Goal: Task Accomplishment & Management: Manage account settings

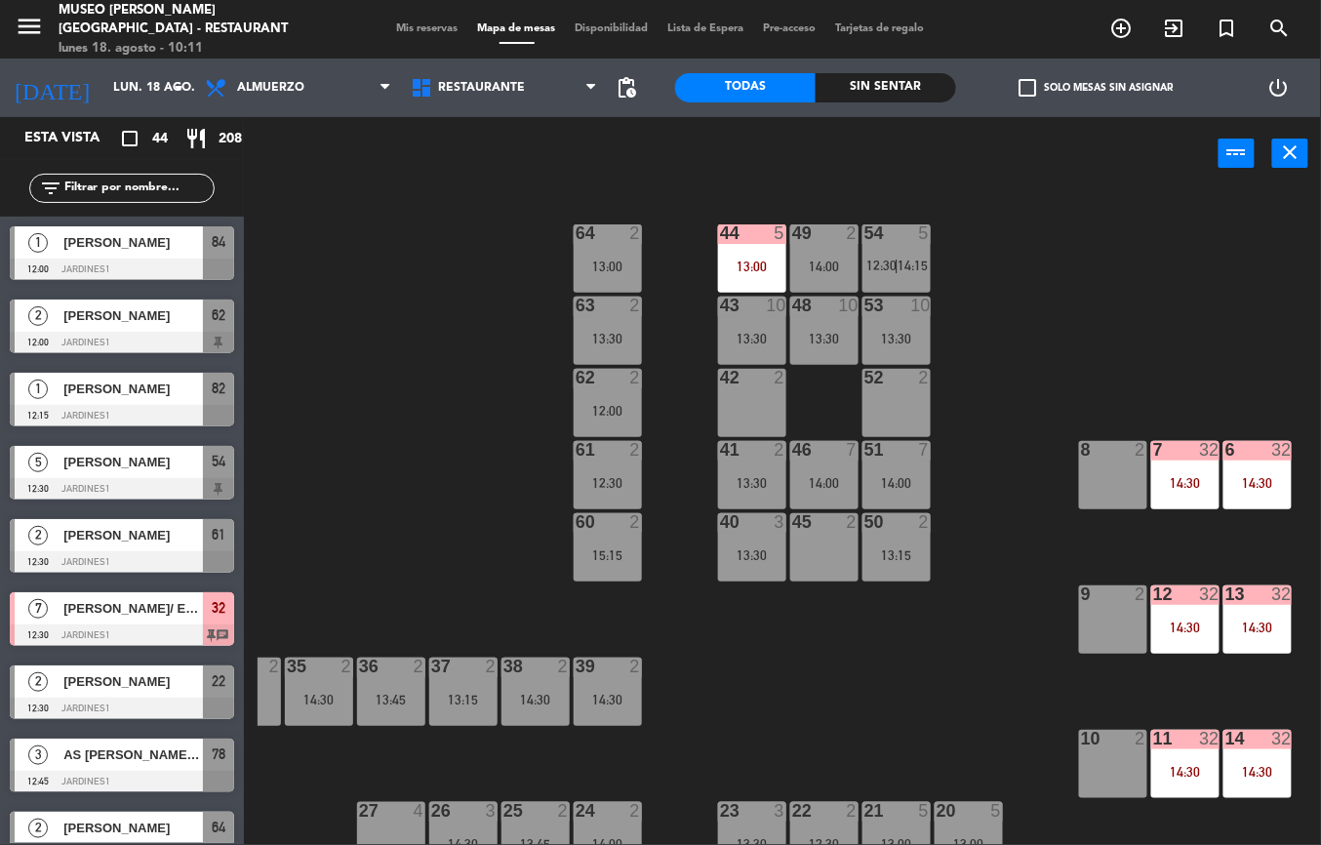
scroll to position [0, 165]
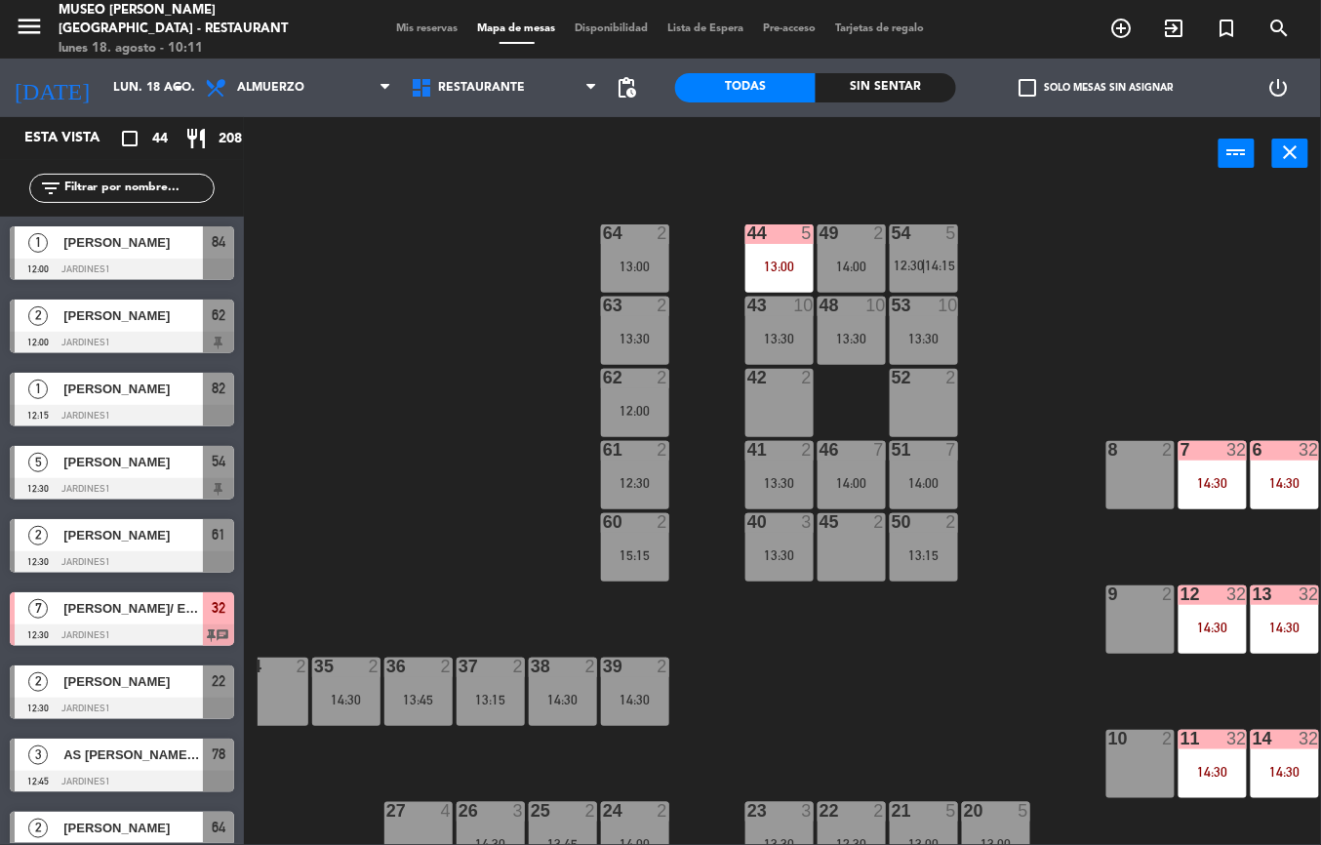
click at [788, 260] on div "13:00" at bounding box center [779, 267] width 68 height 14
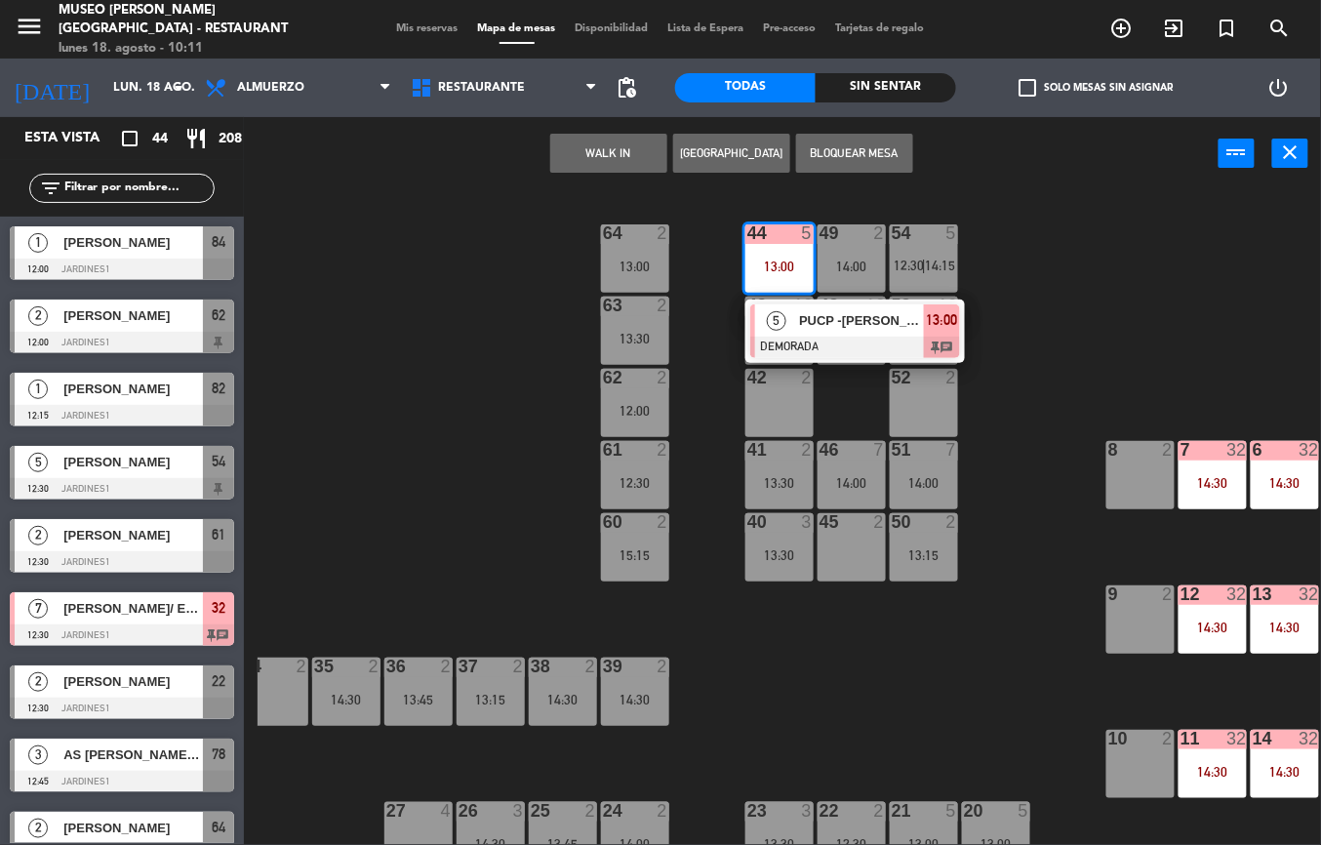
click at [856, 314] on span "PUCP -[PERSON_NAME]" at bounding box center [861, 320] width 125 height 20
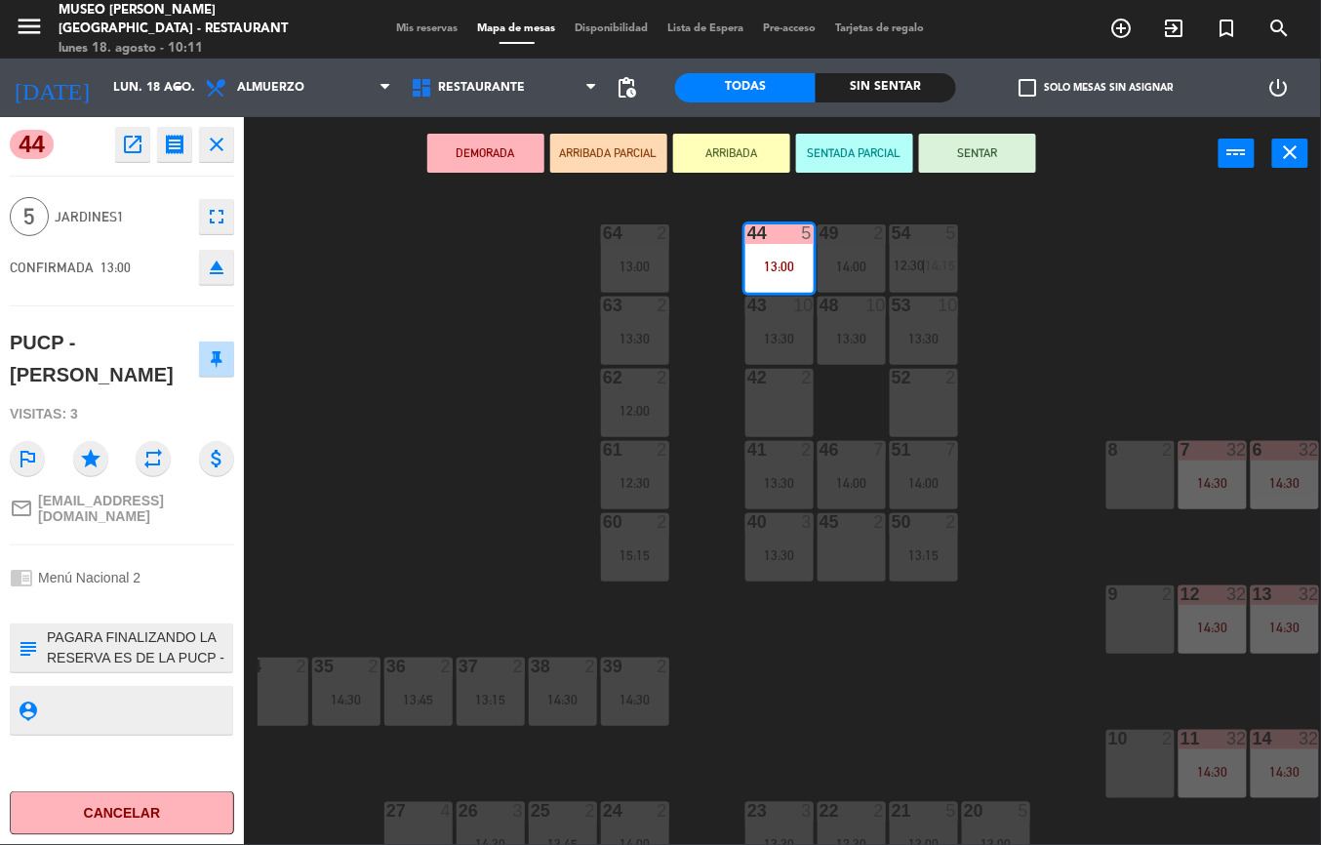
click at [123, 153] on icon "open_in_new" at bounding box center [132, 144] width 23 height 23
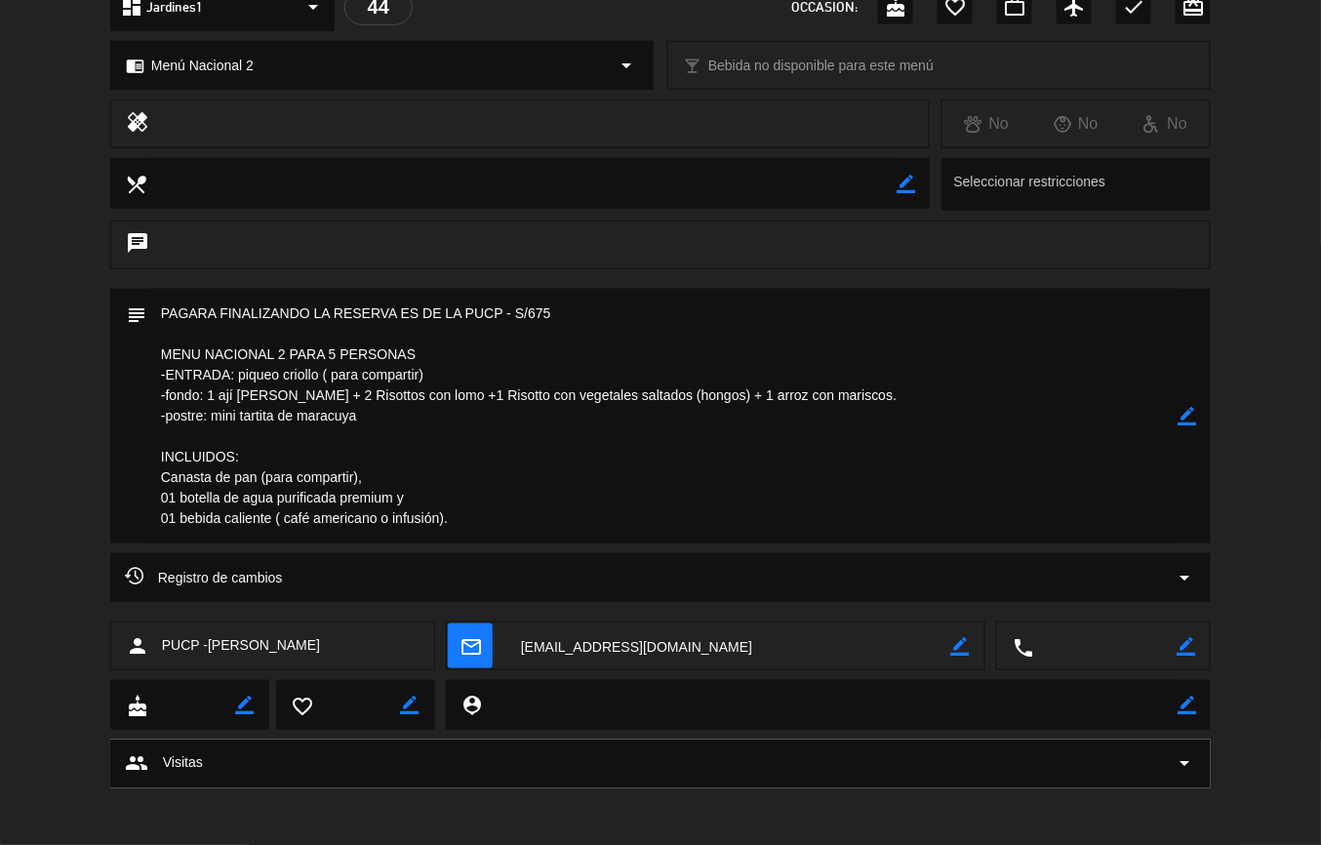
scroll to position [0, 0]
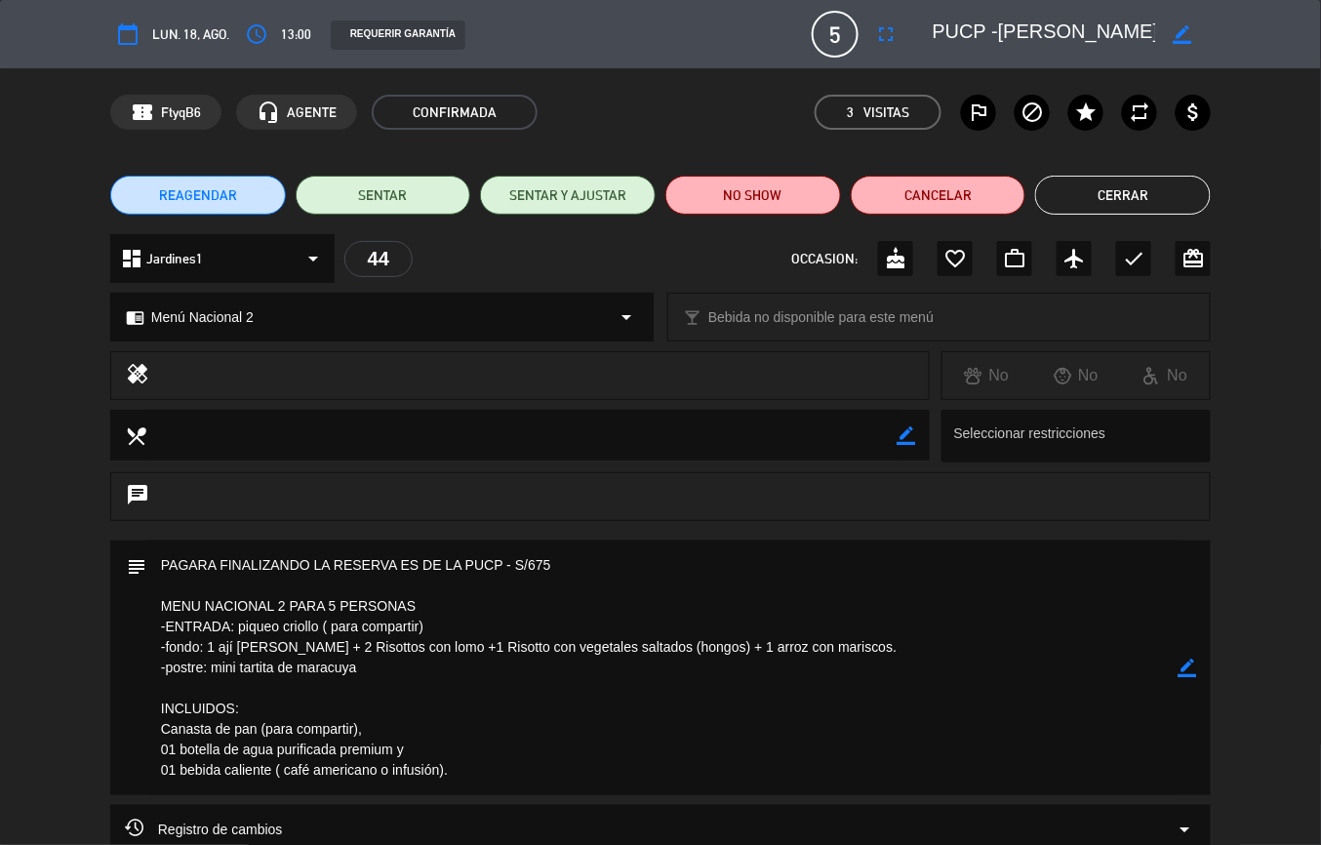
click at [1149, 195] on button "Cerrar" at bounding box center [1123, 195] width 176 height 39
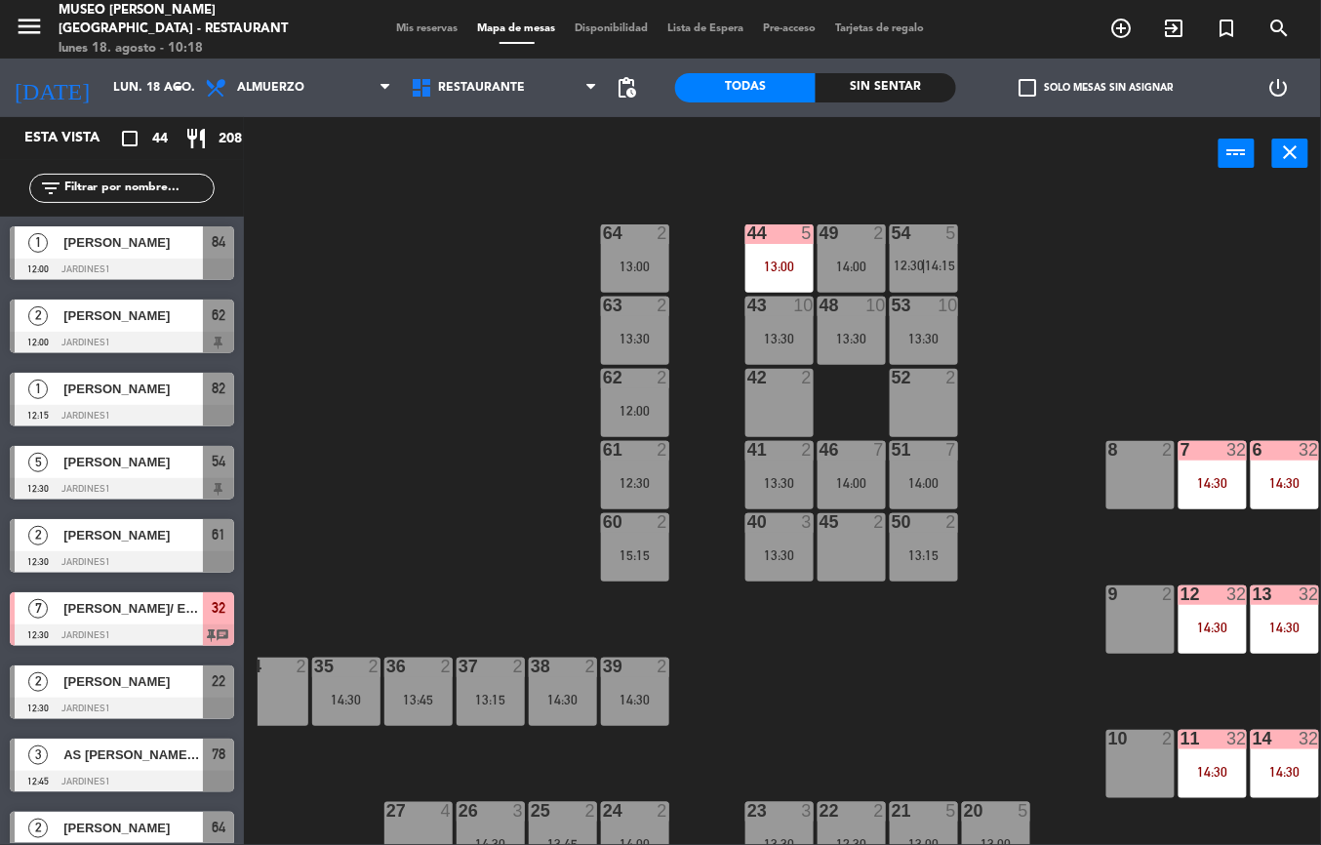
click at [1210, 457] on div at bounding box center [1212, 450] width 32 height 18
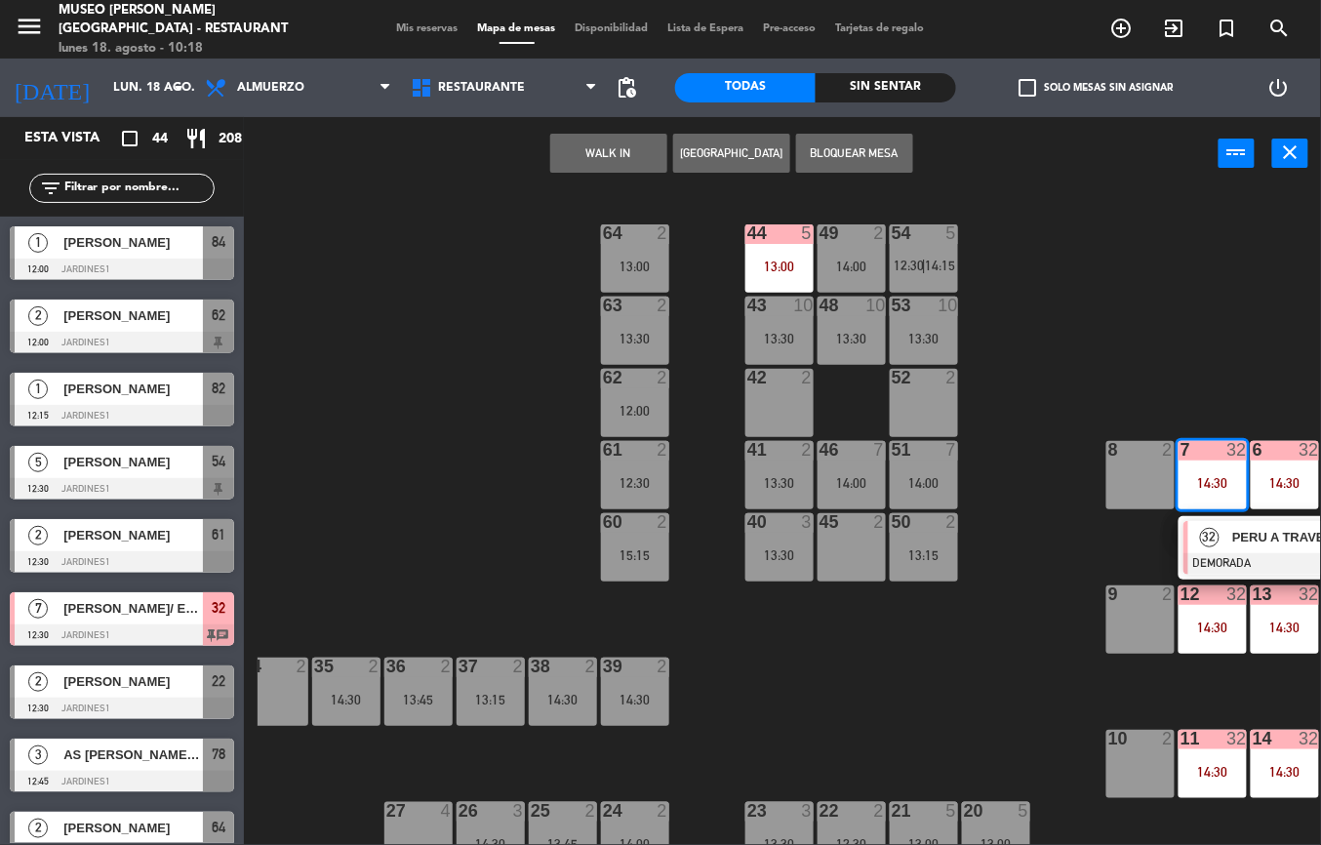
click at [1266, 556] on div at bounding box center [1288, 563] width 210 height 21
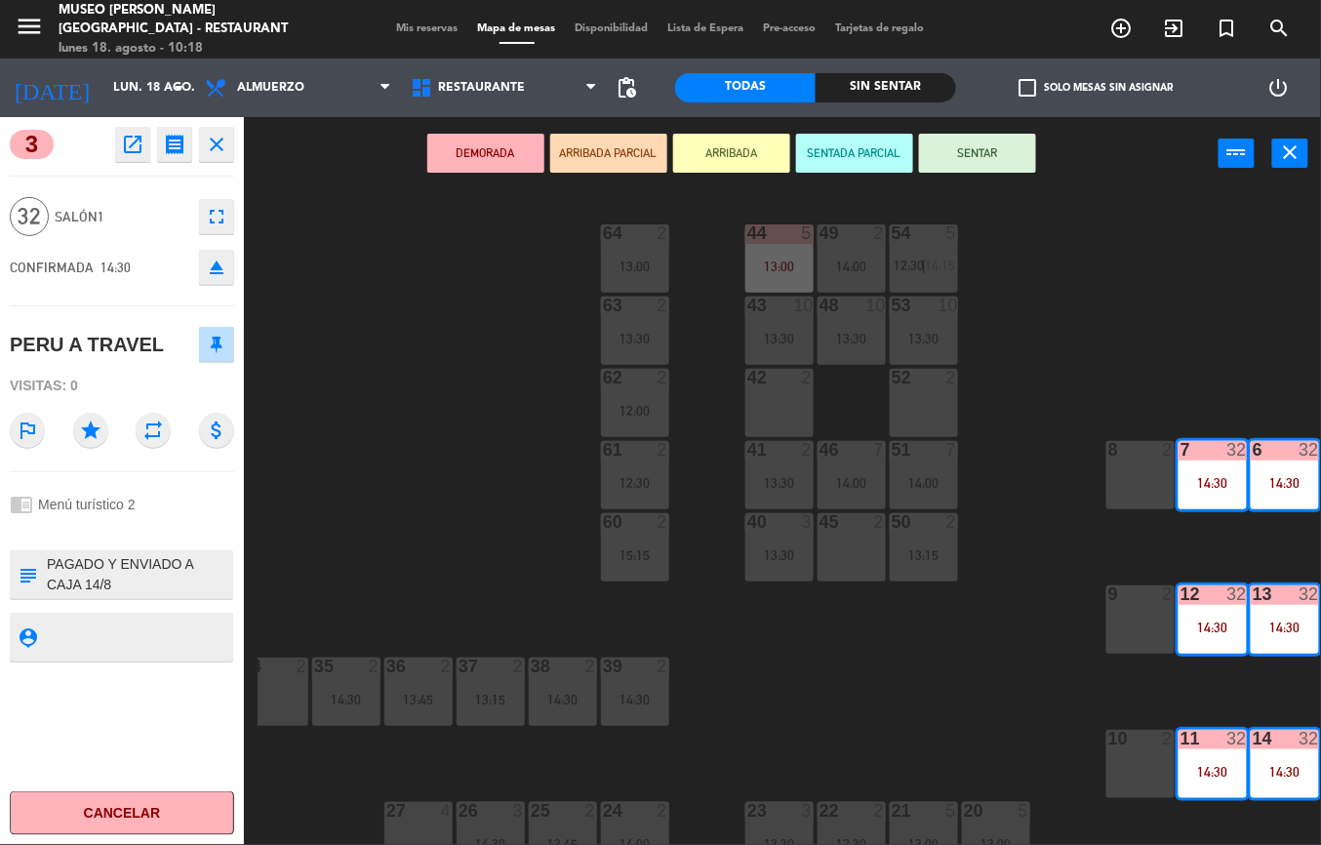
click at [127, 142] on icon "open_in_new" at bounding box center [132, 144] width 23 height 23
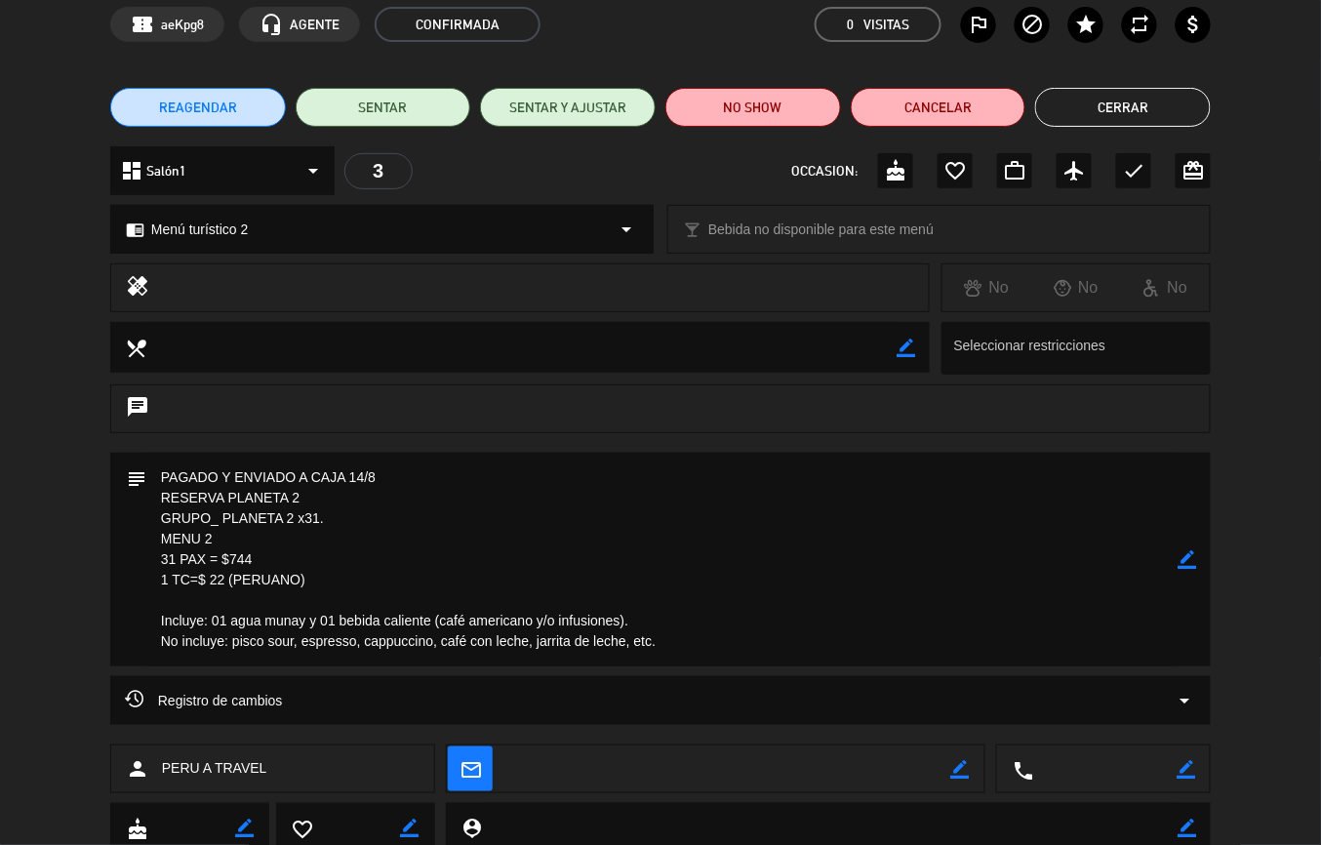
scroll to position [153, 0]
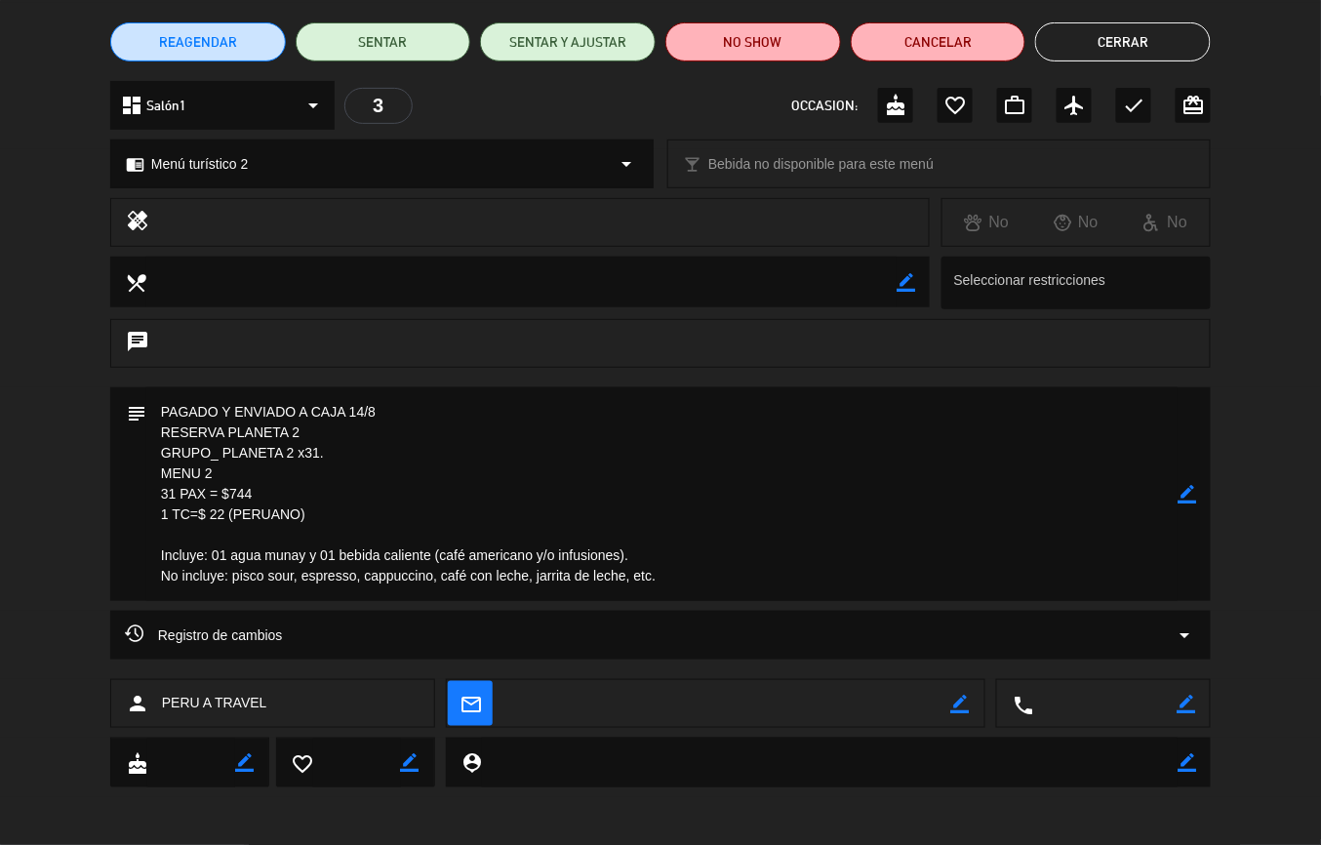
click at [1165, 48] on button "Cerrar" at bounding box center [1123, 41] width 176 height 39
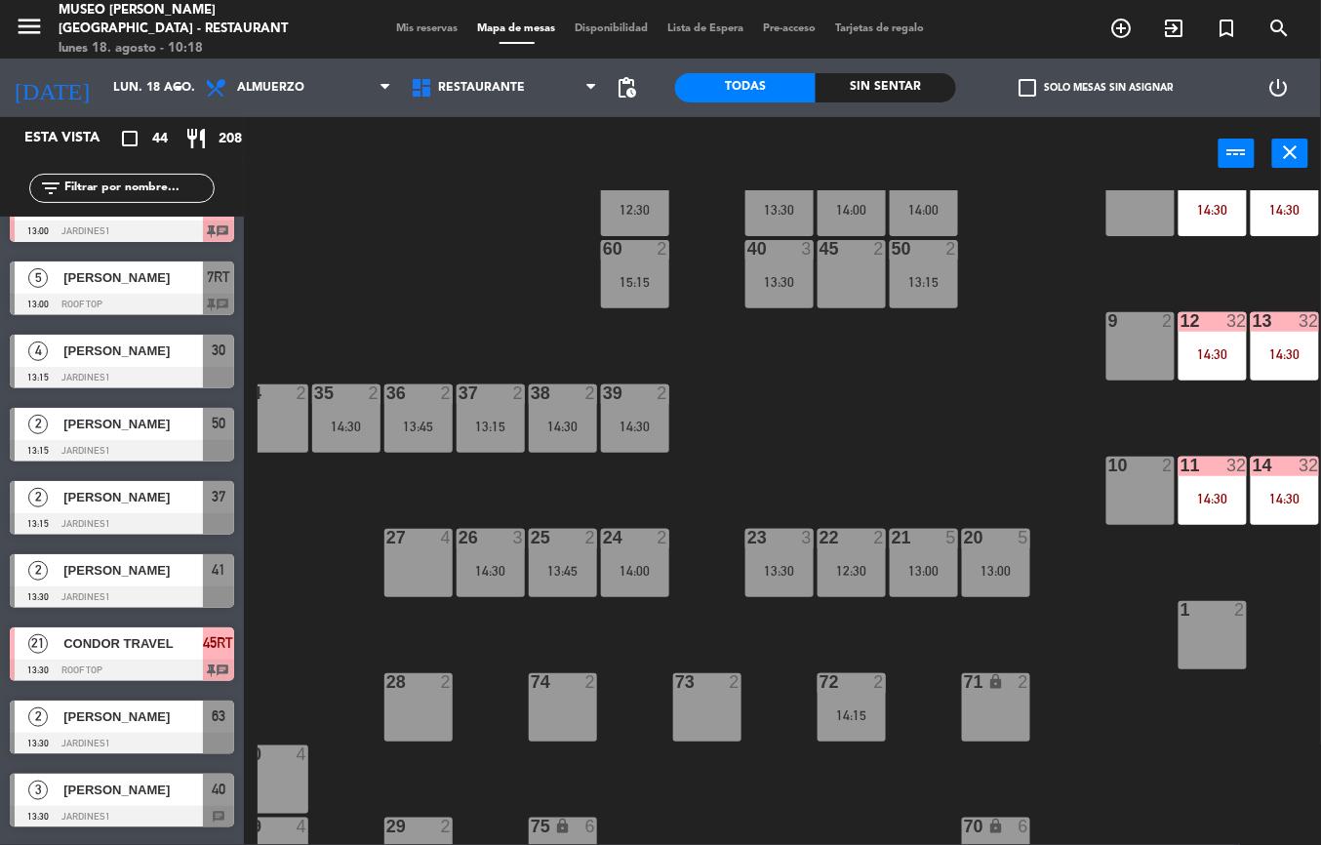
scroll to position [273, 0]
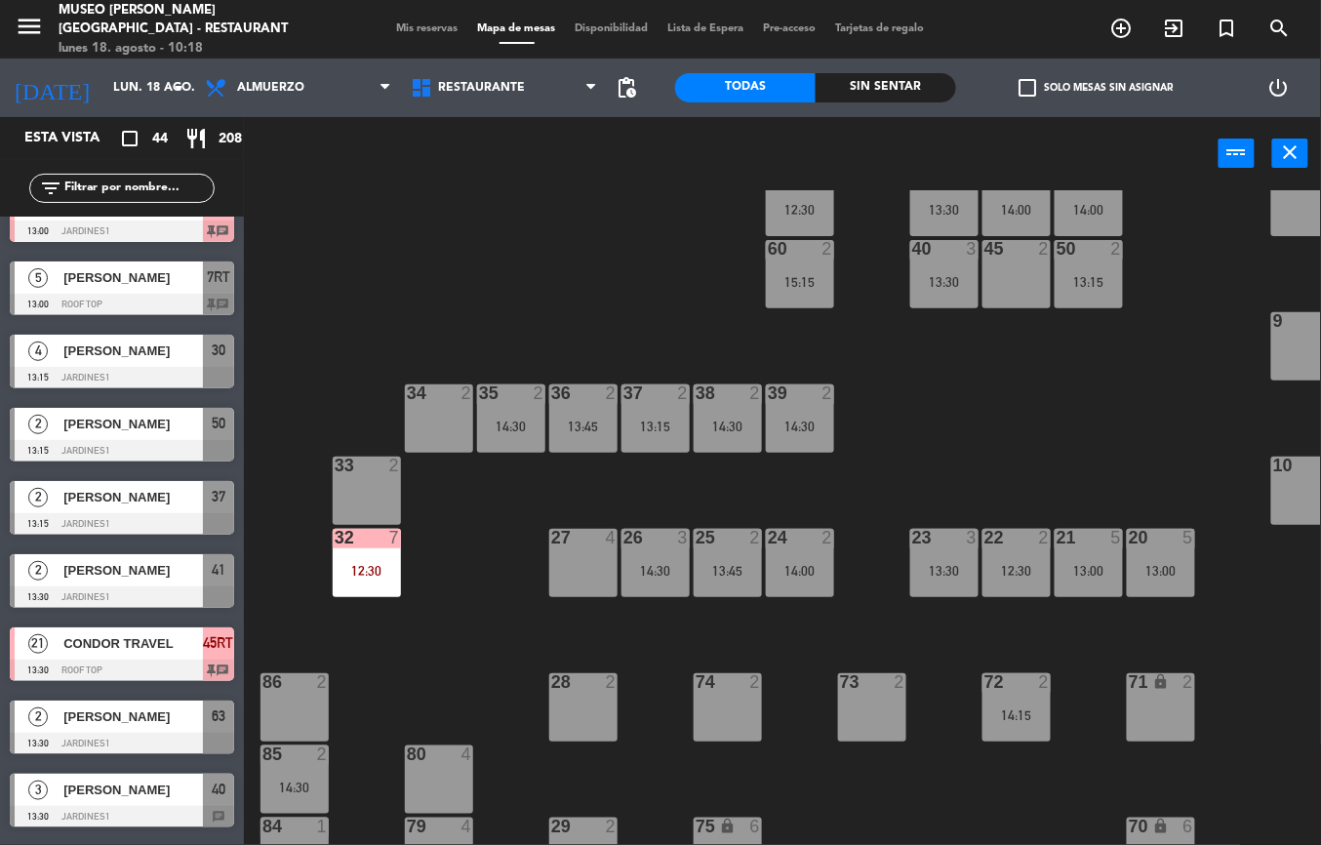
click at [379, 560] on div "32 7 12:30" at bounding box center [367, 563] width 68 height 68
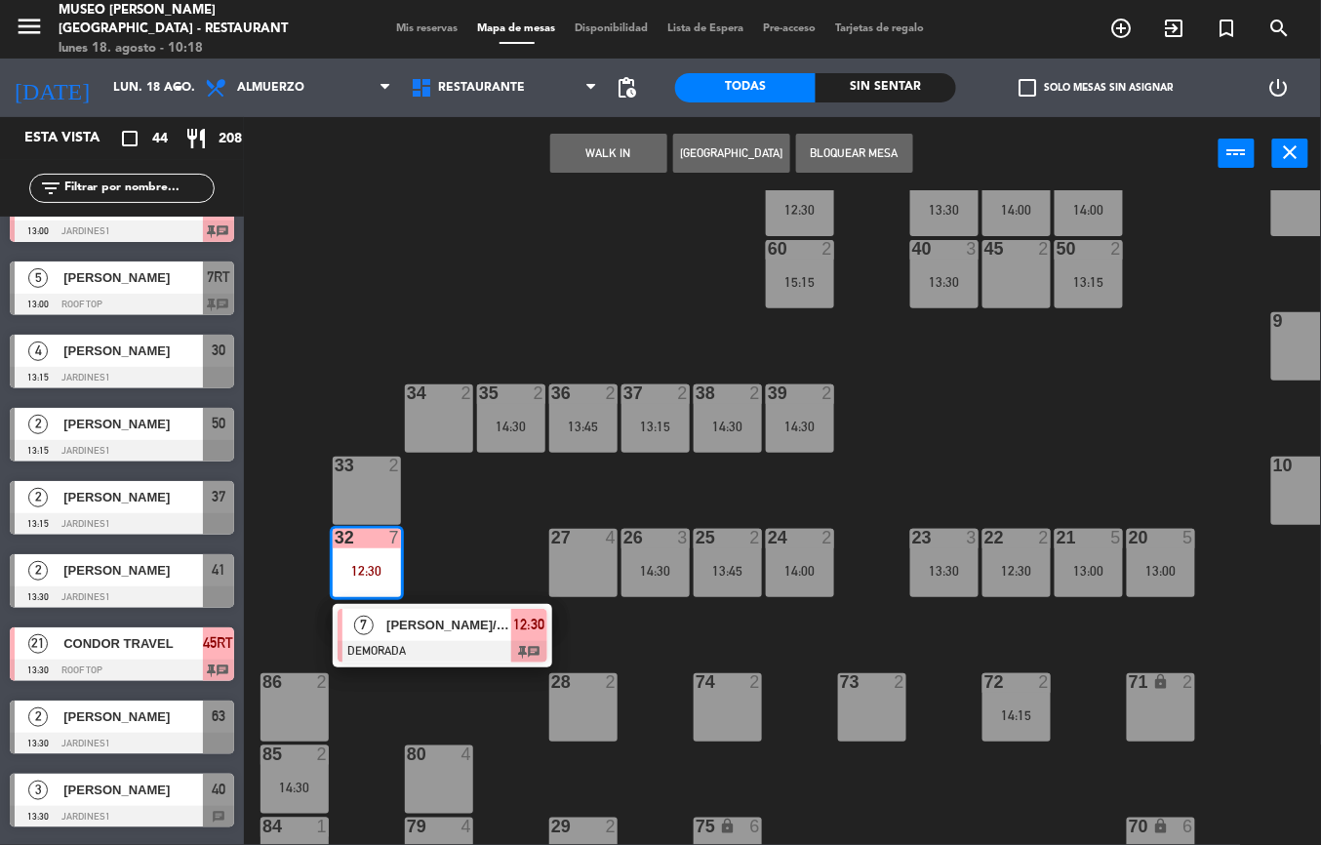
click at [492, 637] on div "[PERSON_NAME]/ Exploor" at bounding box center [447, 625] width 127 height 32
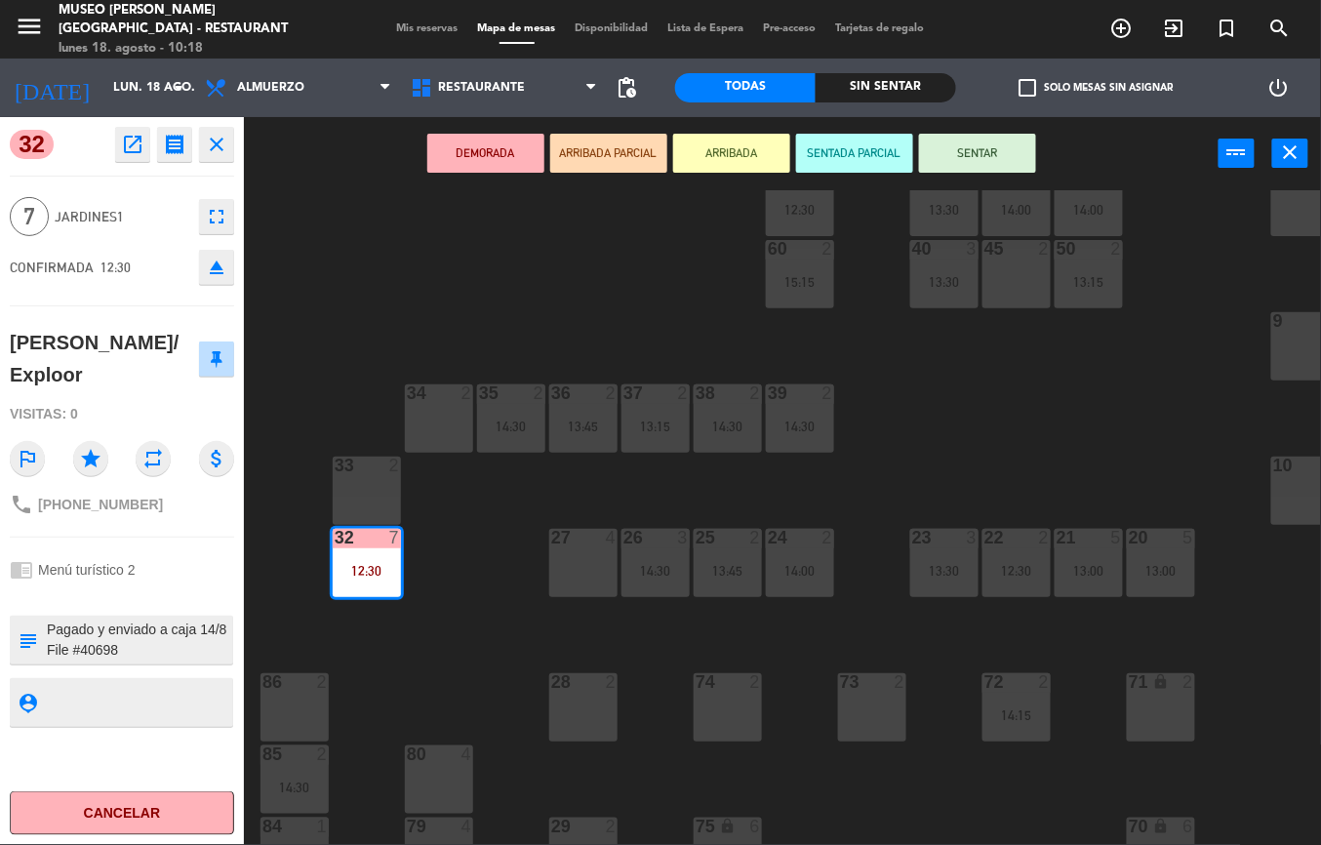
click at [130, 154] on icon "open_in_new" at bounding box center [132, 144] width 23 height 23
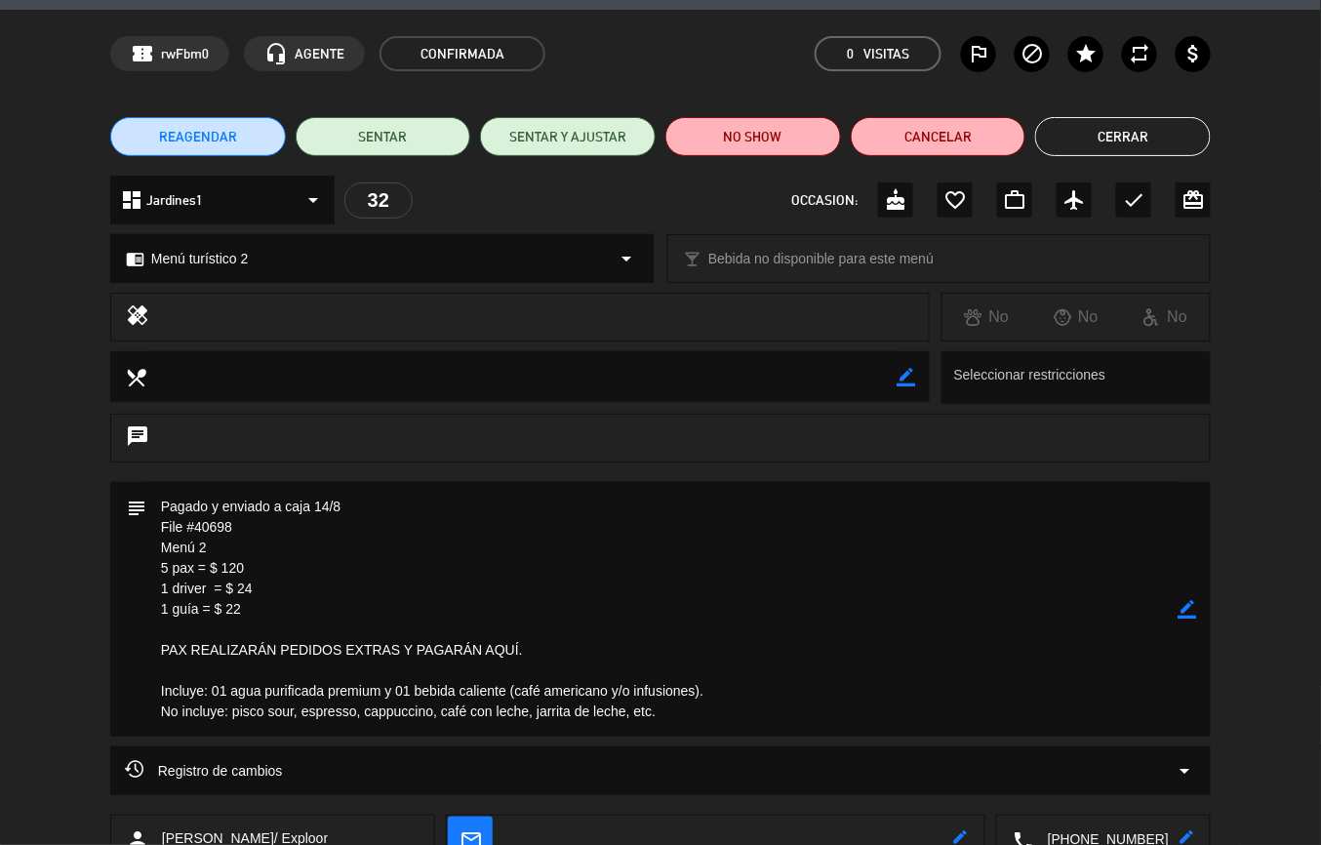
scroll to position [45, 0]
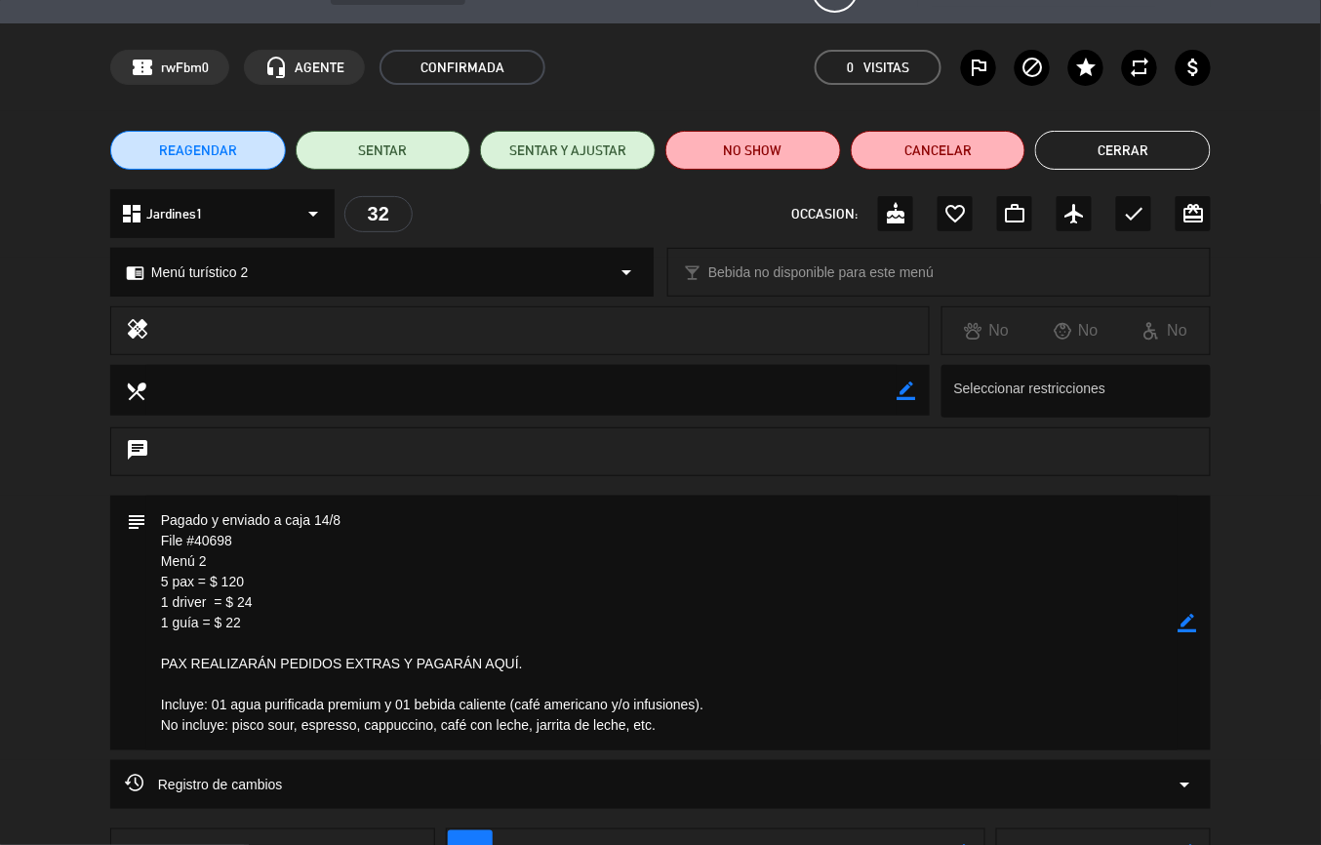
click at [1171, 144] on button "Cerrar" at bounding box center [1123, 150] width 176 height 39
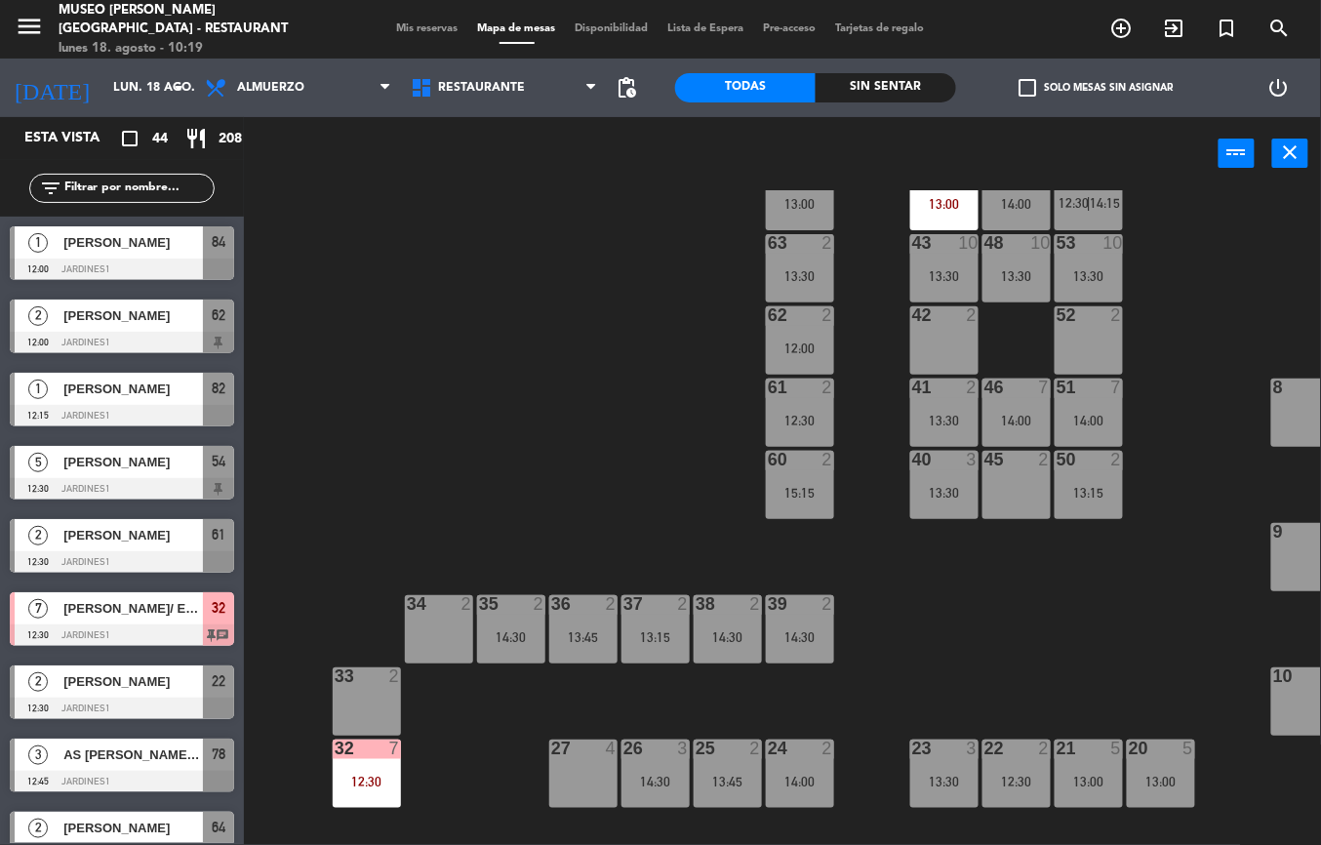
scroll to position [0, 0]
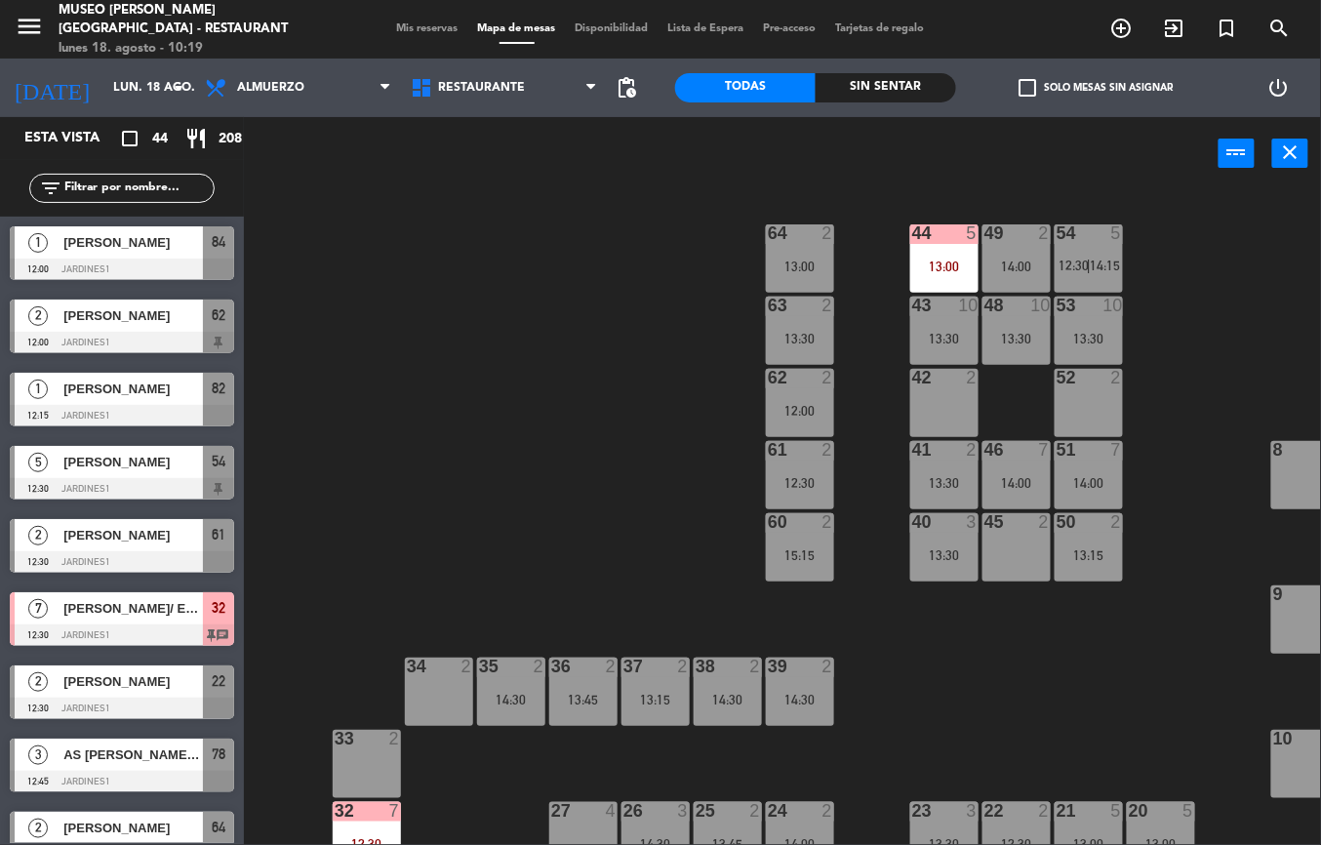
click at [941, 263] on div "13:00" at bounding box center [944, 267] width 68 height 14
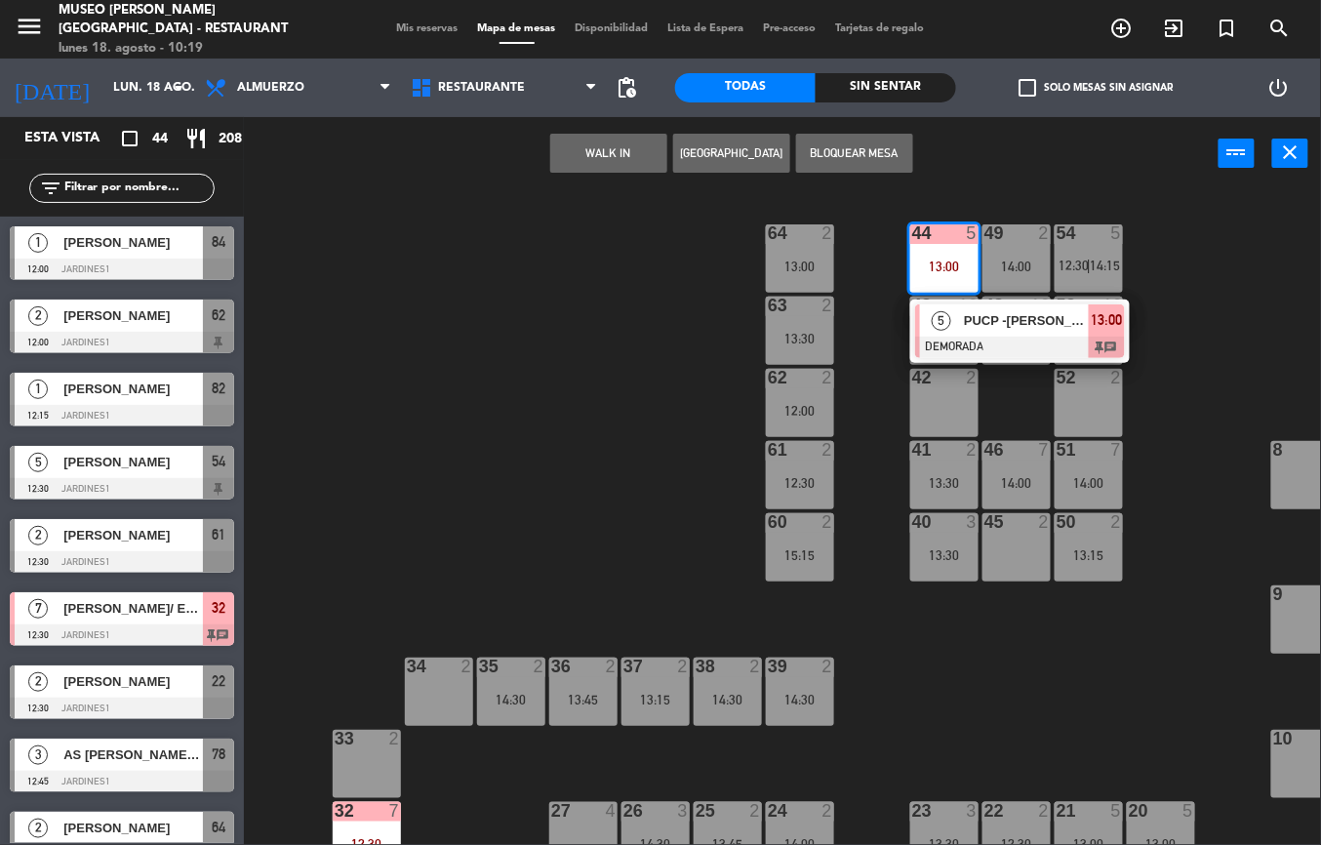
click at [1004, 321] on span "PUCP -[PERSON_NAME]" at bounding box center [1026, 320] width 125 height 20
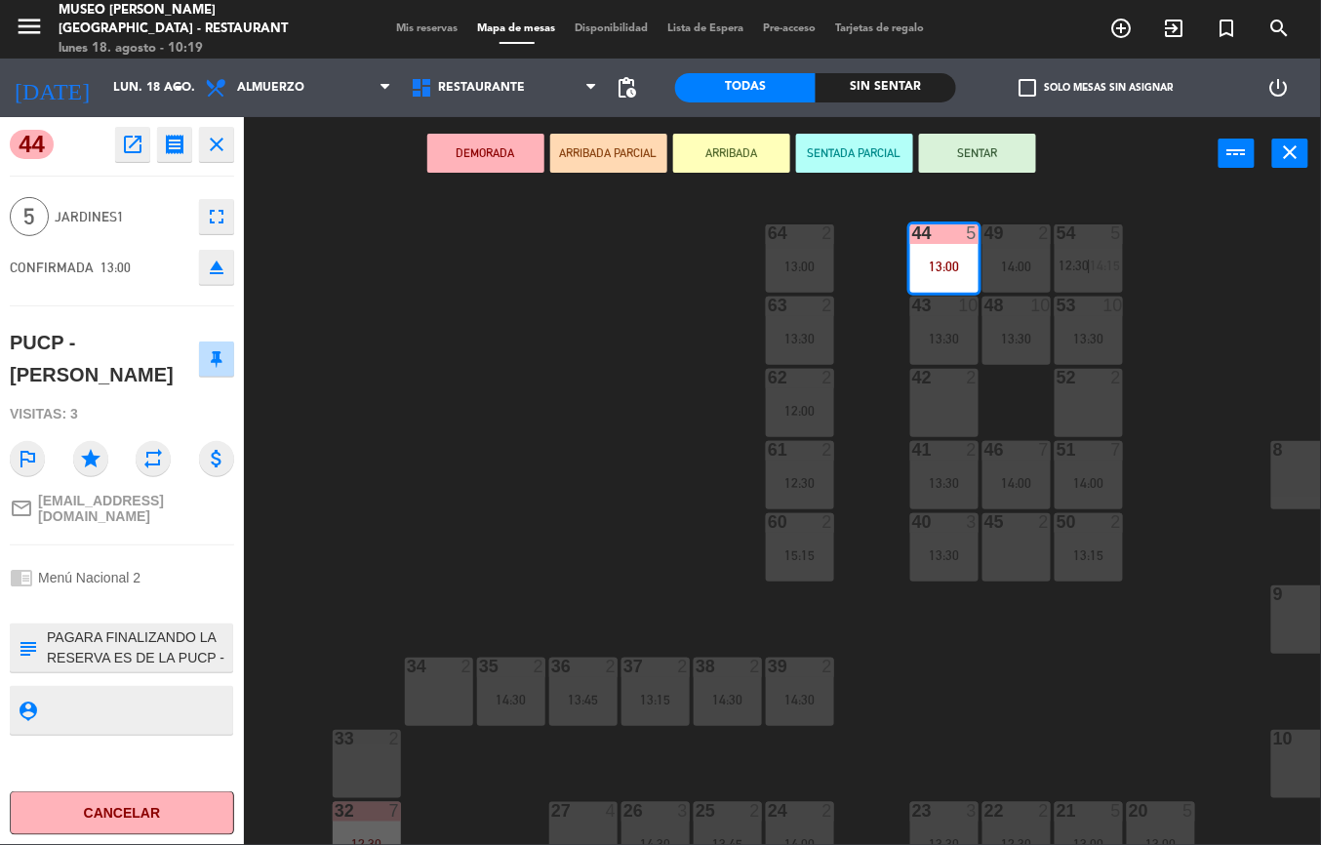
click at [125, 140] on icon "open_in_new" at bounding box center [132, 144] width 23 height 23
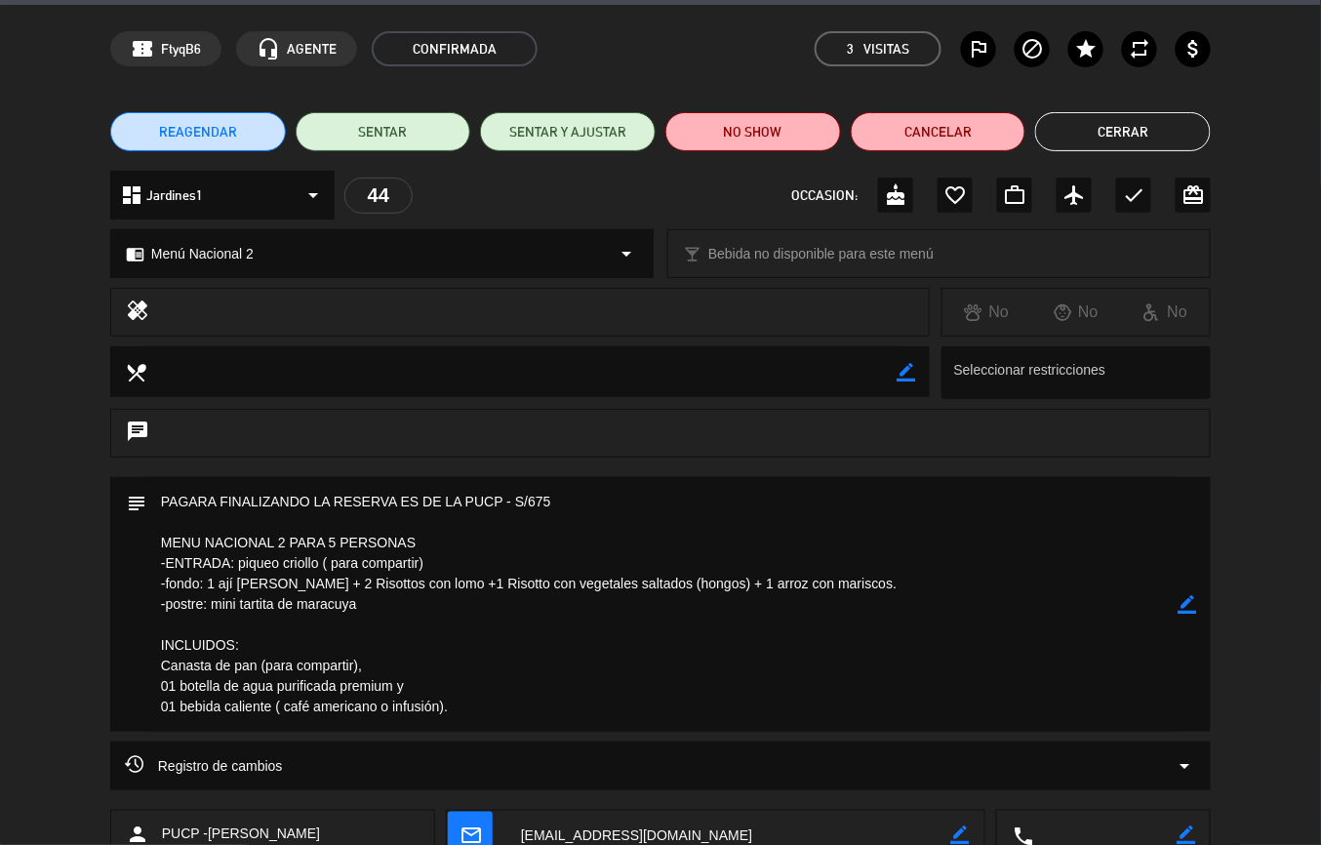
scroll to position [44, 0]
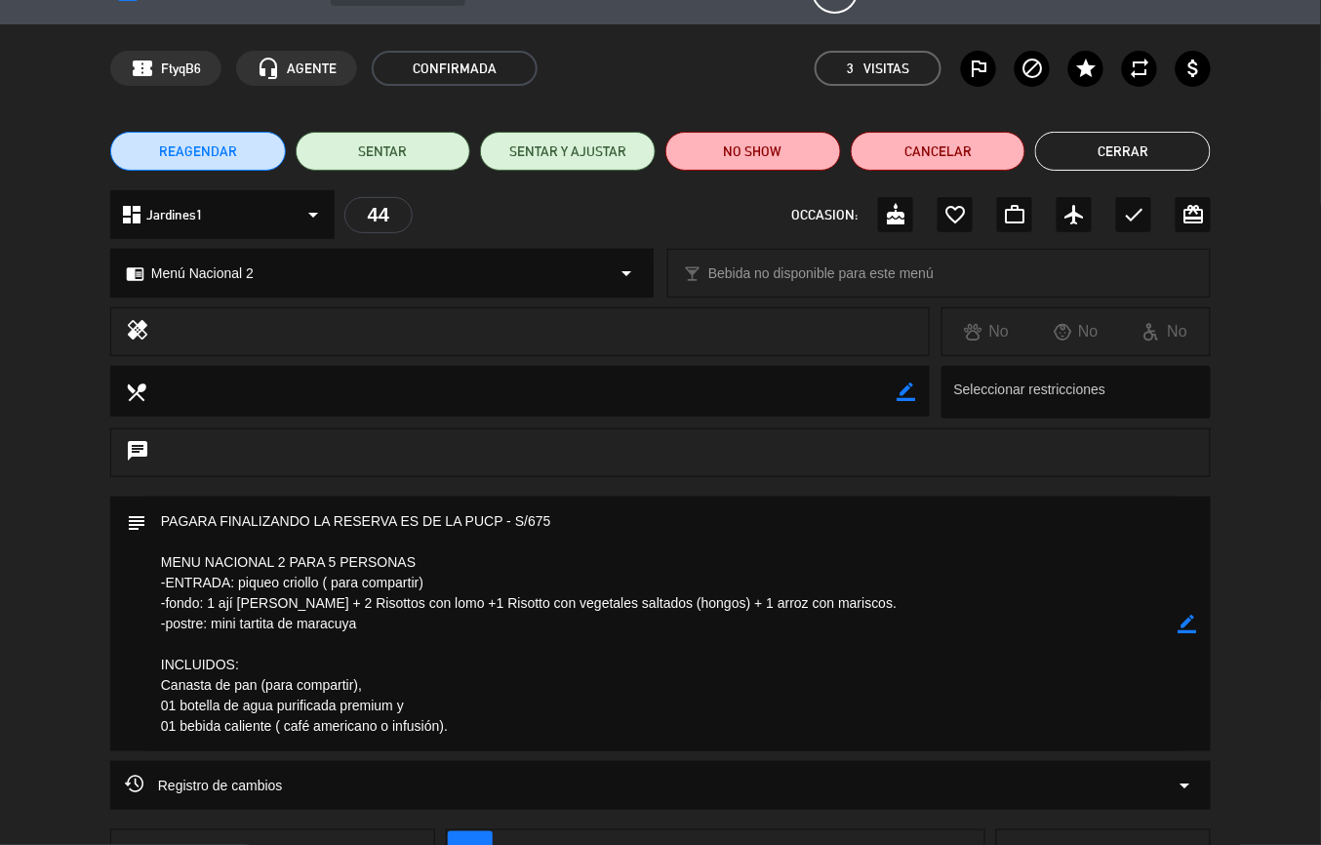
click at [1141, 138] on button "Cerrar" at bounding box center [1123, 151] width 176 height 39
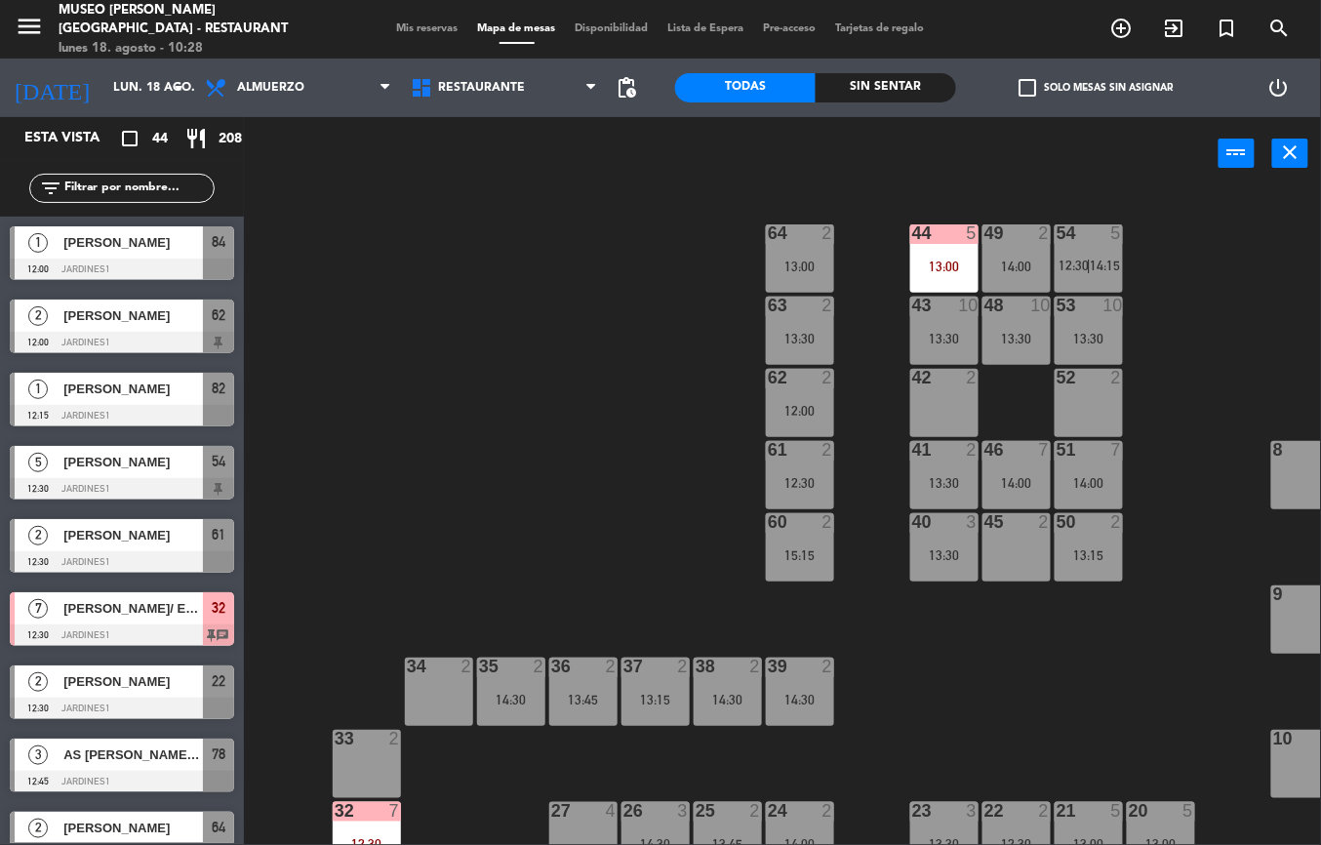
scroll to position [361, 0]
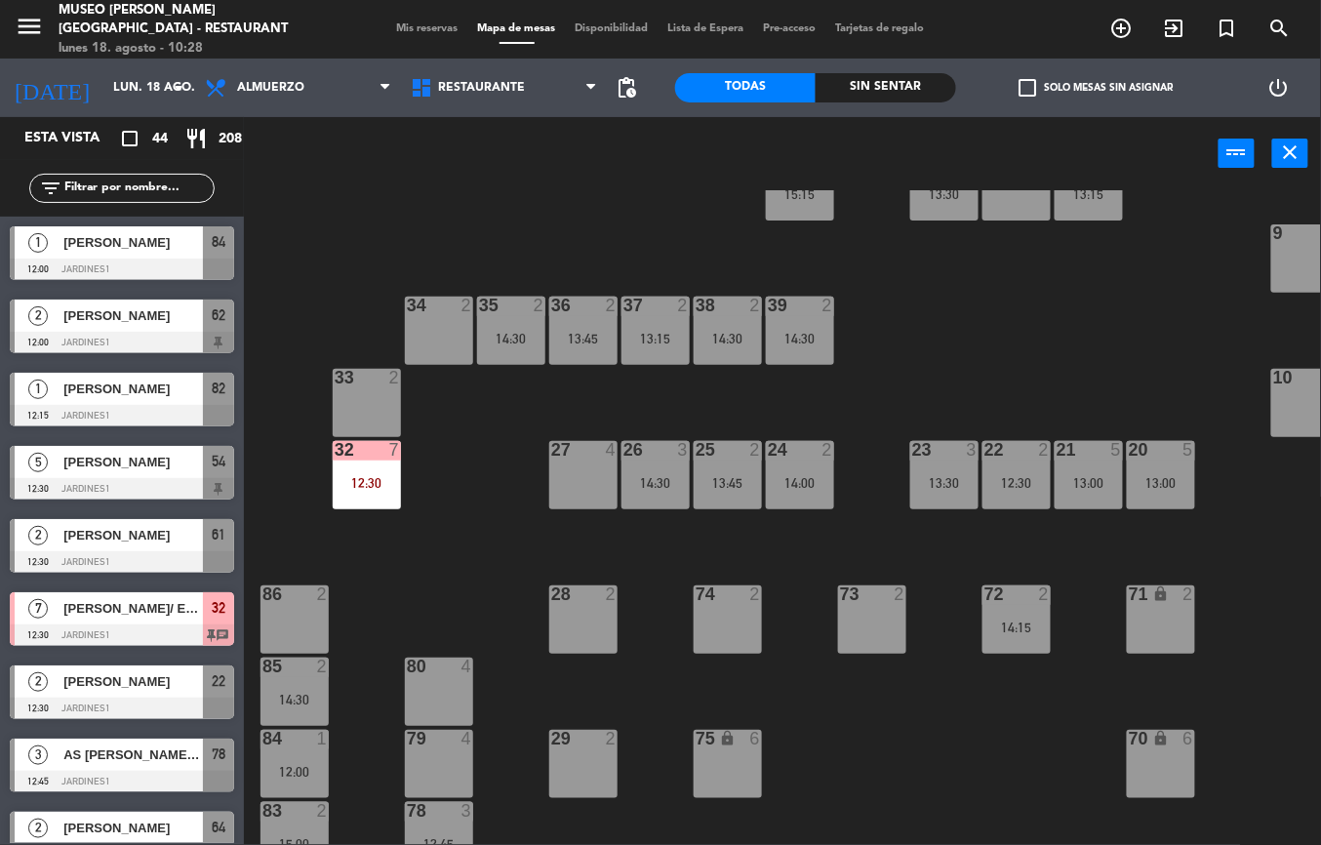
click at [367, 551] on div "44 5 13:00 49 2 14:00 54 5 12:30 | 14:15 64 2 13:00 48 10 13:30 53 10 13:30 63 …" at bounding box center [789, 517] width 1063 height 655
click at [371, 466] on div "32 7 12:30" at bounding box center [367, 475] width 68 height 68
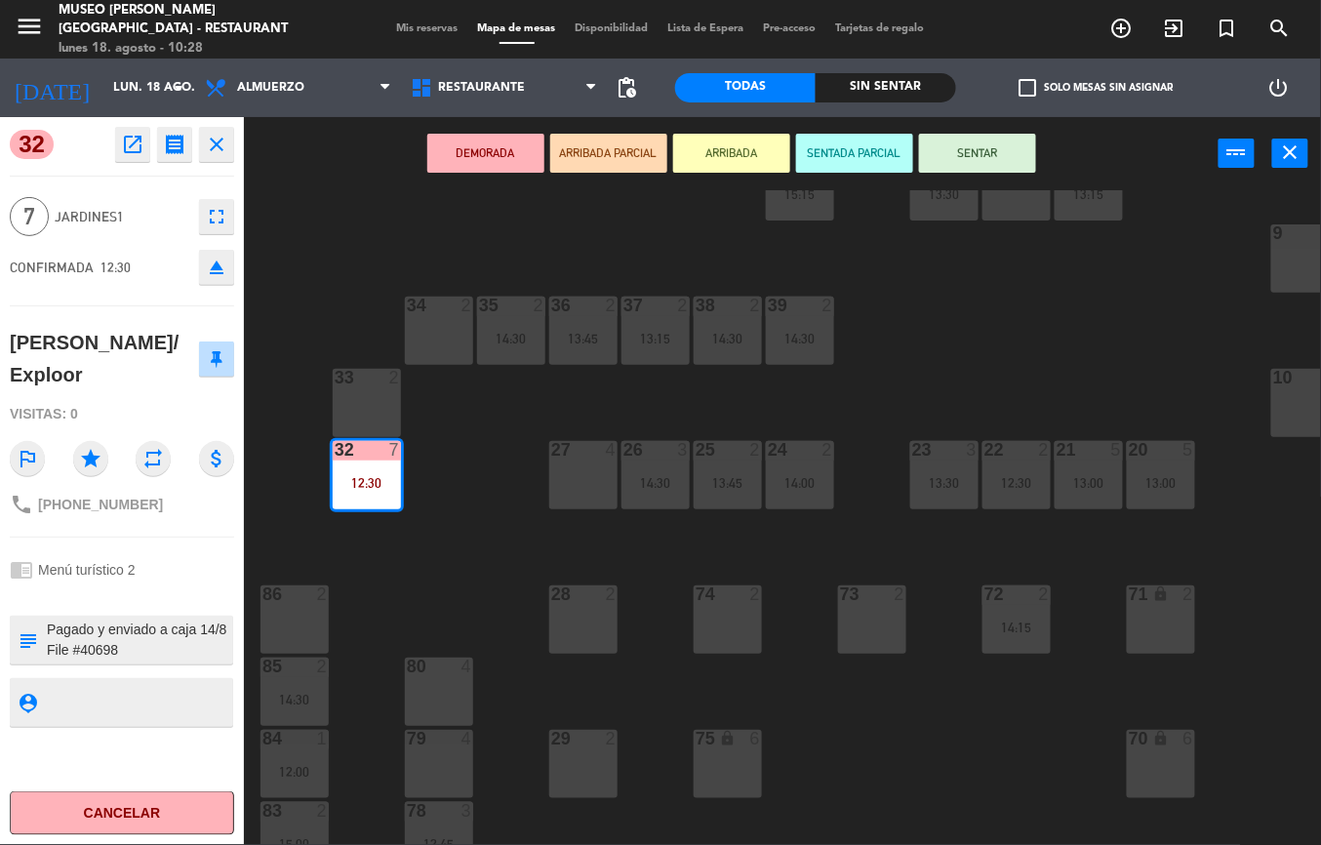
click at [134, 145] on icon "open_in_new" at bounding box center [132, 144] width 23 height 23
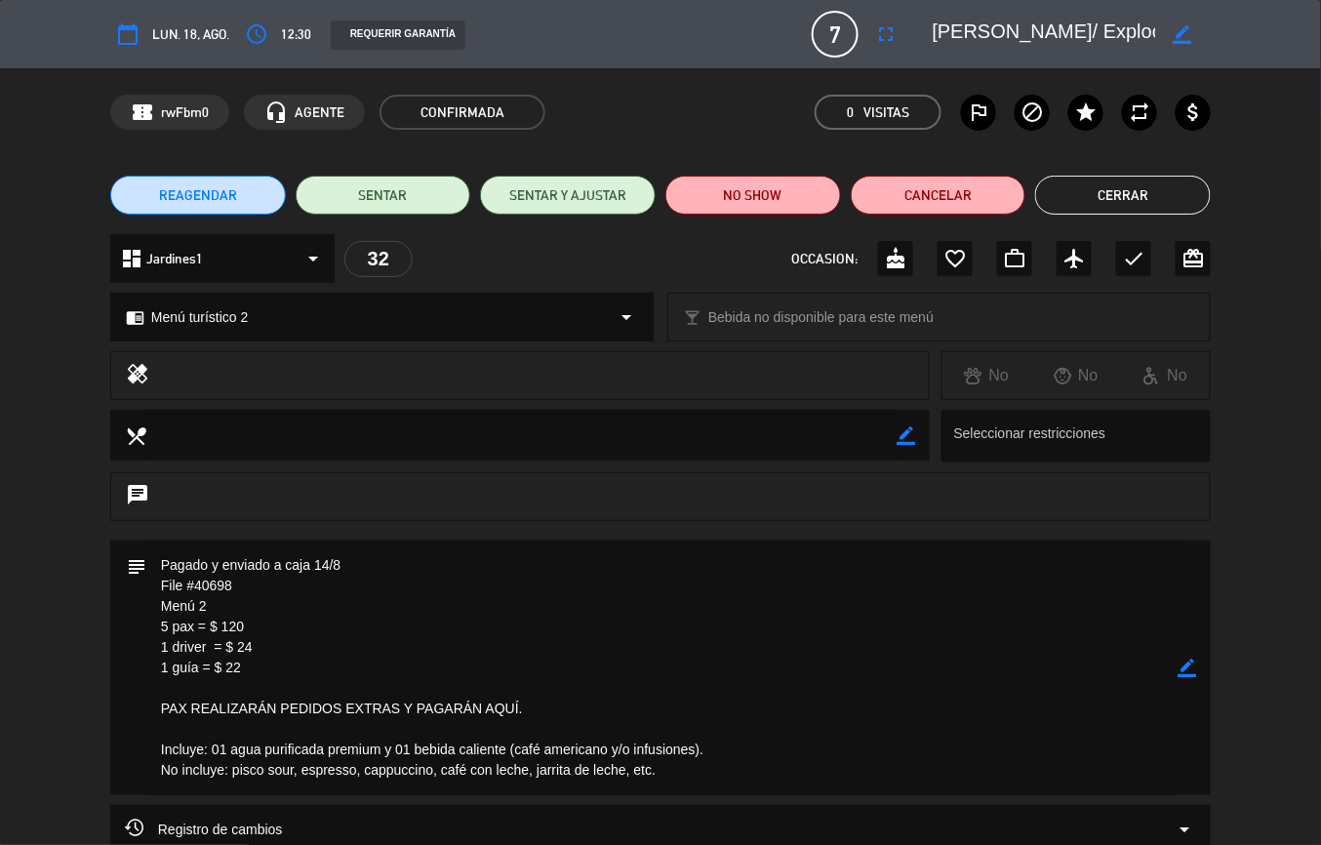
click at [1134, 208] on button "Cerrar" at bounding box center [1123, 195] width 176 height 39
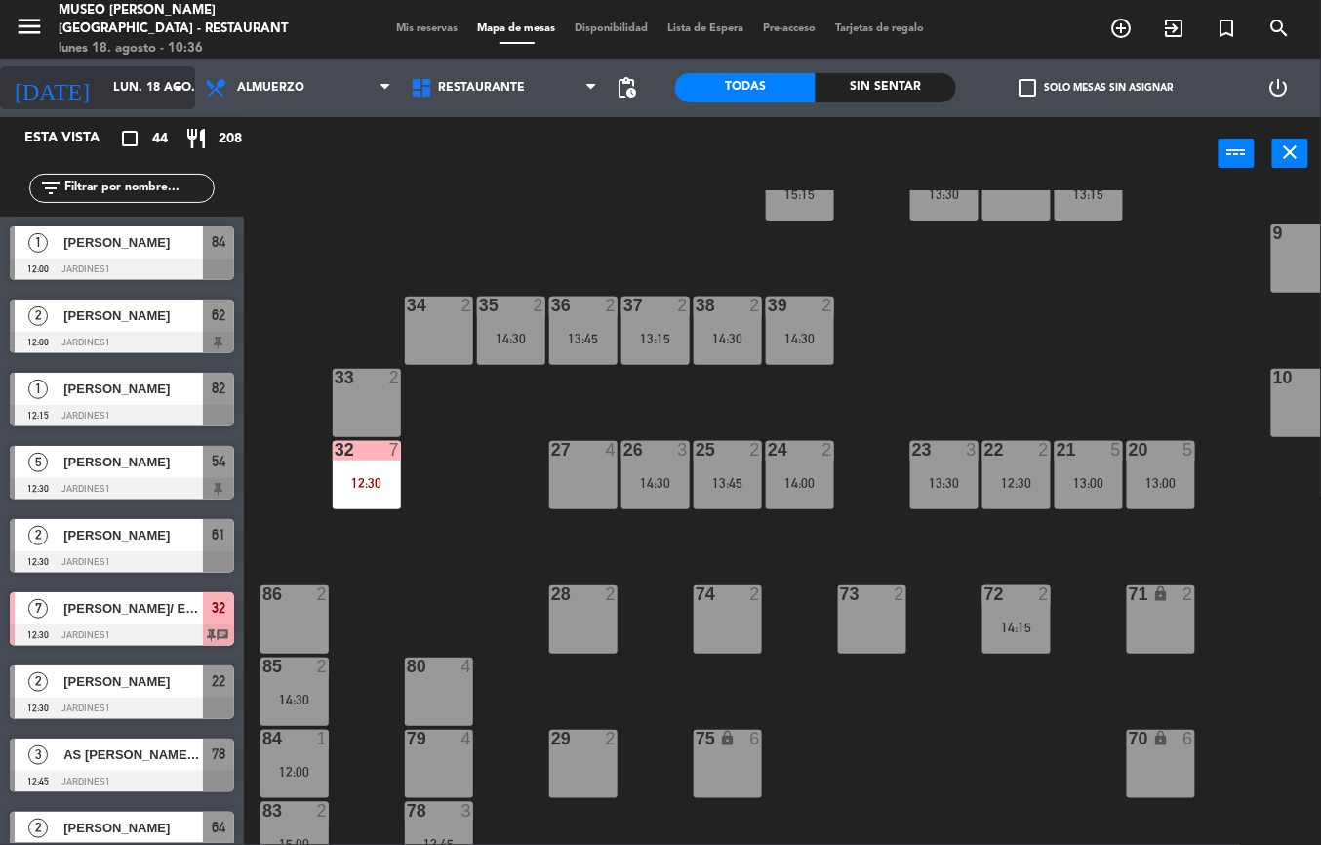
click at [23, 83] on icon "[DATE]" at bounding box center [51, 87] width 103 height 43
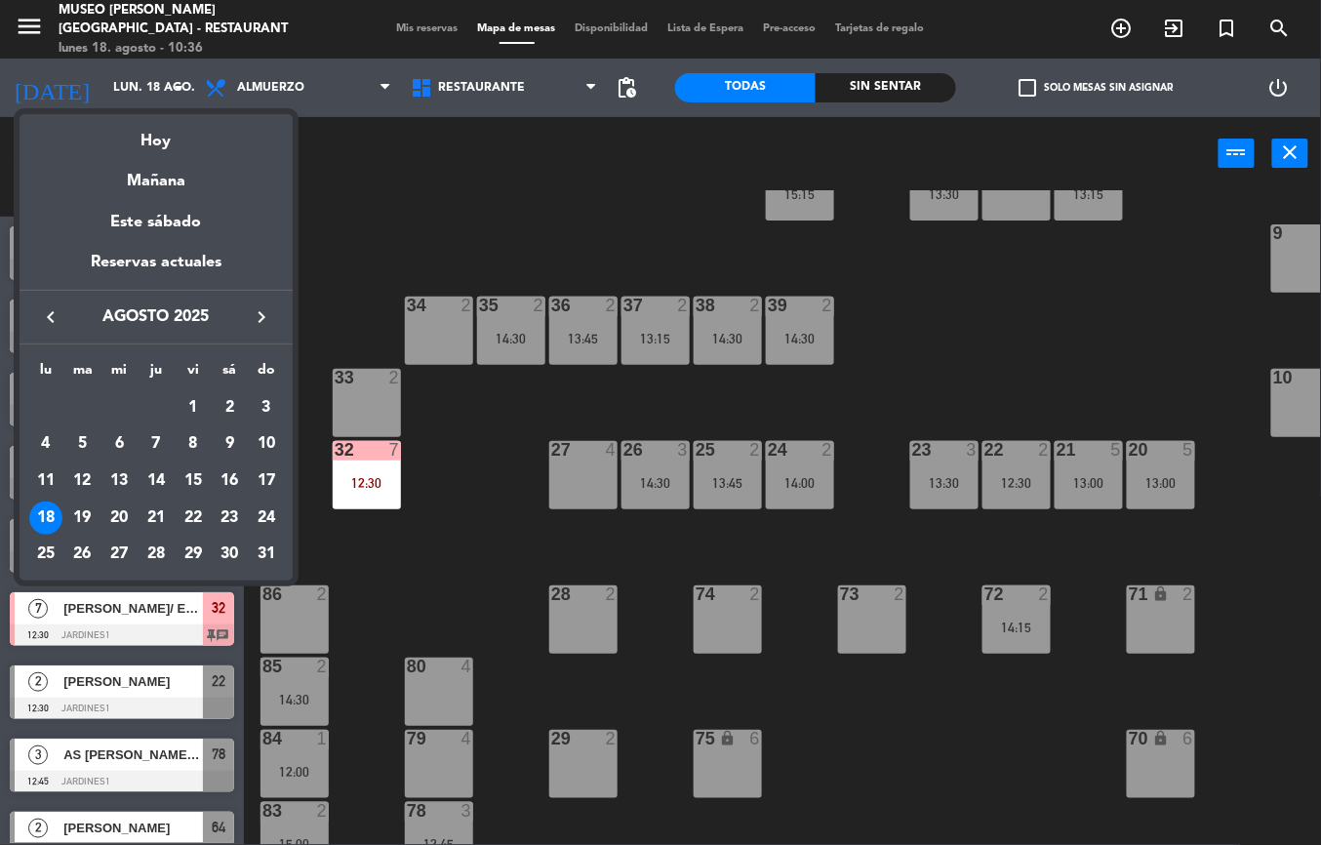
click at [594, 828] on div at bounding box center [660, 422] width 1321 height 845
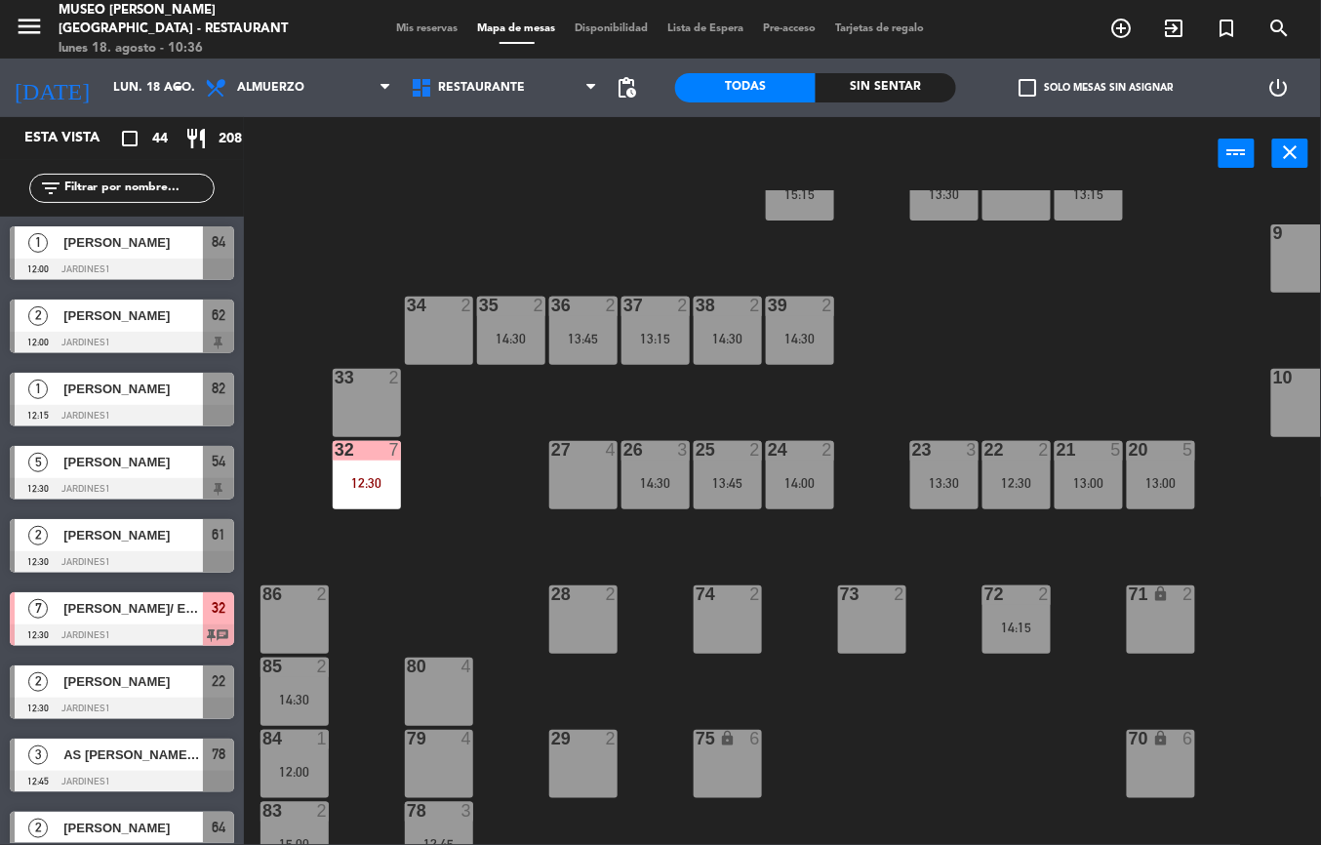
click at [884, 731] on div "44 5 13:00 49 2 14:00 54 5 12:30 | 14:15 64 2 13:00 48 10 13:30 53 10 13:30 63 …" at bounding box center [789, 517] width 1063 height 655
click at [672, 23] on span "Lista de Espera" at bounding box center [707, 28] width 96 height 11
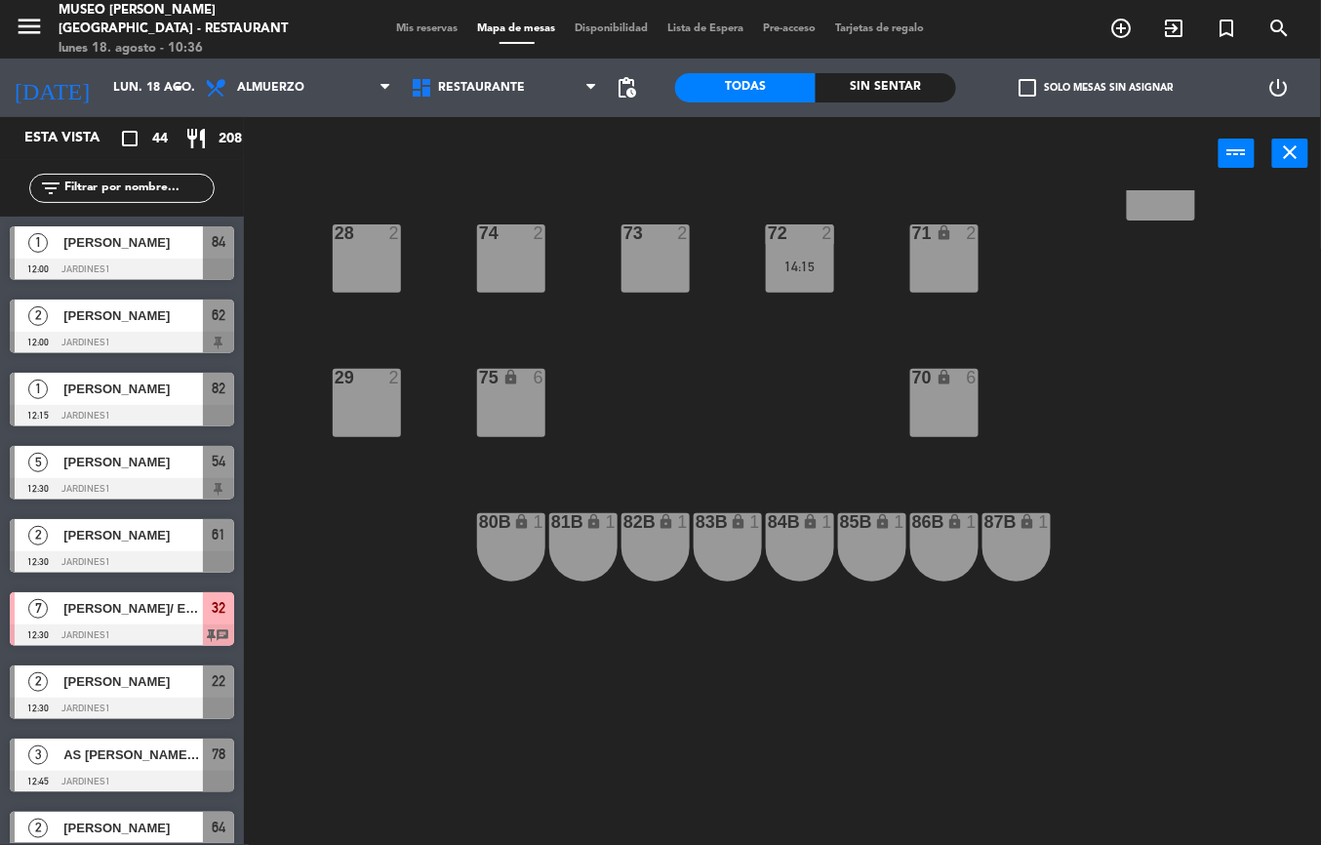
click at [1047, 178] on div "power_input close" at bounding box center [731, 154] width 975 height 74
click at [25, 478] on div at bounding box center [122, 488] width 224 height 21
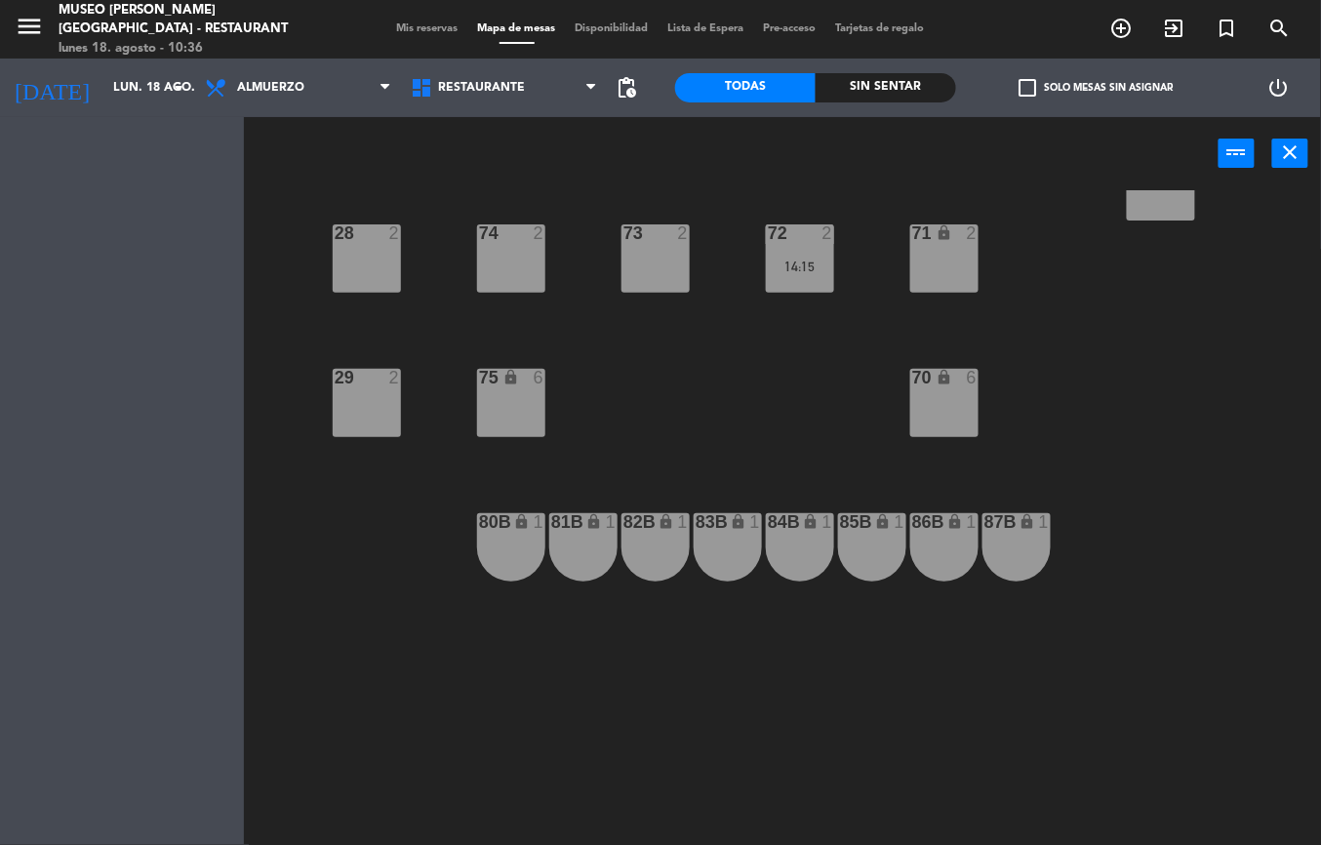
click at [918, 277] on div "71 lock 2" at bounding box center [944, 258] width 68 height 68
click at [1102, 439] on div "44 5 13:00 49 2 14:00 54 5 12:30 | 14:15 64 2 13:00 48 10 13:30 53 10 13:30 63 …" at bounding box center [789, 517] width 1063 height 655
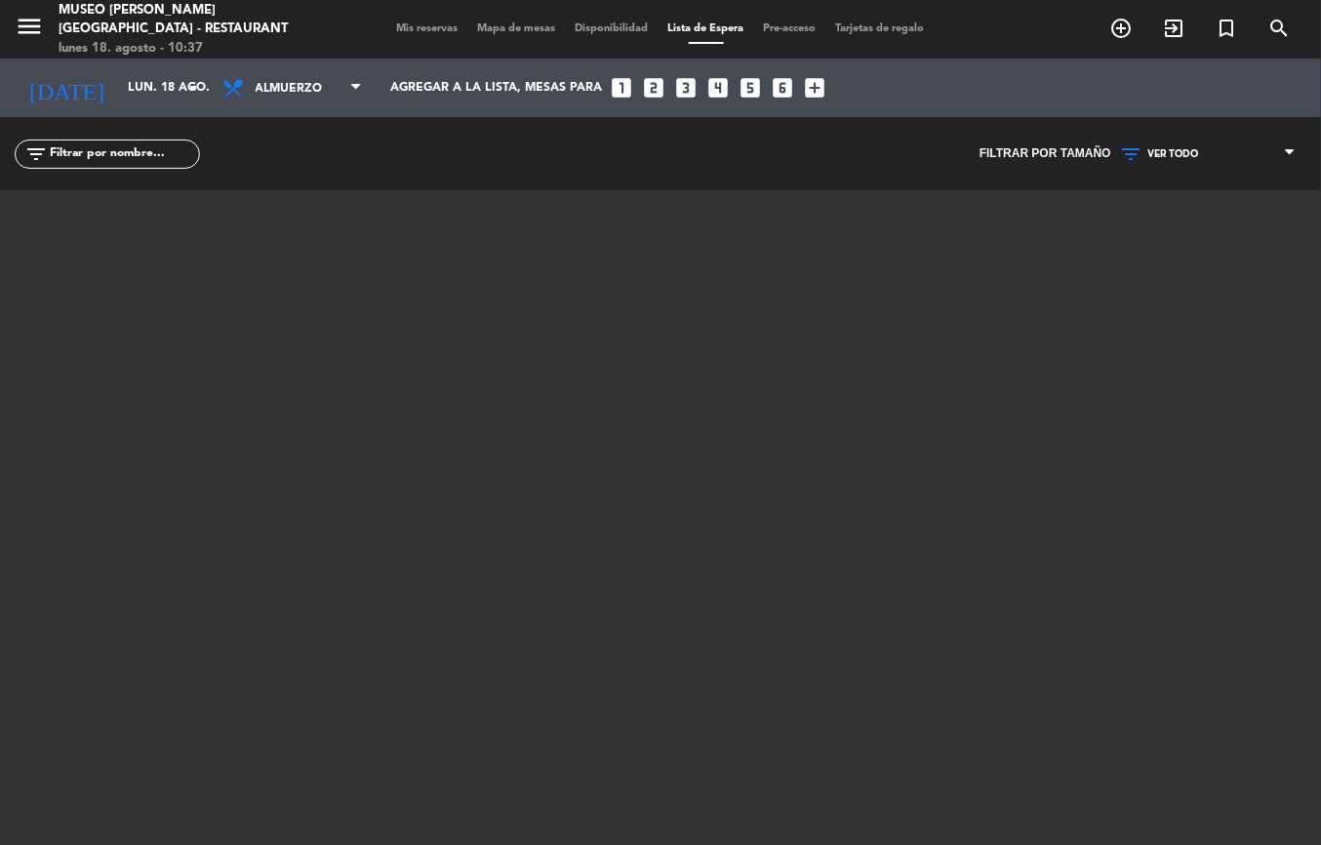
click at [1143, 575] on div at bounding box center [660, 434] width 1171 height 488
click at [492, 32] on span "Mapa de mesas" at bounding box center [517, 28] width 98 height 11
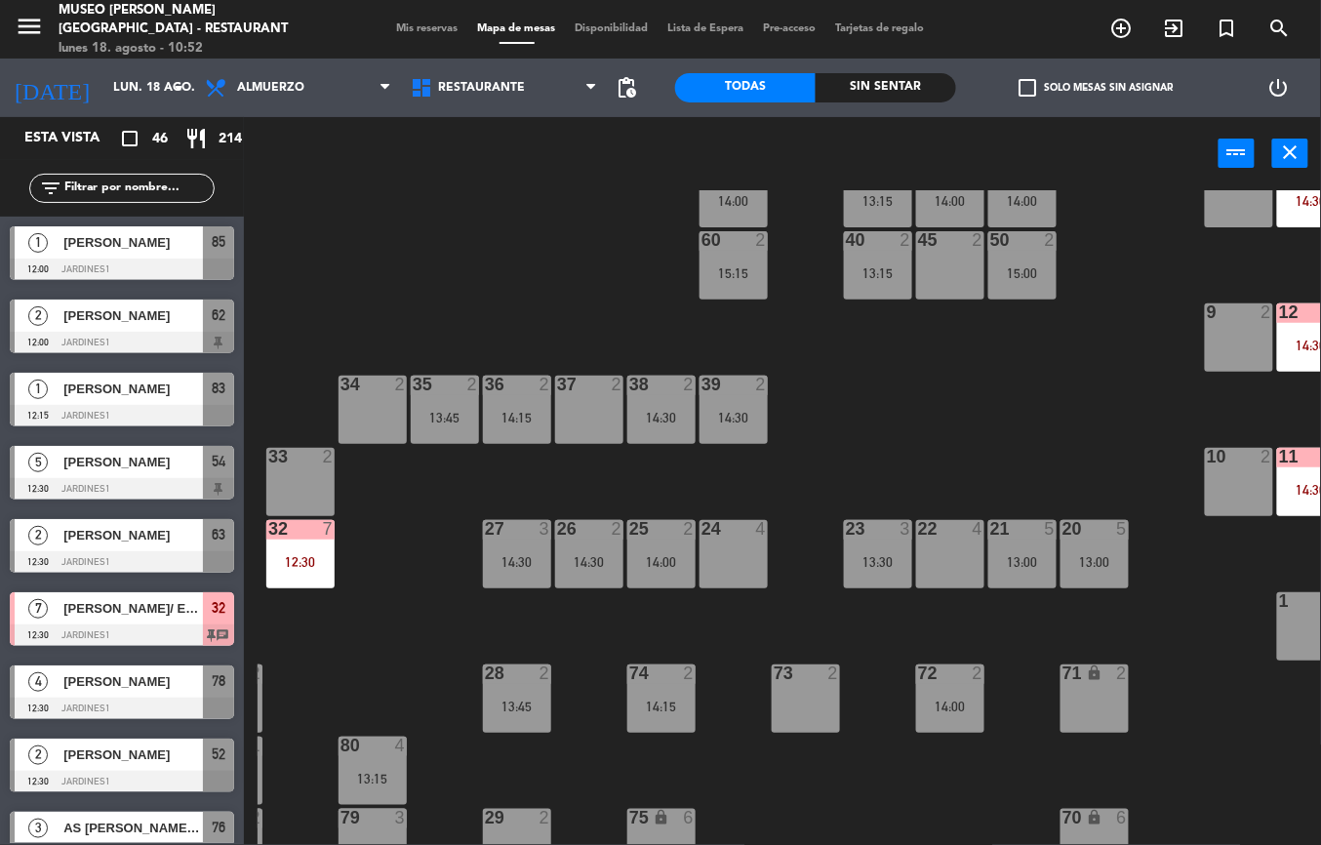
scroll to position [282, 1]
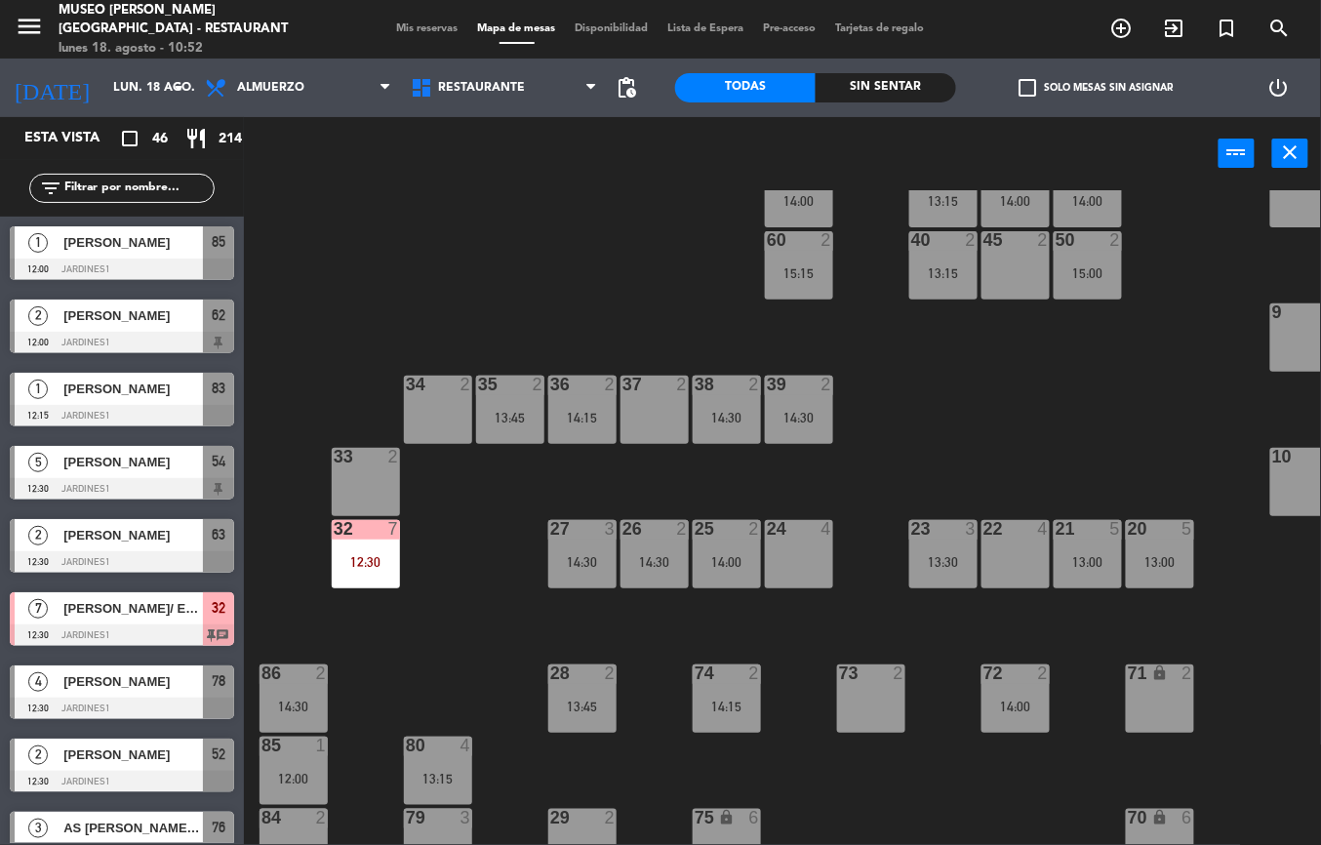
click at [351, 542] on div "32 7 12:30" at bounding box center [366, 554] width 68 height 68
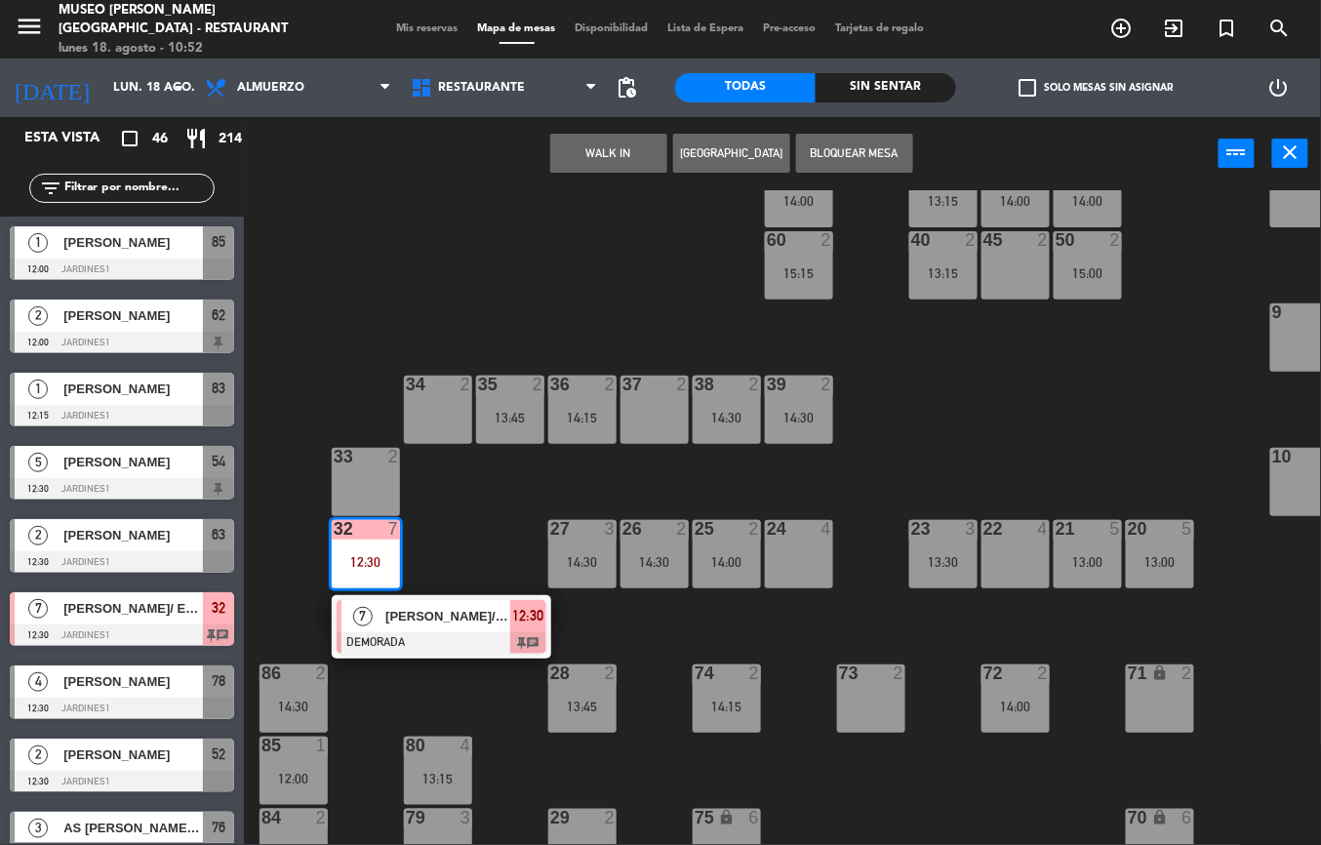
click at [442, 642] on div at bounding box center [442, 642] width 210 height 21
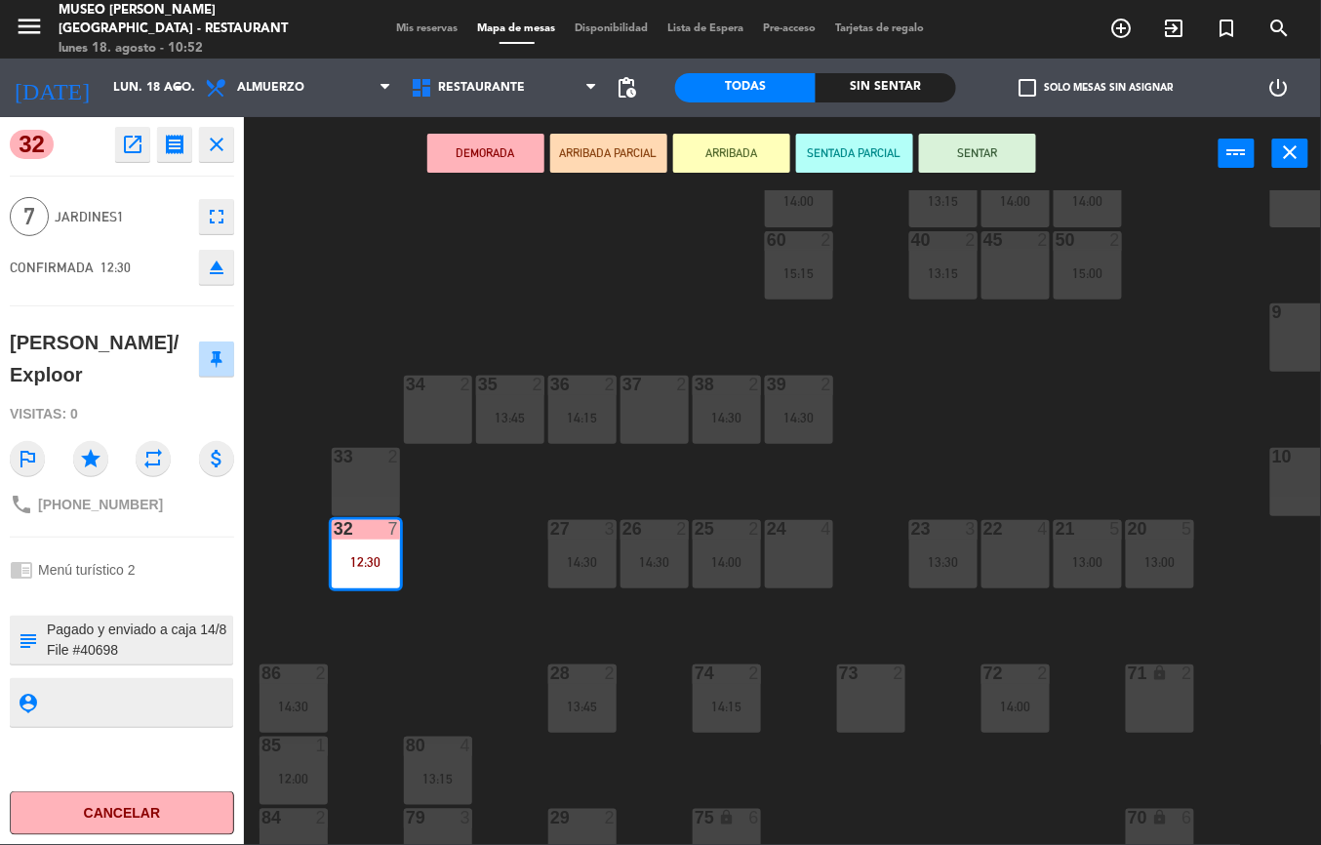
click at [121, 149] on icon "open_in_new" at bounding box center [132, 144] width 23 height 23
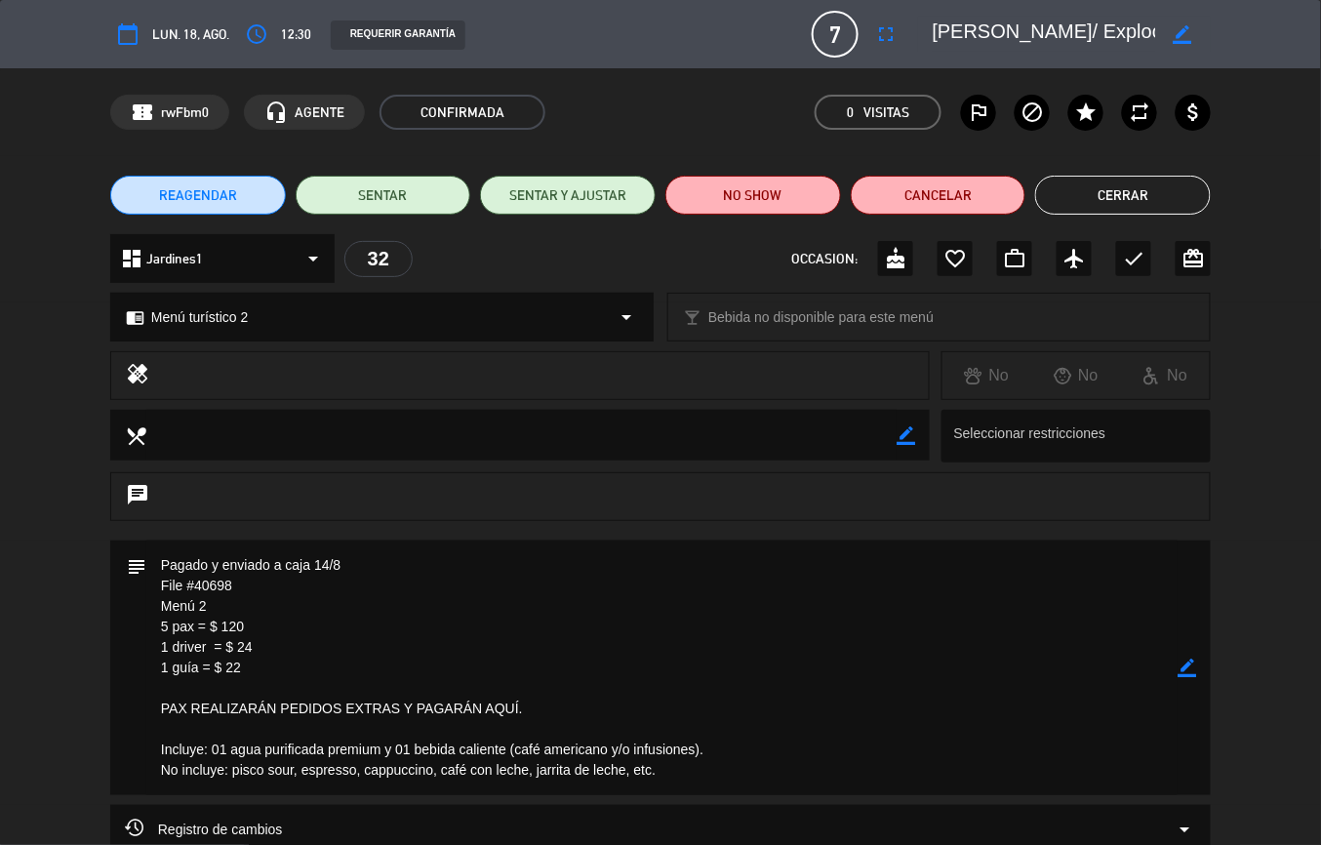
click at [1165, 205] on button "Cerrar" at bounding box center [1123, 195] width 176 height 39
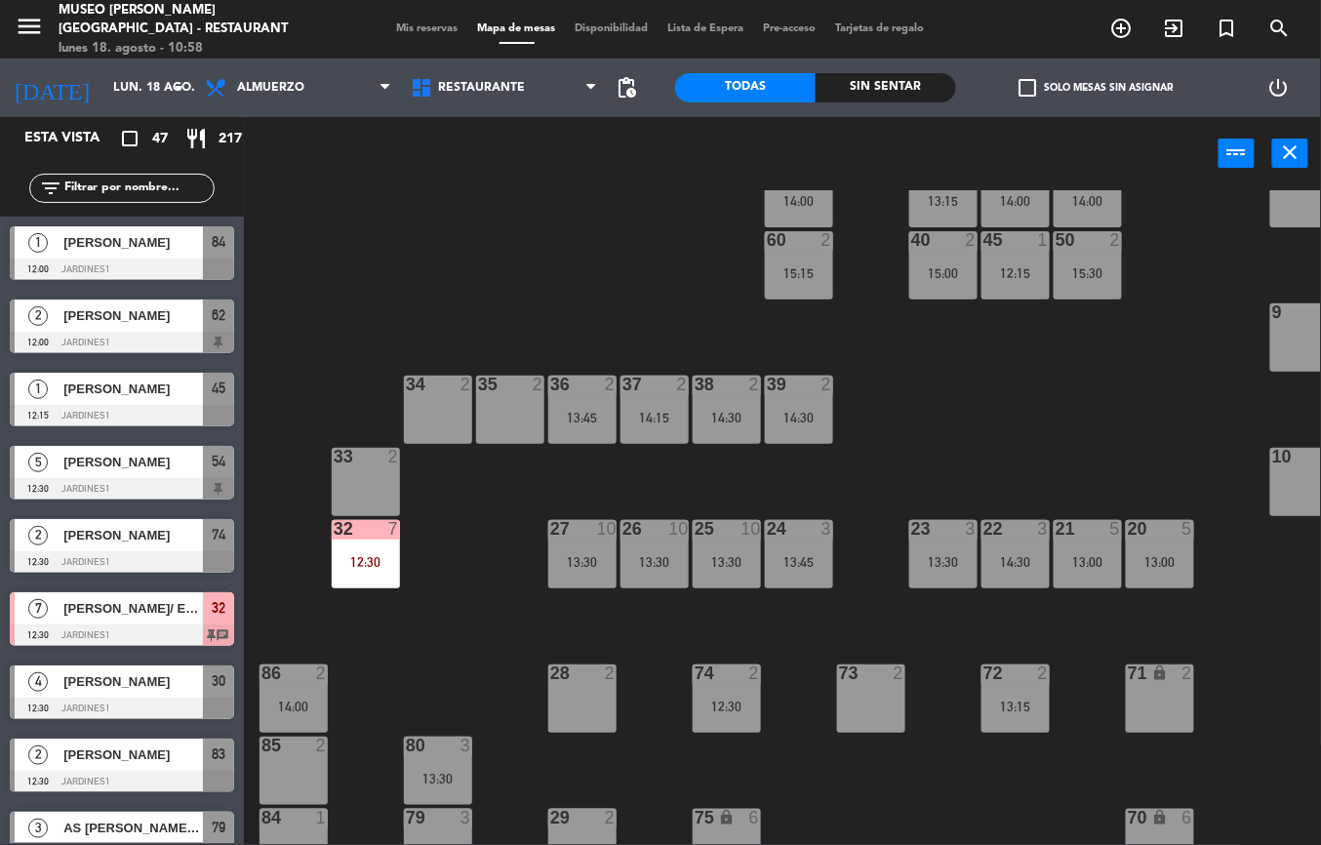
click at [369, 564] on div "12:30" at bounding box center [366, 562] width 68 height 14
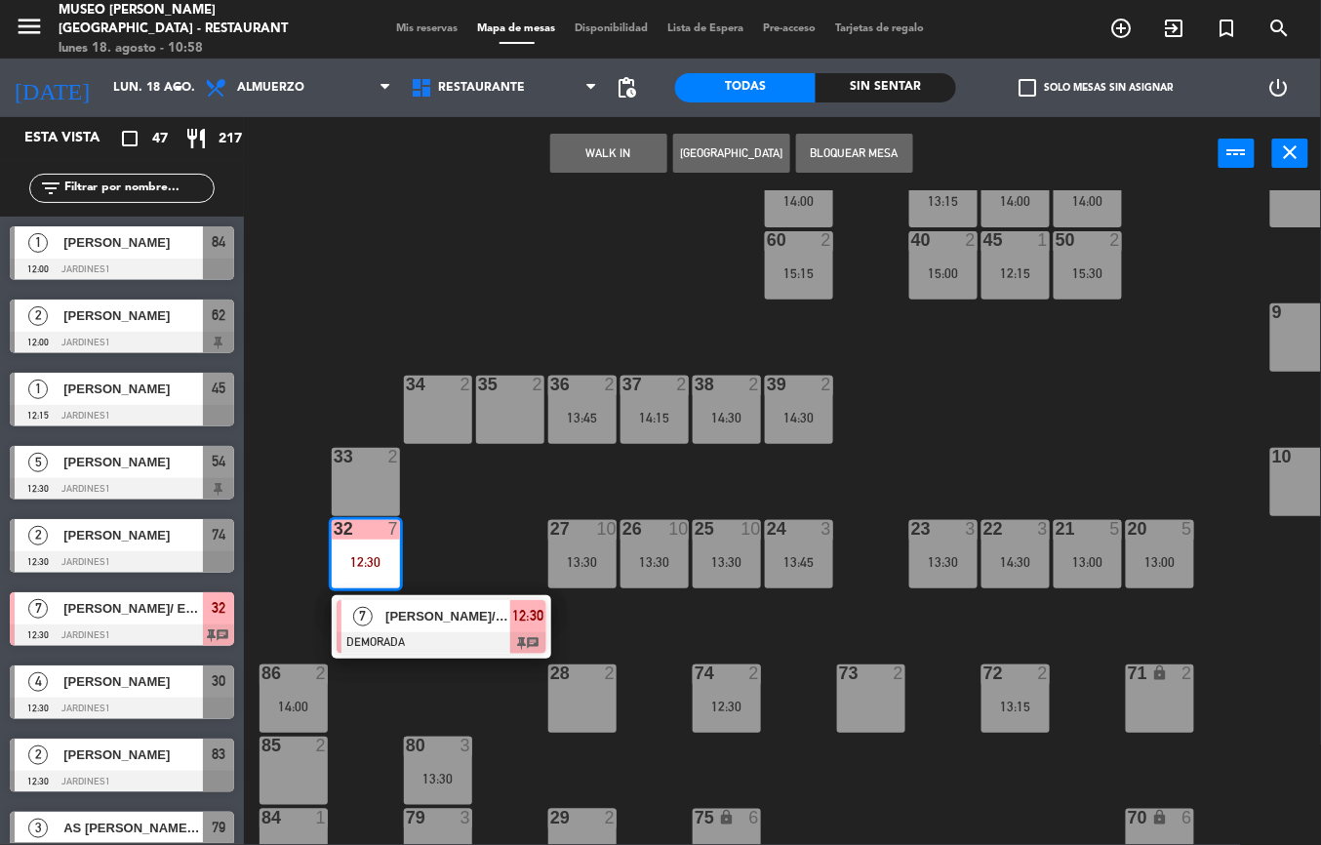
click at [484, 628] on div "[PERSON_NAME]/ Exploor" at bounding box center [446, 616] width 127 height 32
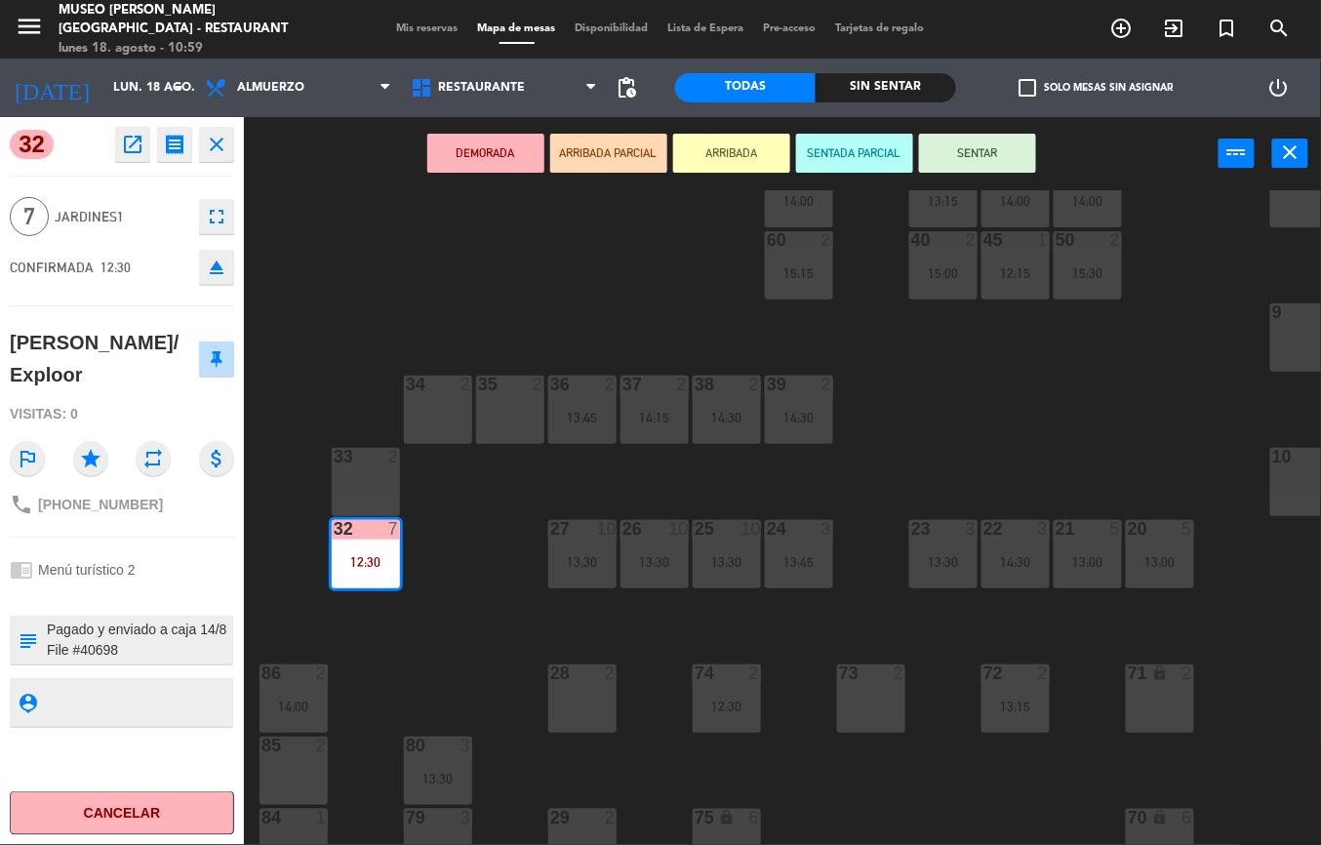
click at [1126, 458] on div "44 5 13:00 49 2 54 5 12:30 | 14:15 64 2 48 2 13:45 53 2 13:00 63 2 14:30 43 2 1…" at bounding box center [789, 517] width 1063 height 655
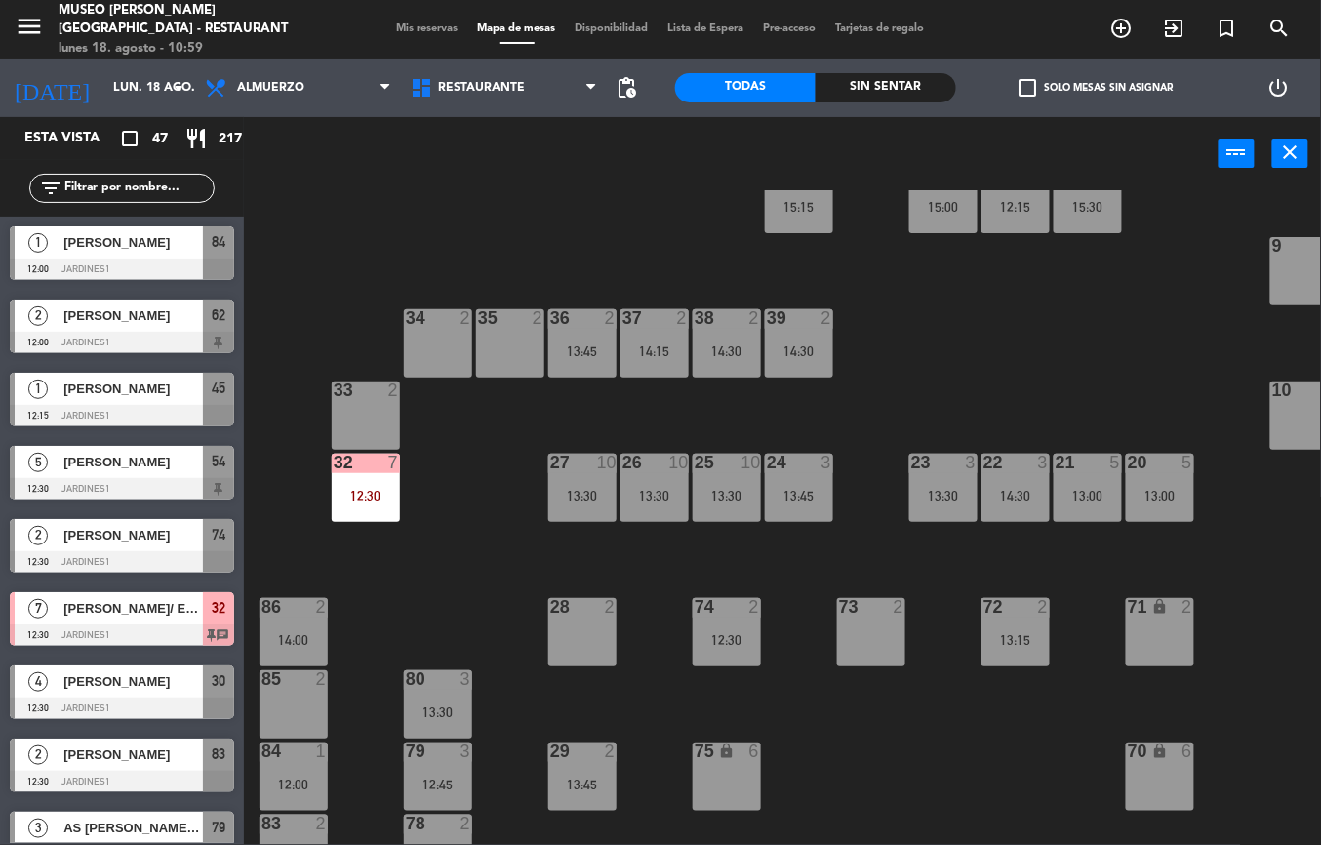
scroll to position [349, 1]
click at [1168, 489] on div "13:00" at bounding box center [1160, 495] width 68 height 14
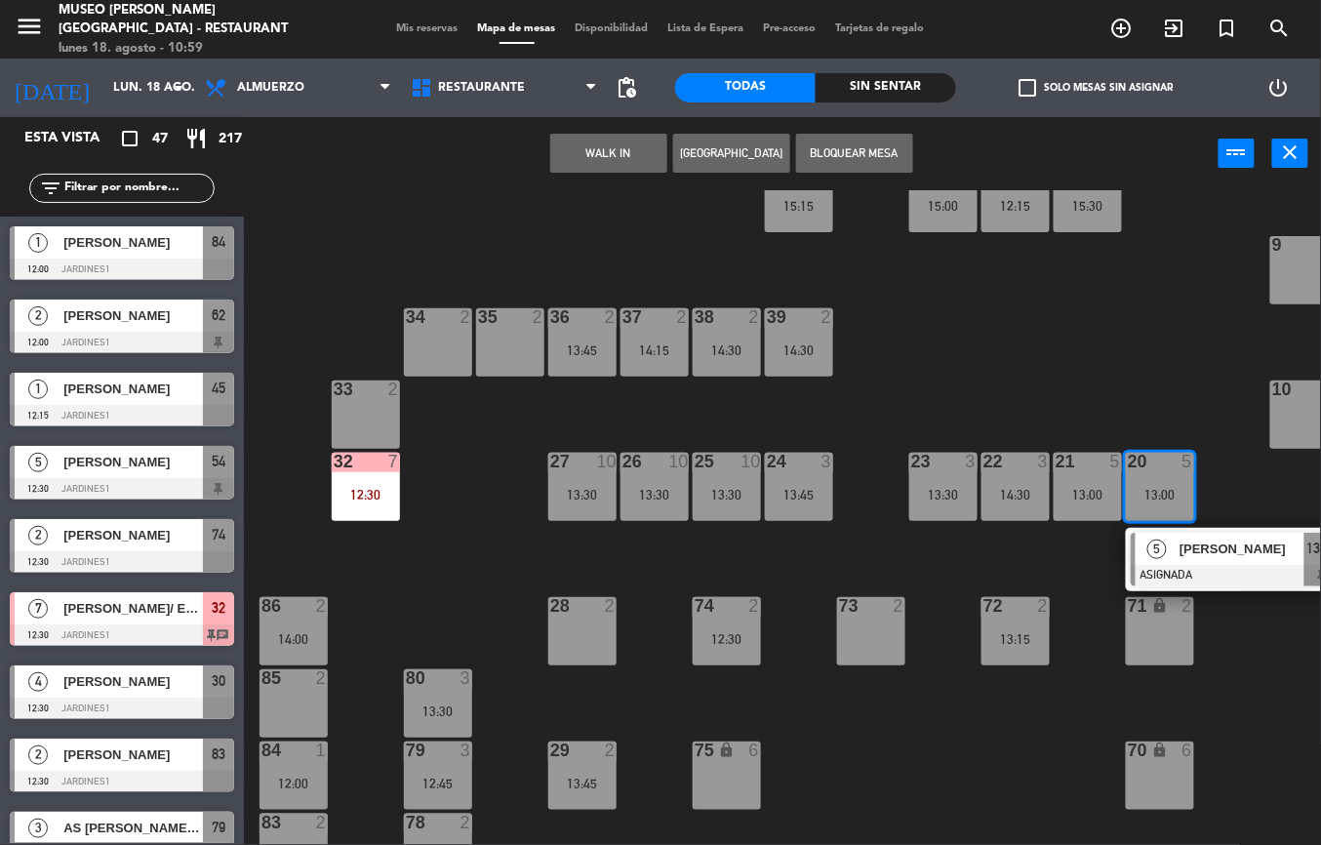
click at [1190, 556] on span "[PERSON_NAME]" at bounding box center [1242, 549] width 125 height 20
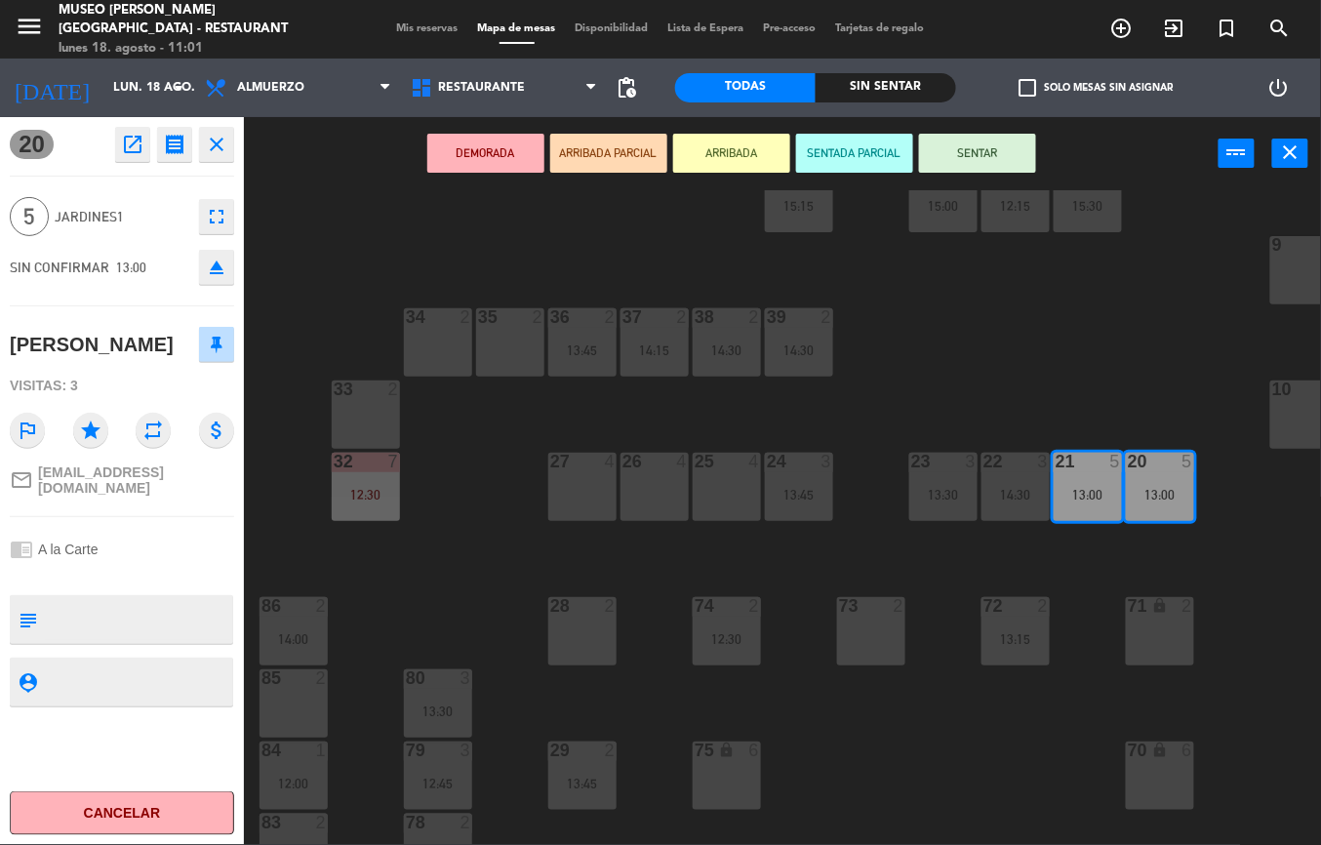
click at [982, 300] on div "44 5 13:00 49 2 54 5 12:30 | 14:15 64 2 48 2 13:45 53 2 13:00 63 2 14:30 43 2 1…" at bounding box center [789, 517] width 1063 height 655
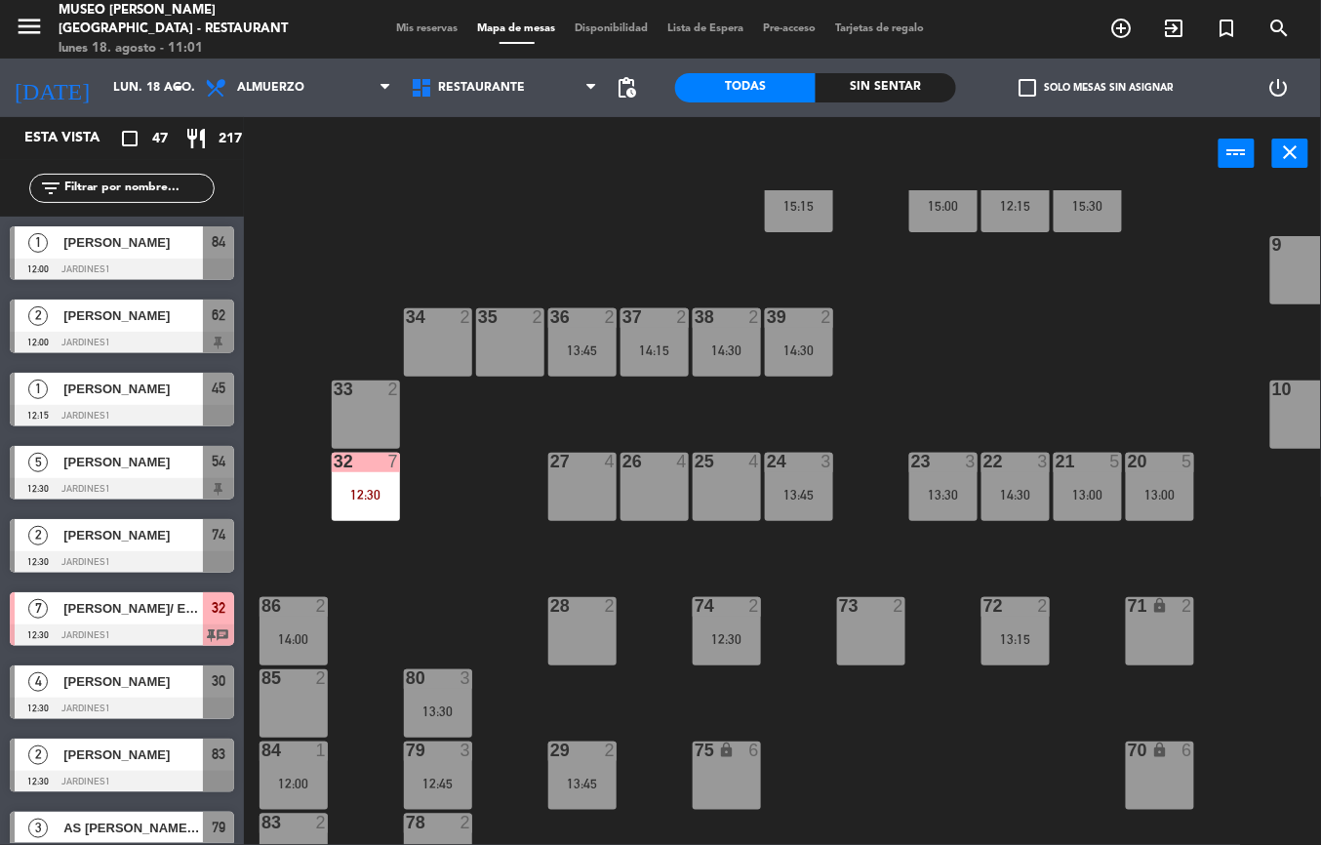
scroll to position [0, 0]
click at [653, 345] on div "14:15" at bounding box center [655, 350] width 68 height 14
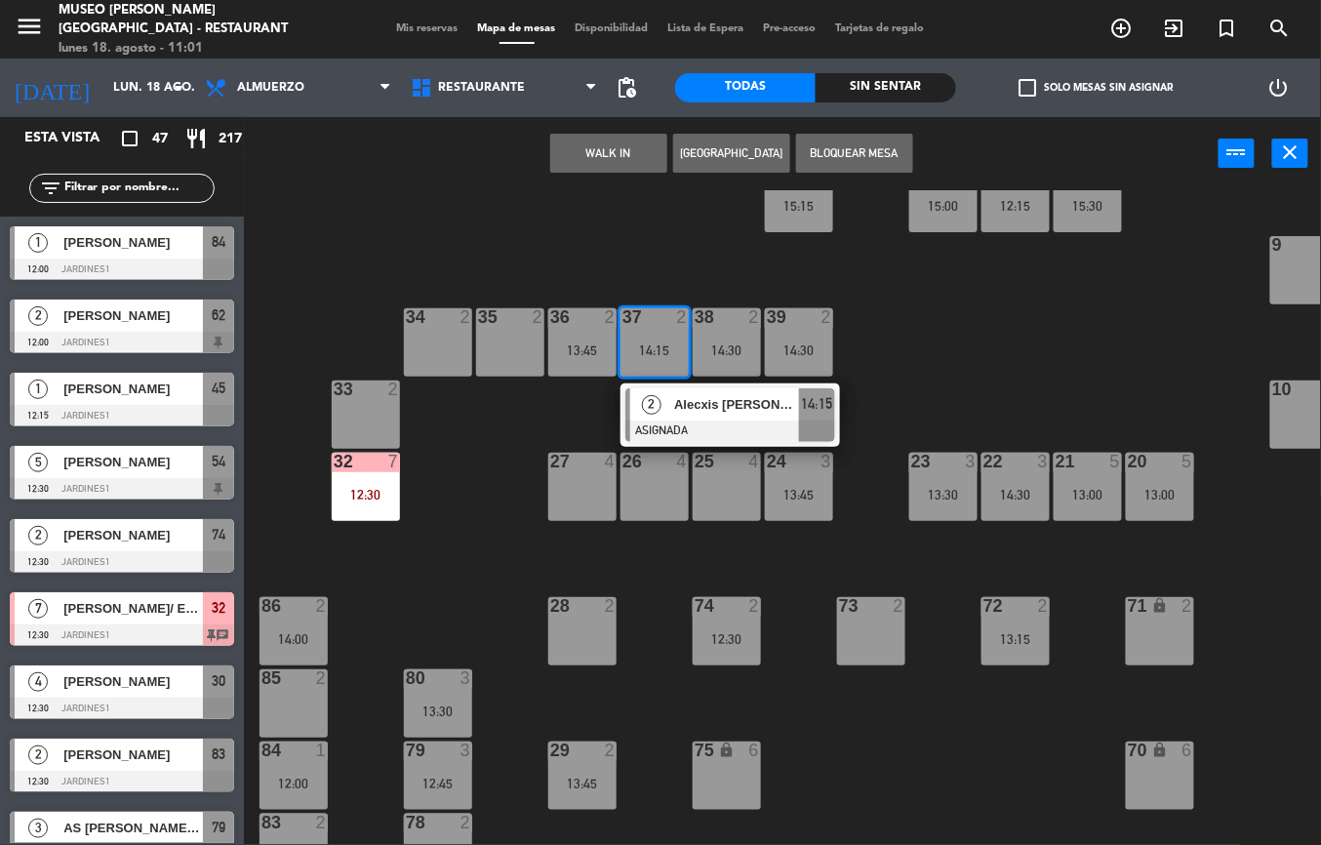
click at [715, 423] on div at bounding box center [730, 431] width 210 height 21
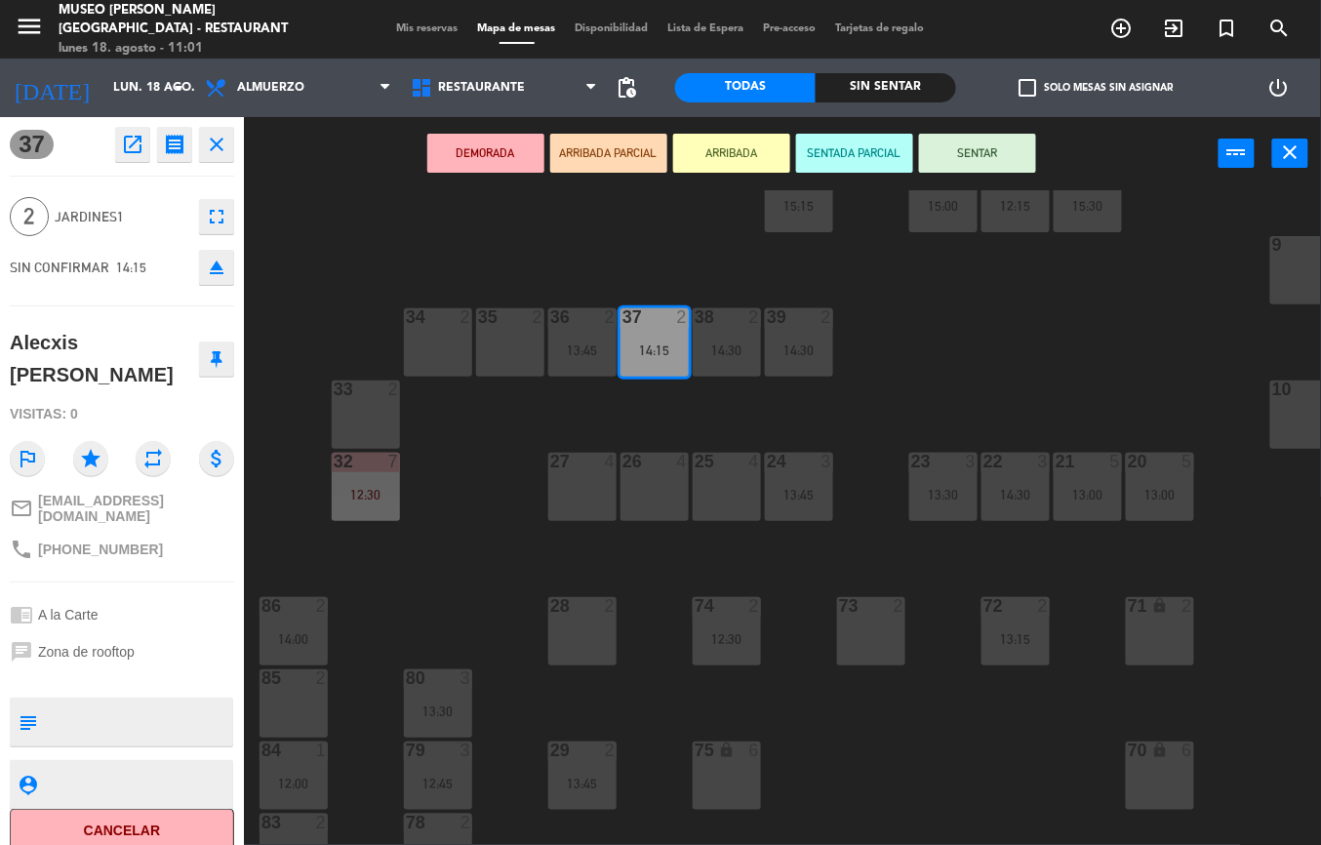
click at [1017, 353] on div "44 5 13:00 49 2 54 5 12:30 | 14:15 64 2 48 2 13:45 53 2 13:00 63 2 14:30 43 2 1…" at bounding box center [789, 517] width 1063 height 655
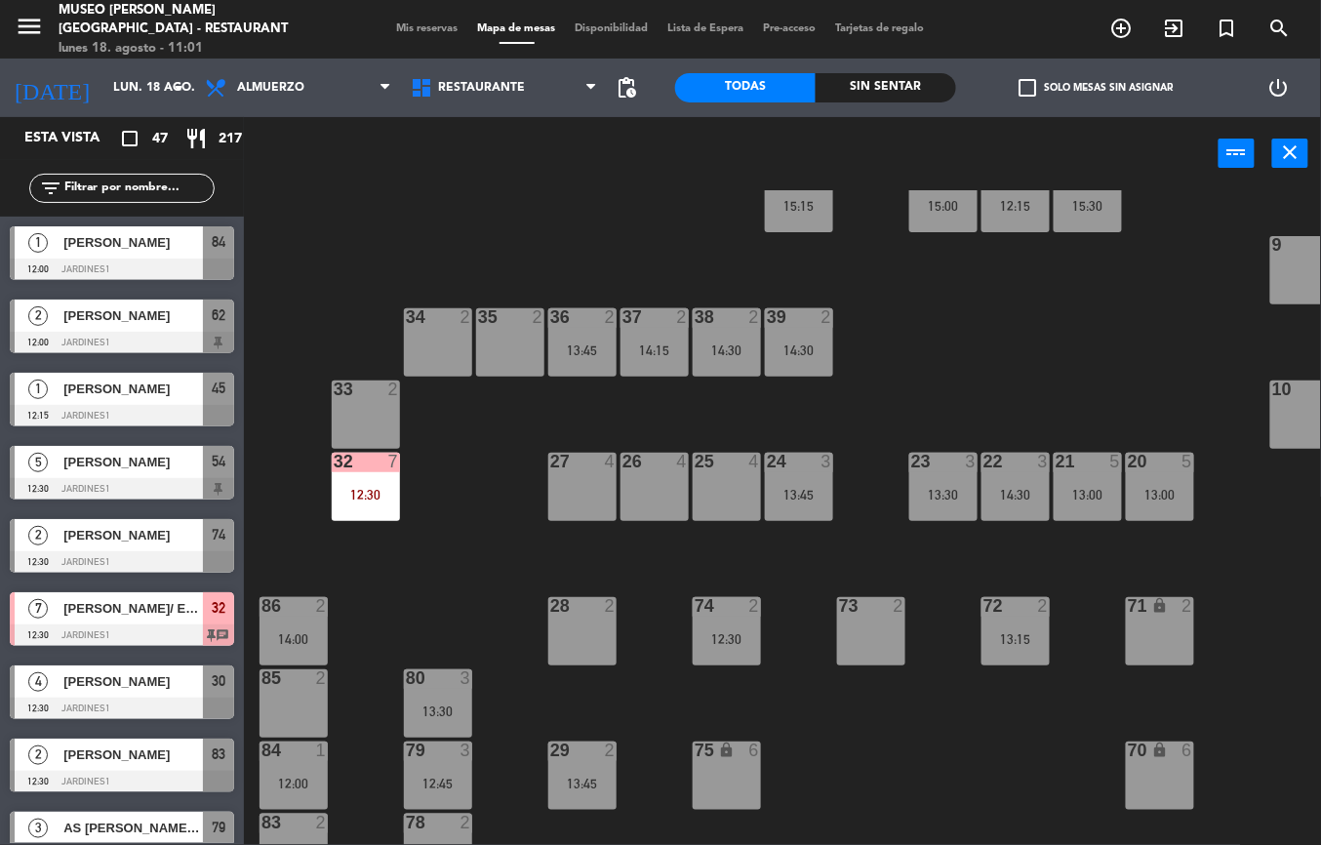
scroll to position [334, 0]
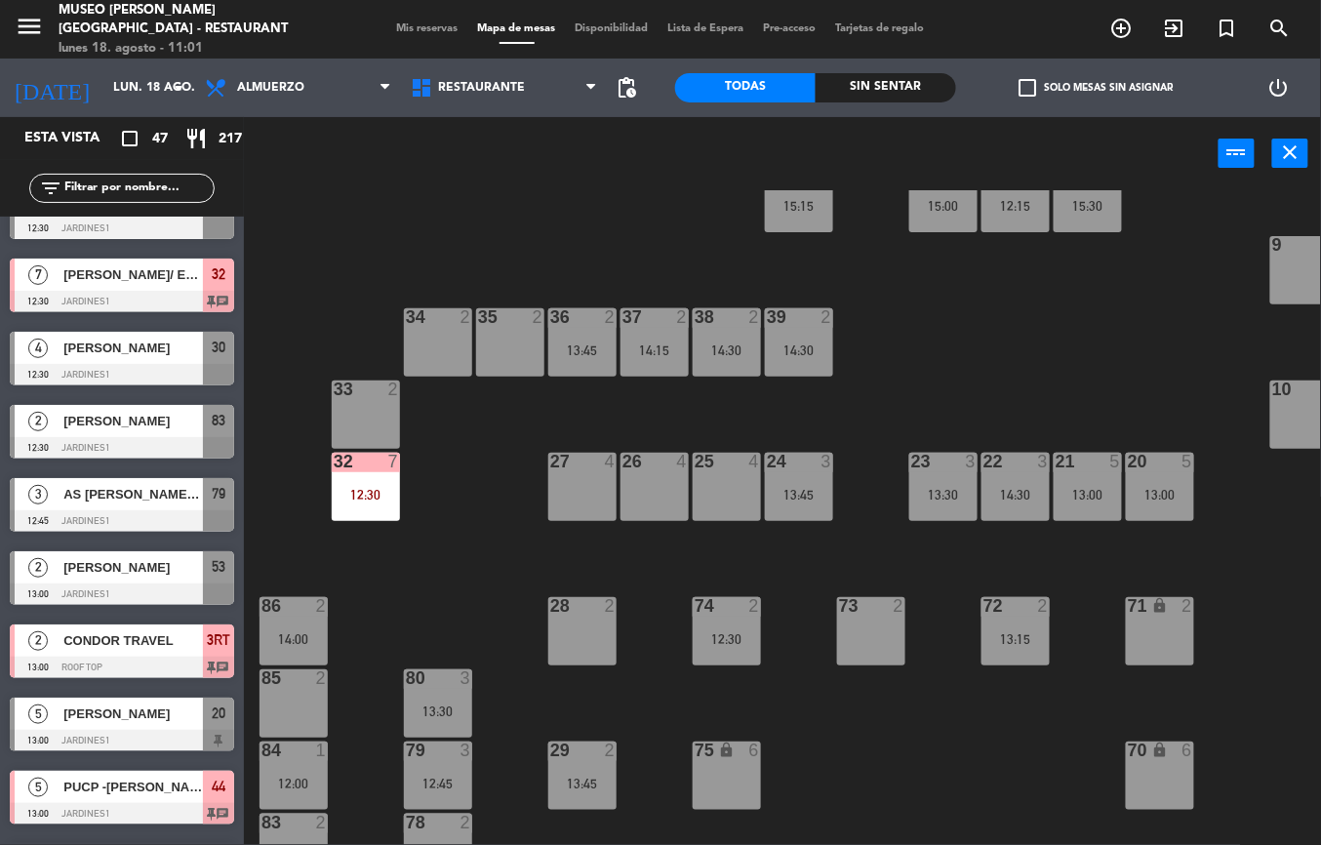
click at [716, 336] on div "38 2 14:30" at bounding box center [727, 342] width 68 height 68
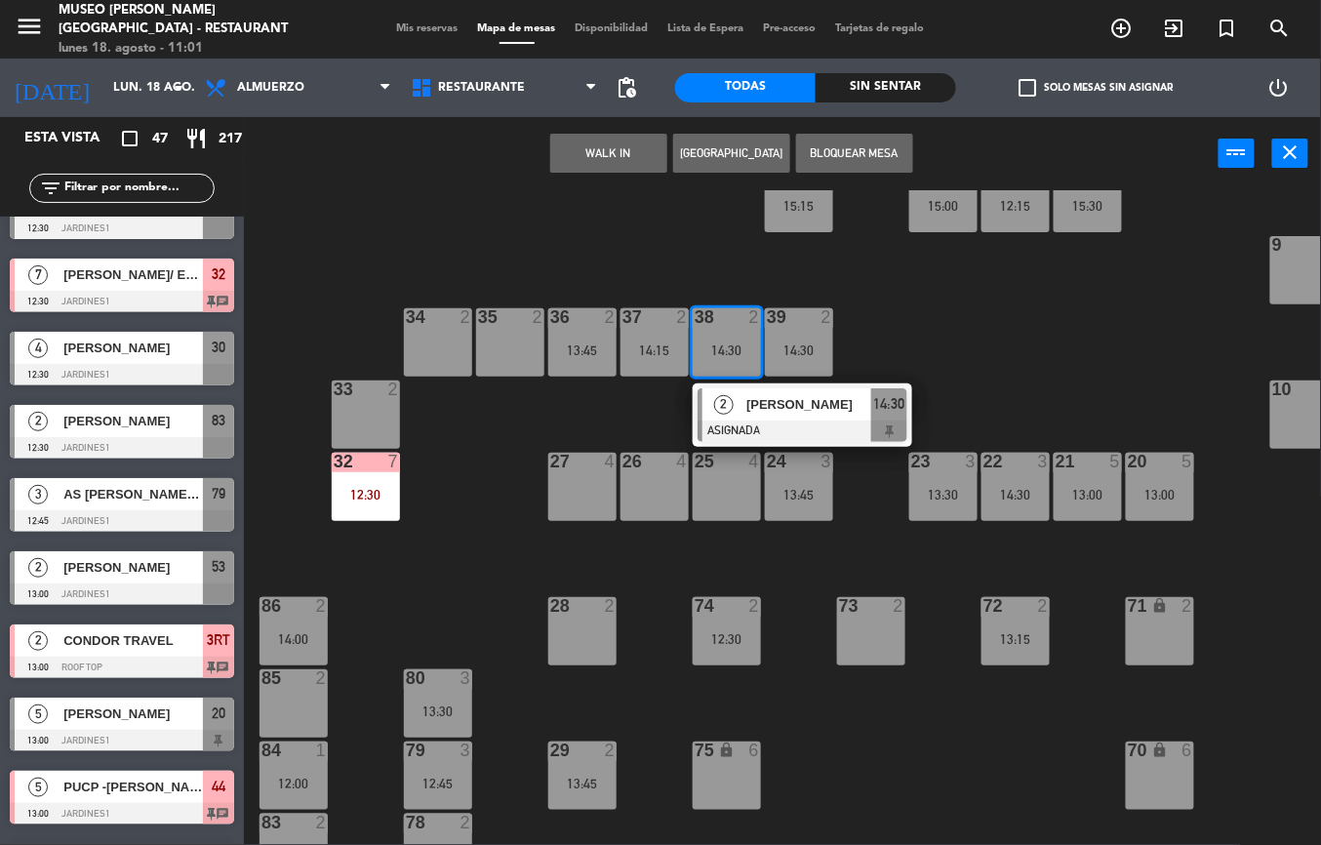
click at [788, 412] on span "[PERSON_NAME]" at bounding box center [808, 404] width 125 height 20
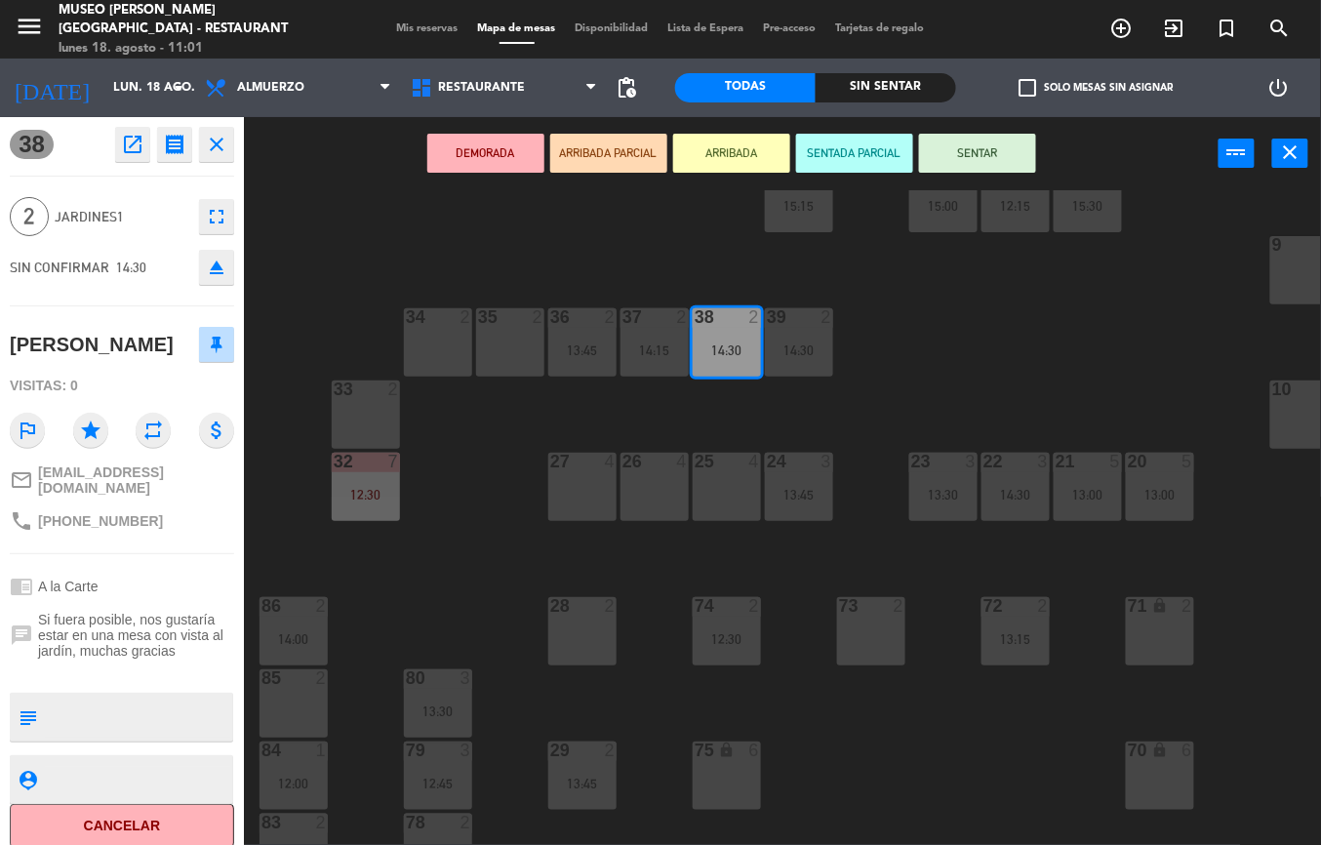
click at [972, 383] on div "44 5 13:00 49 2 54 5 12:30 | 14:15 64 2 48 2 13:45 53 2 13:00 63 2 14:30 43 2 1…" at bounding box center [789, 517] width 1063 height 655
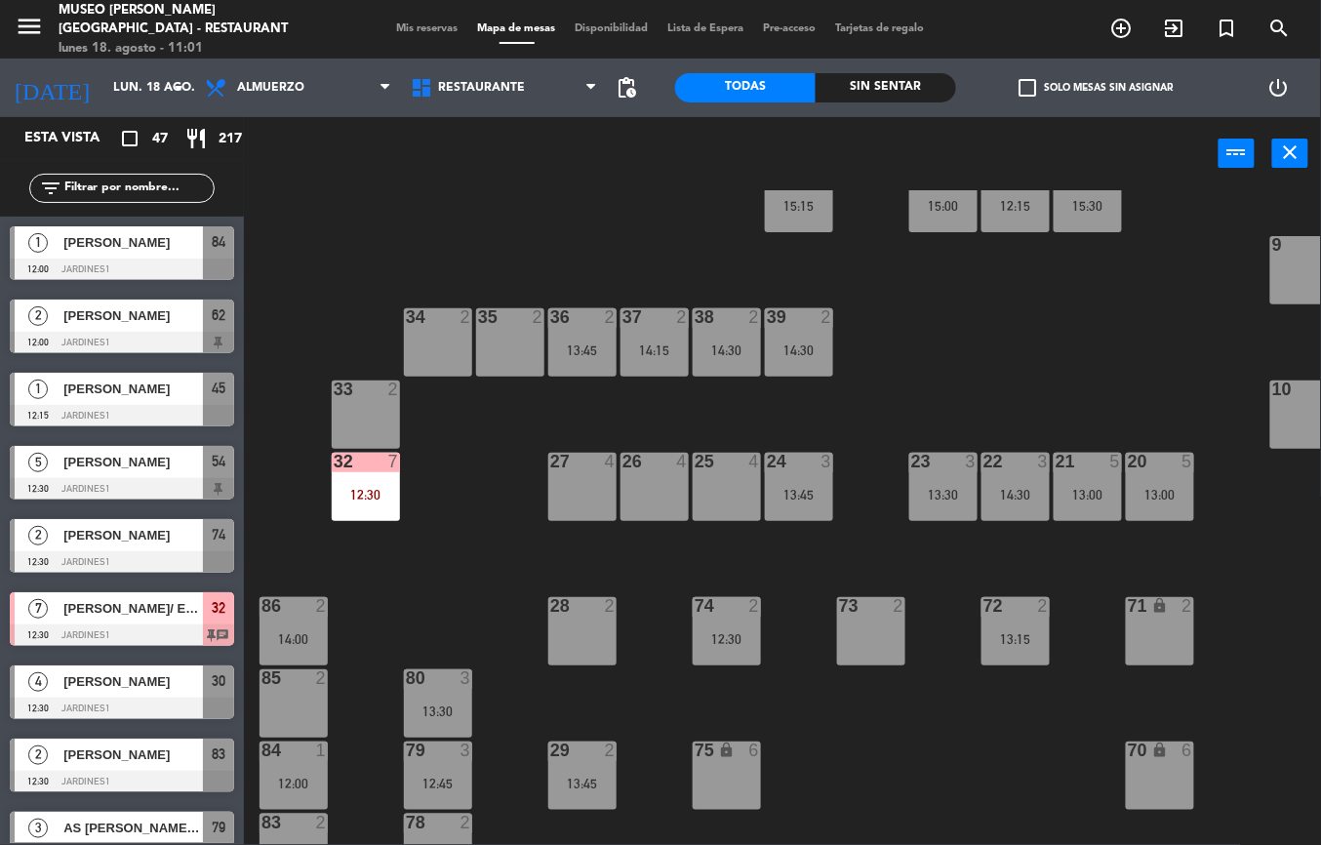
scroll to position [700, 0]
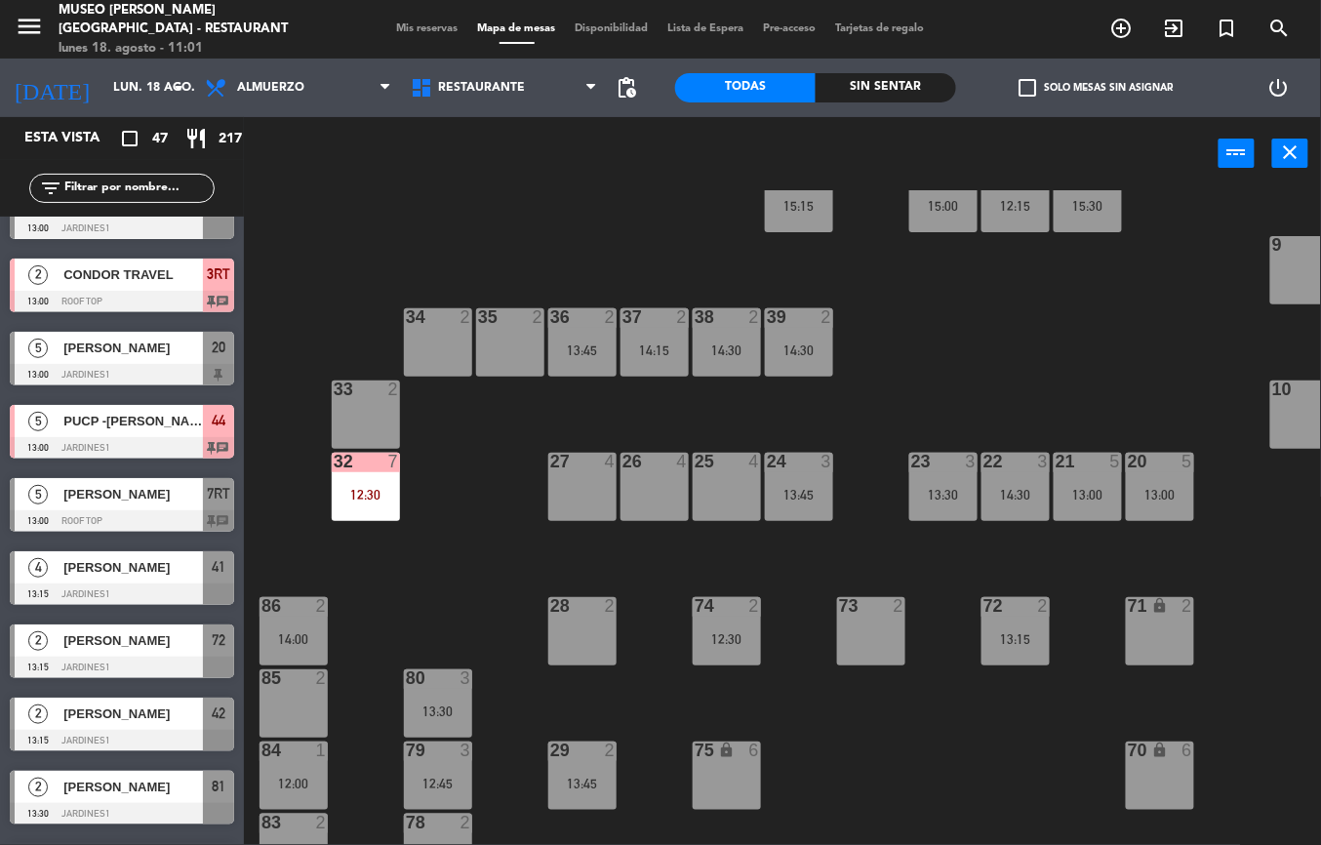
click at [377, 484] on div "32 7 12:30" at bounding box center [366, 487] width 68 height 68
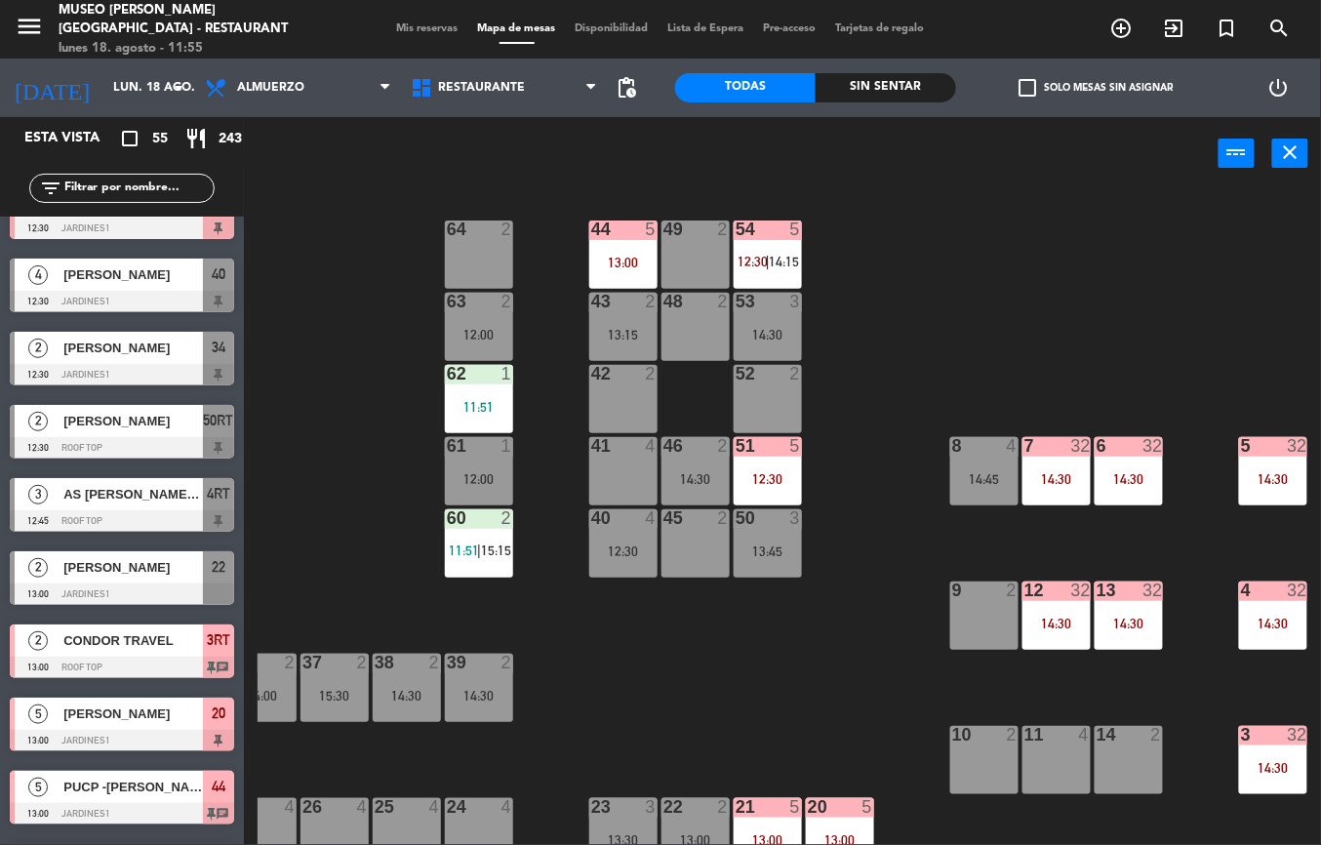
scroll to position [5, 321]
click at [621, 242] on div "44 5 13:00" at bounding box center [623, 254] width 68 height 68
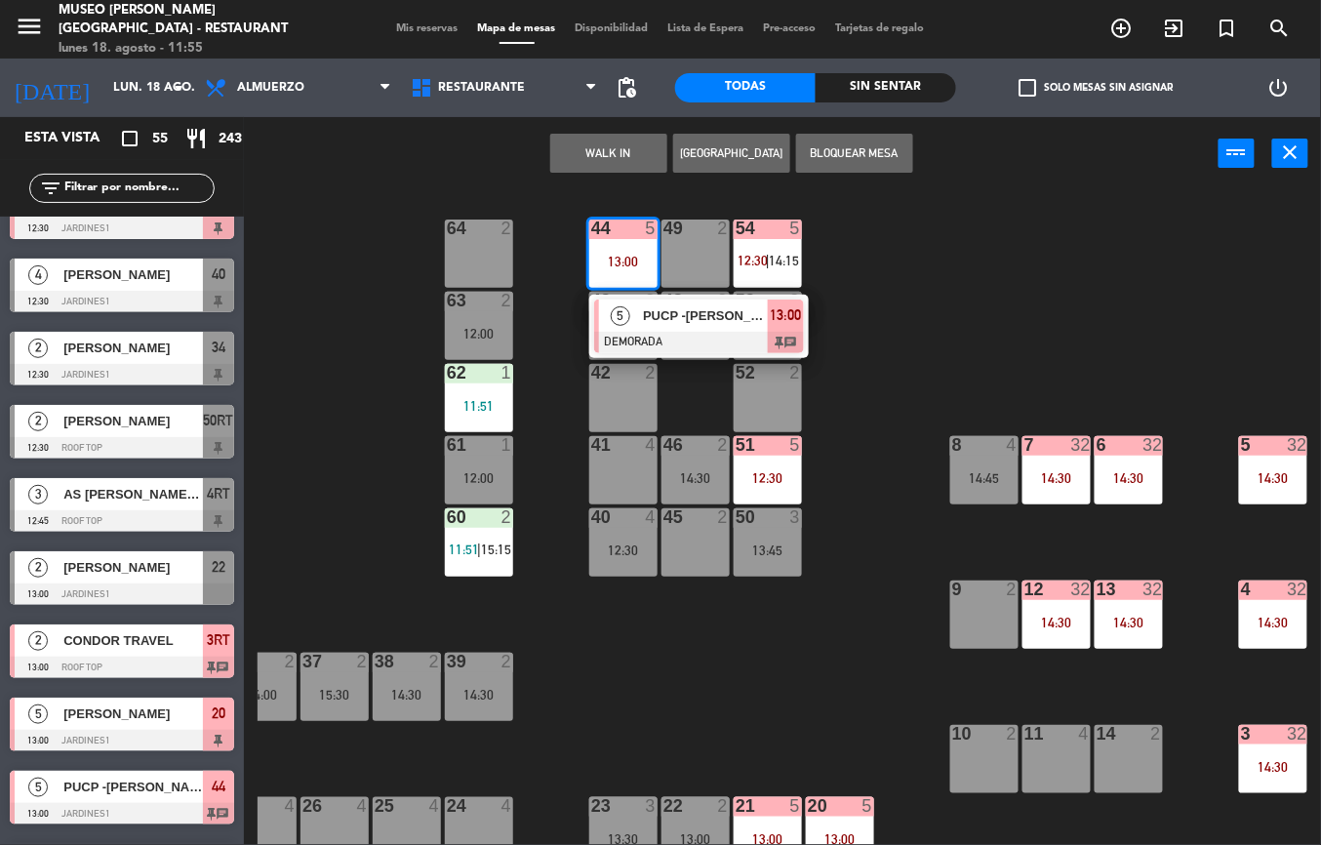
click at [789, 314] on span "13:00" at bounding box center [786, 314] width 31 height 23
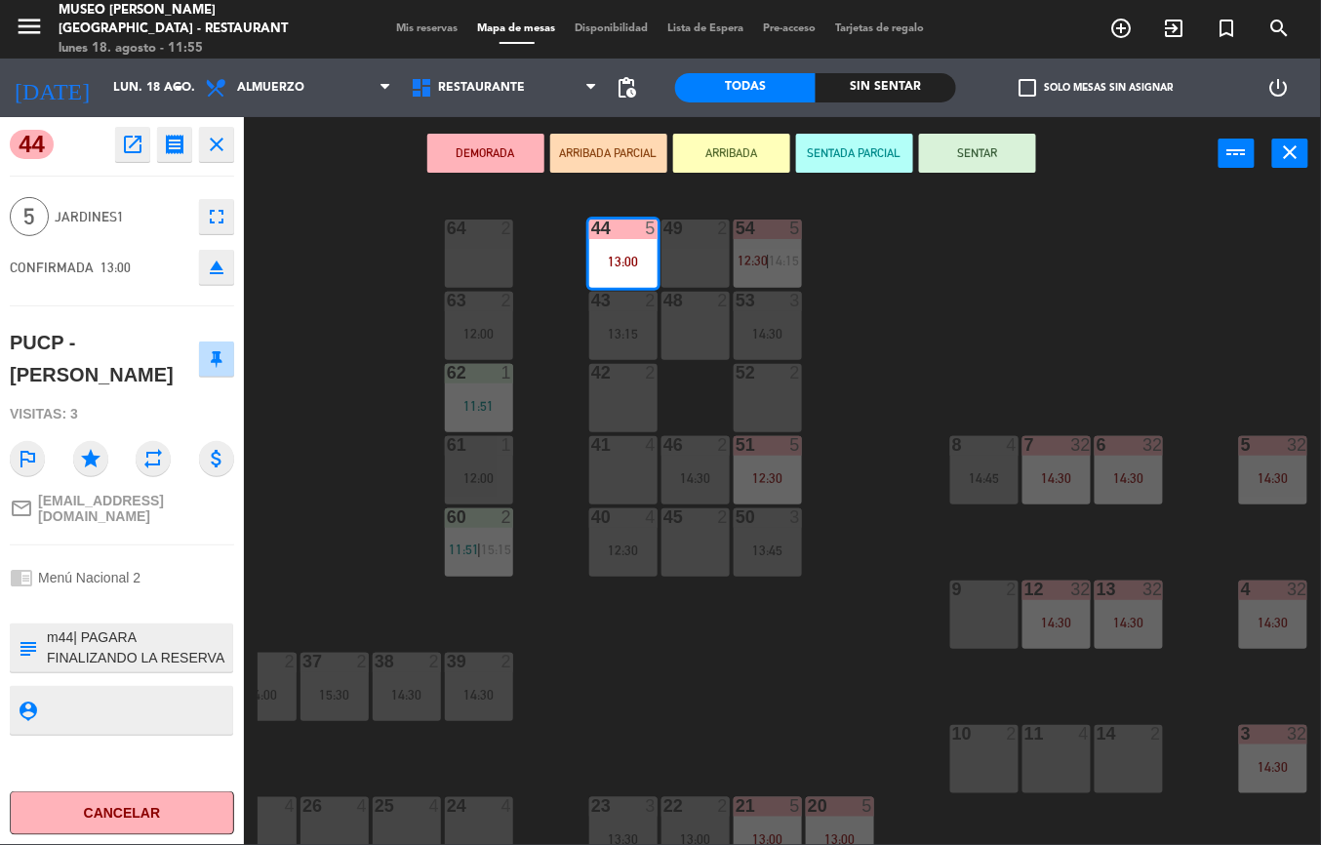
click at [129, 144] on icon "open_in_new" at bounding box center [132, 144] width 23 height 23
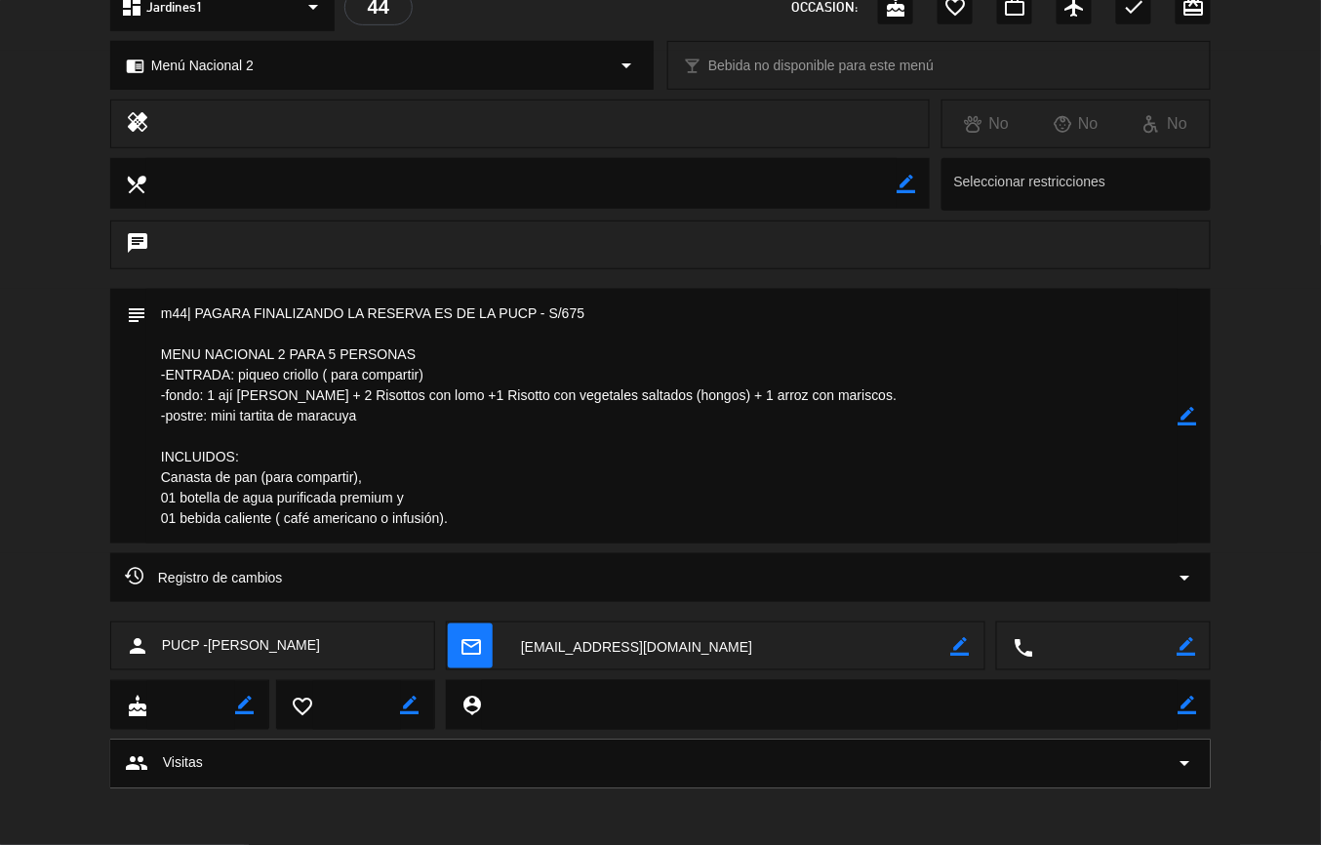
scroll to position [0, 0]
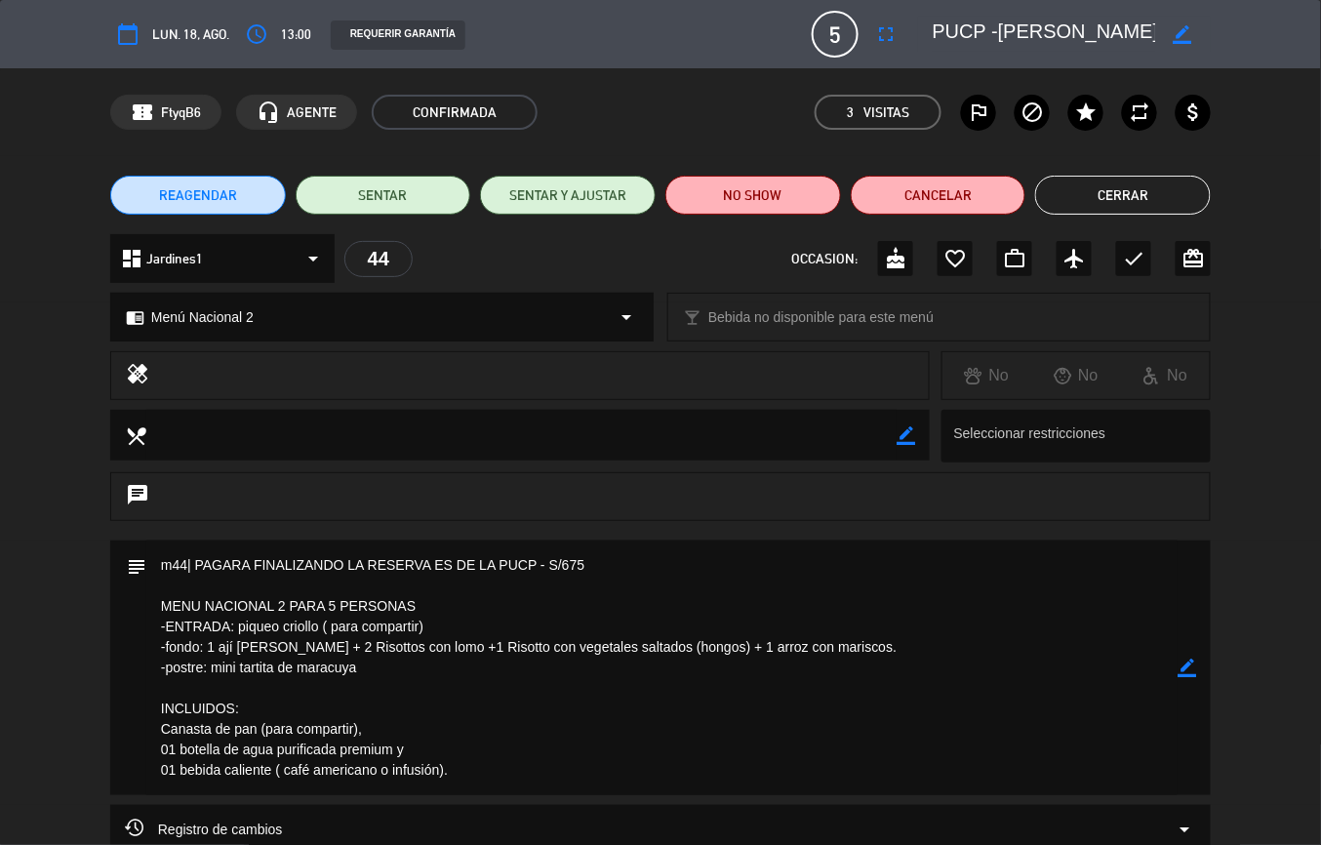
click at [1152, 185] on button "Cerrar" at bounding box center [1123, 195] width 176 height 39
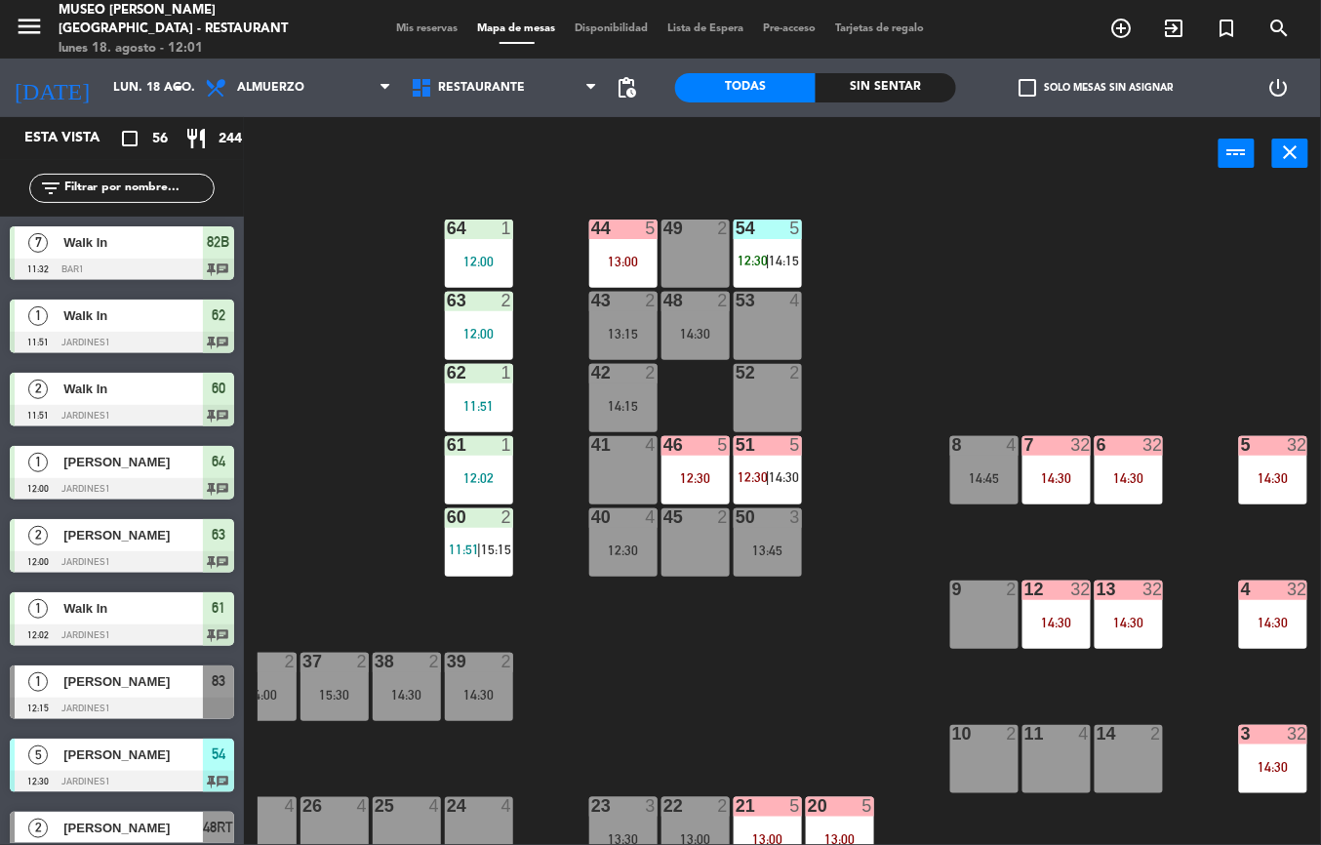
click at [867, 638] on div "44 5 13:00 49 2 54 5 12:30 | 14:15 64 1 12:00 48 2 14:30 53 4 63 2 12:00 43 2 1…" at bounding box center [789, 517] width 1063 height 655
click at [880, 91] on div "Sin sentar" at bounding box center [886, 87] width 140 height 29
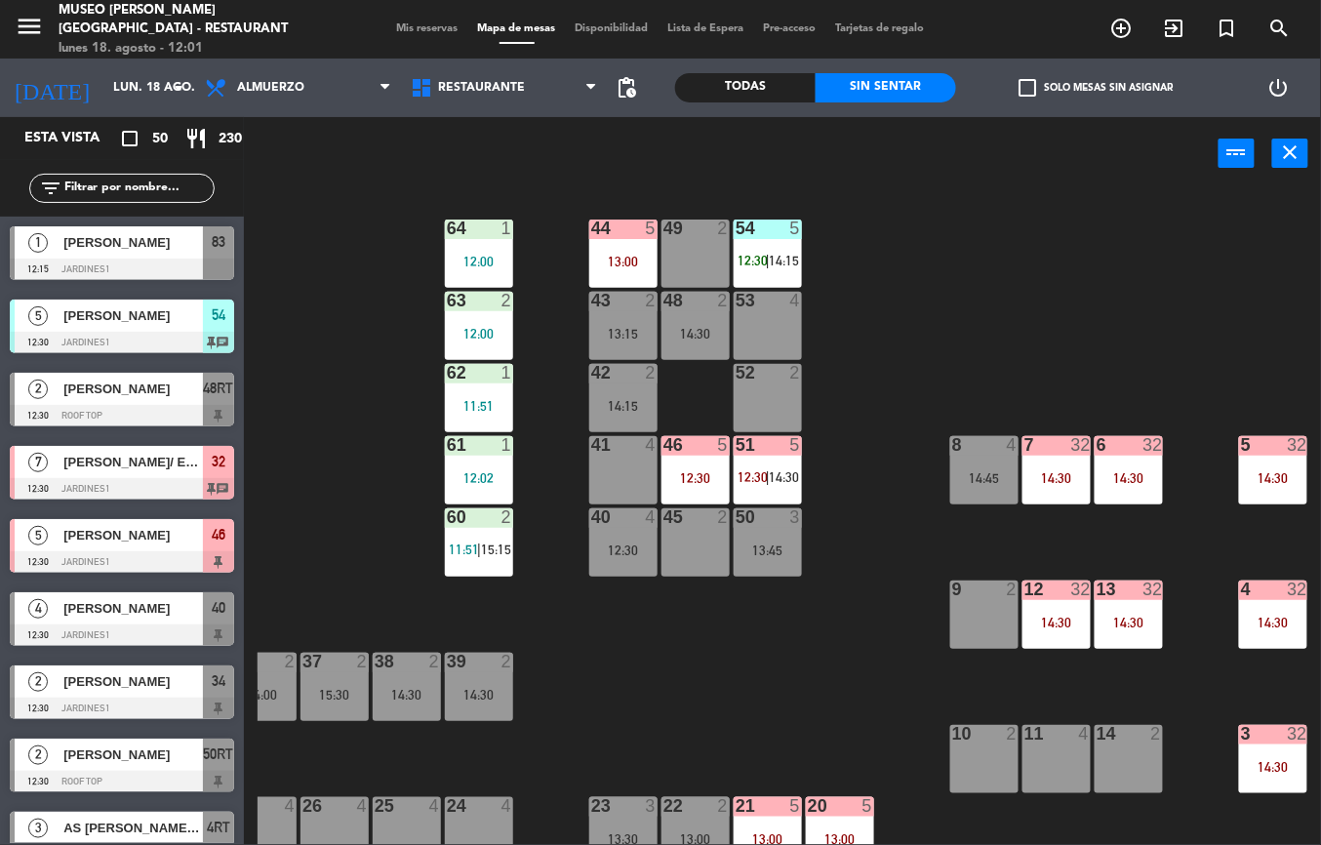
click at [812, 714] on div "44 5 13:00 49 2 54 5 12:30 | 14:15 64 1 12:00 48 2 14:30 53 4 63 2 12:00 43 2 1…" at bounding box center [789, 517] width 1063 height 655
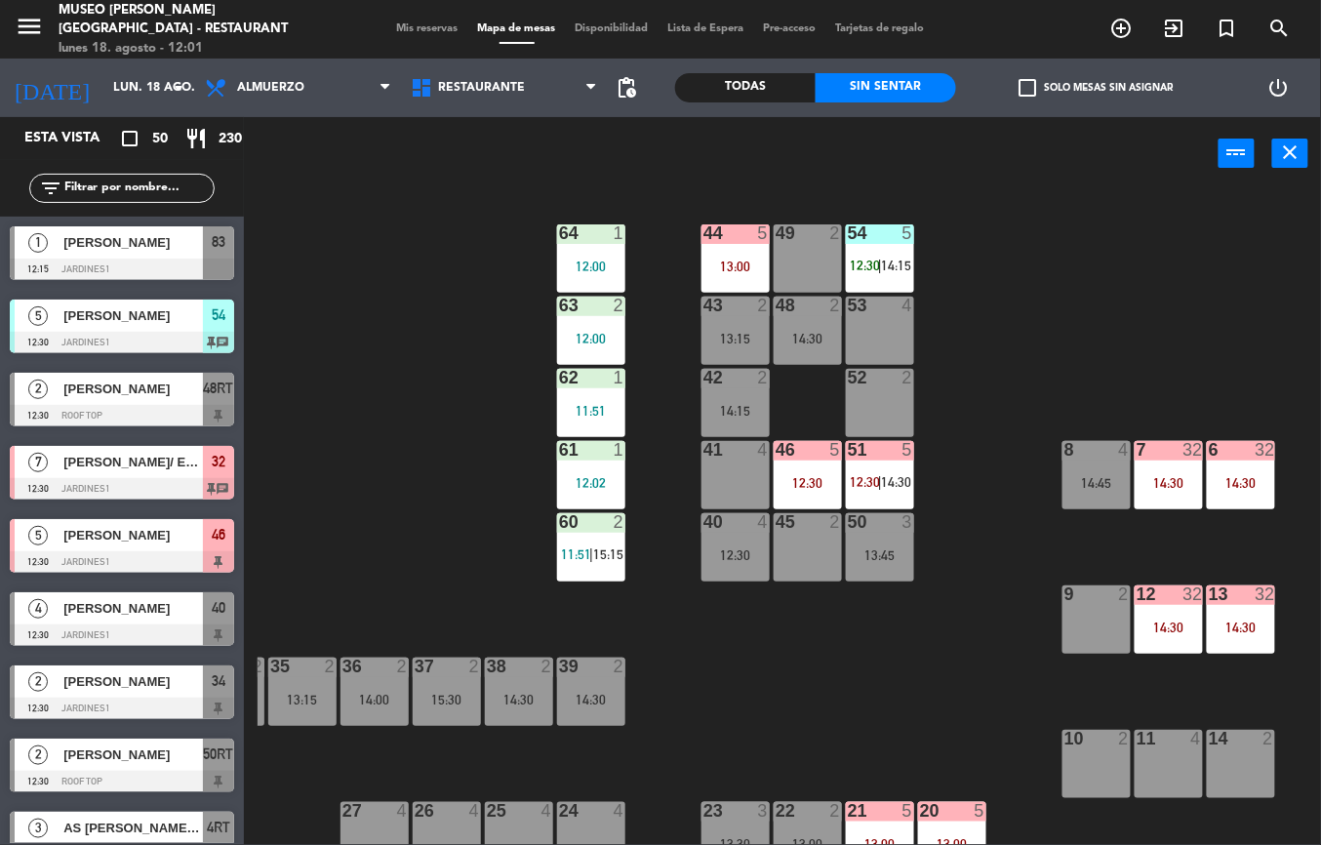
scroll to position [0, 275]
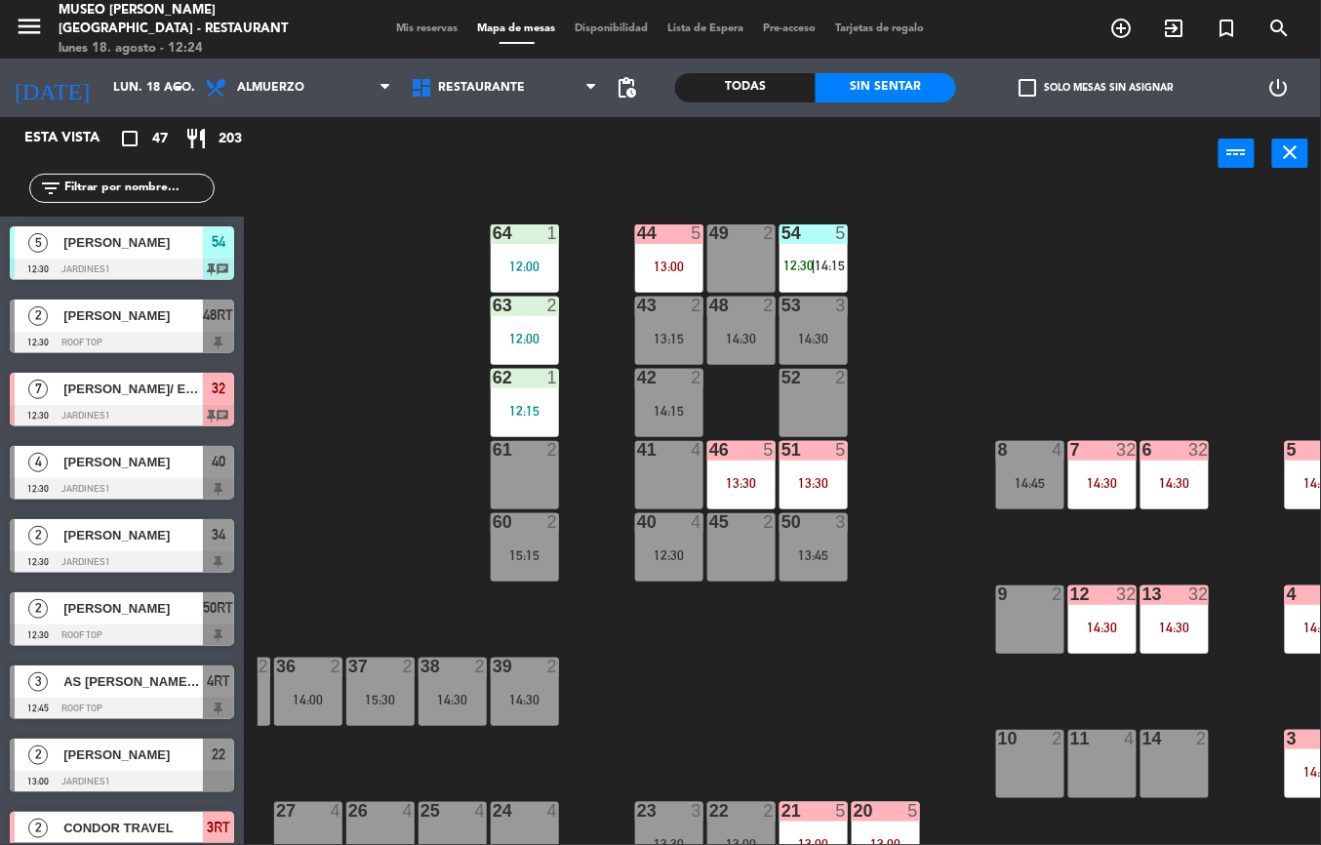
click at [875, 650] on div "44 5 13:00 49 2 54 5 12:30 | 14:15 64 1 12:00 48 2 14:30 53 3 14:30 63 2 12:00 …" at bounding box center [789, 517] width 1063 height 655
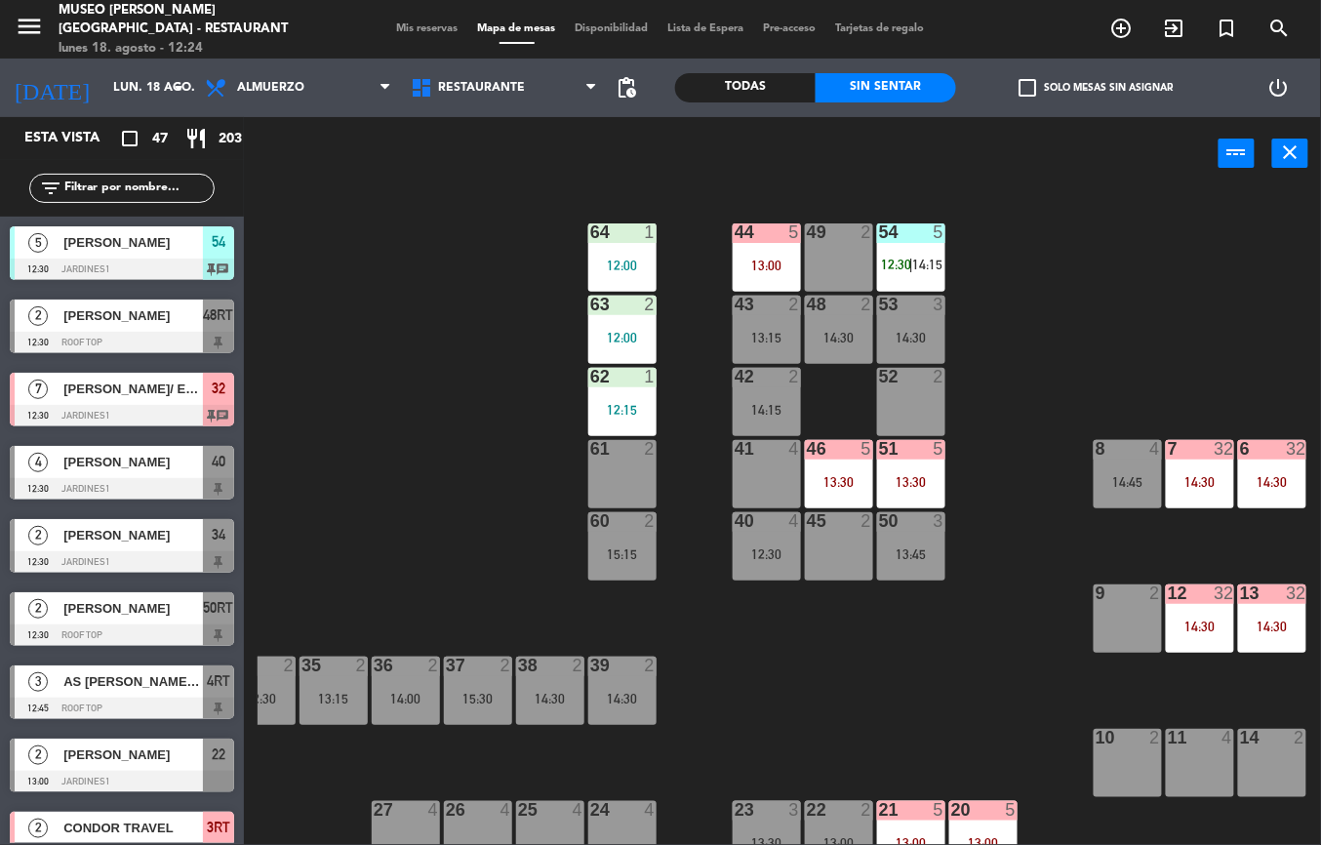
scroll to position [1, 321]
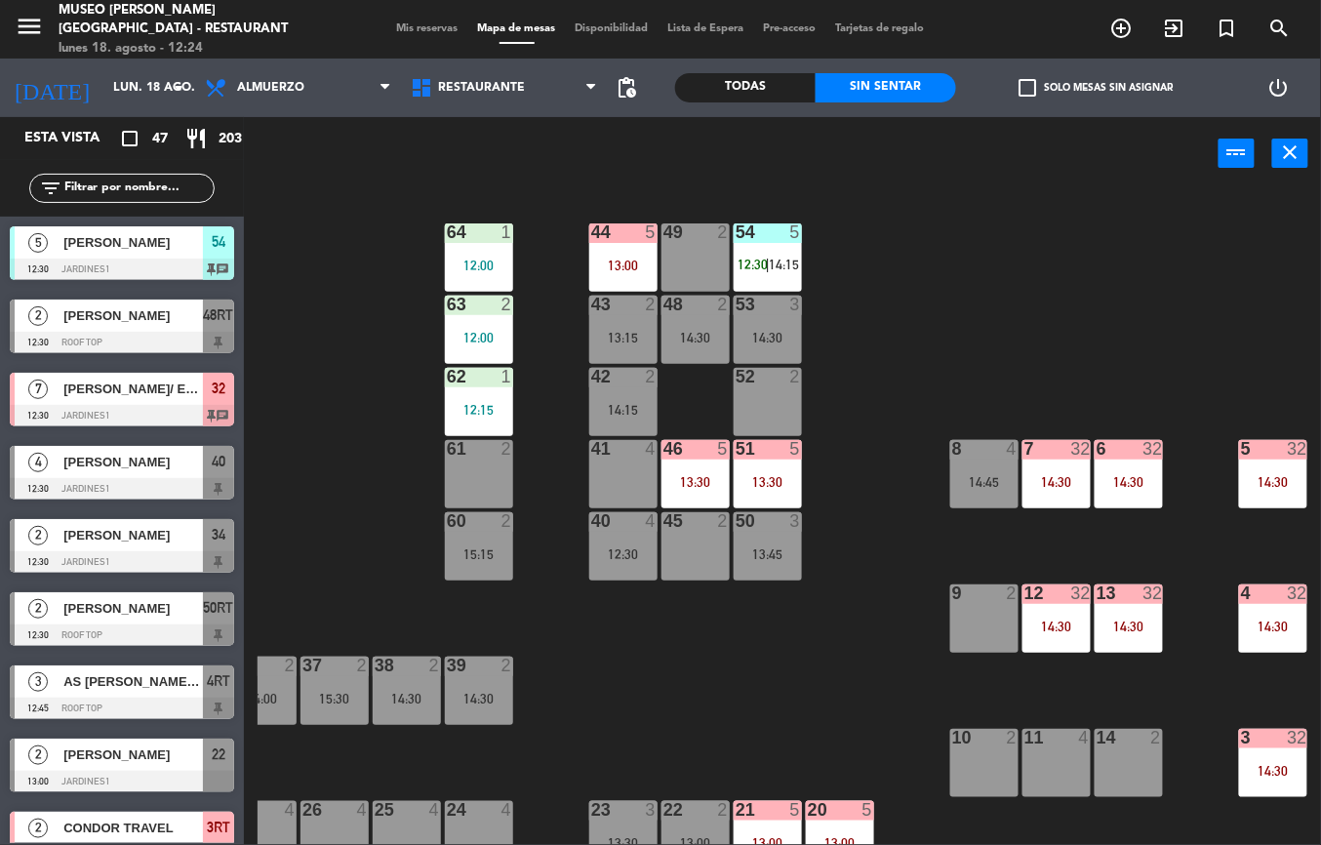
click at [1128, 629] on div "14:30" at bounding box center [1129, 627] width 68 height 14
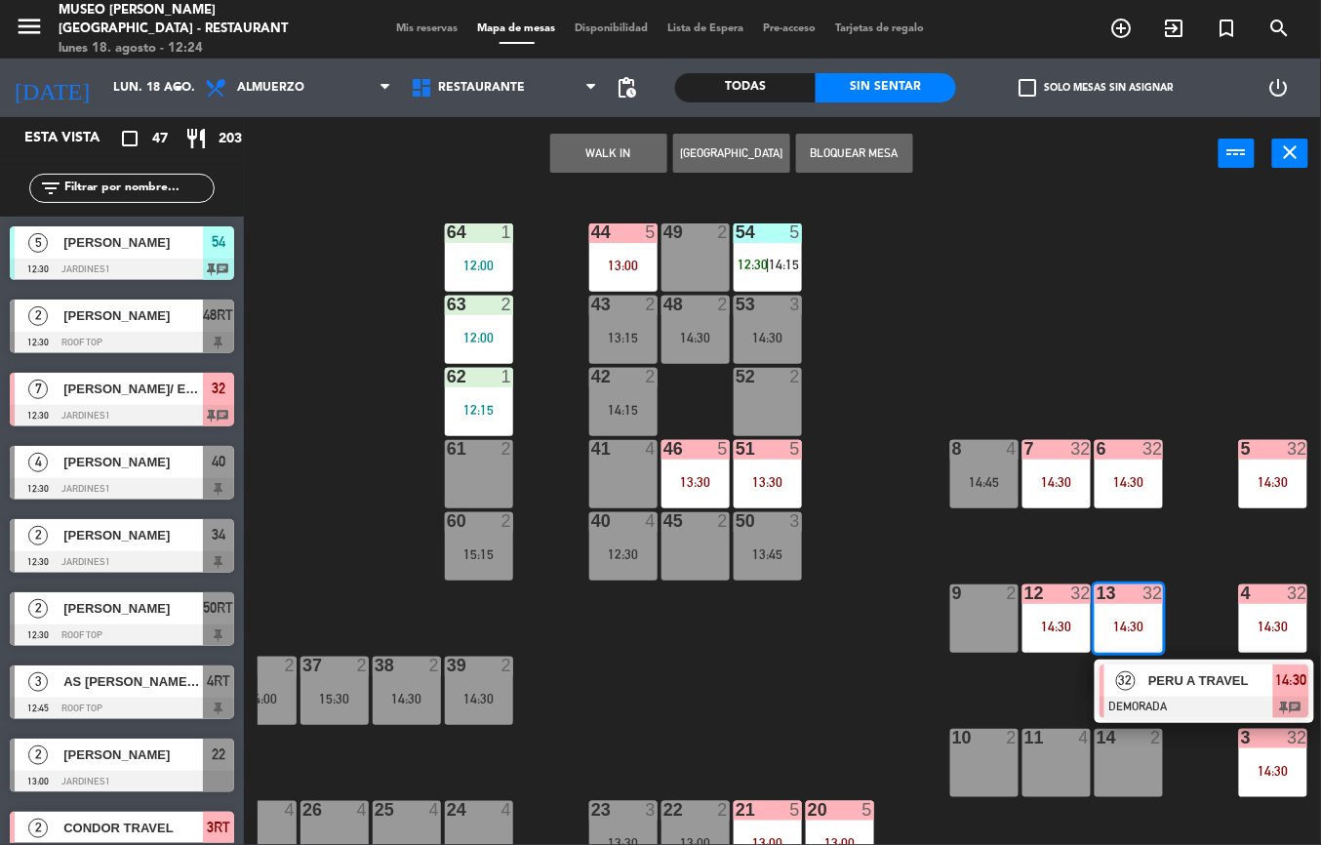
click at [1195, 691] on span "PERU A TRAVEL" at bounding box center [1210, 680] width 125 height 20
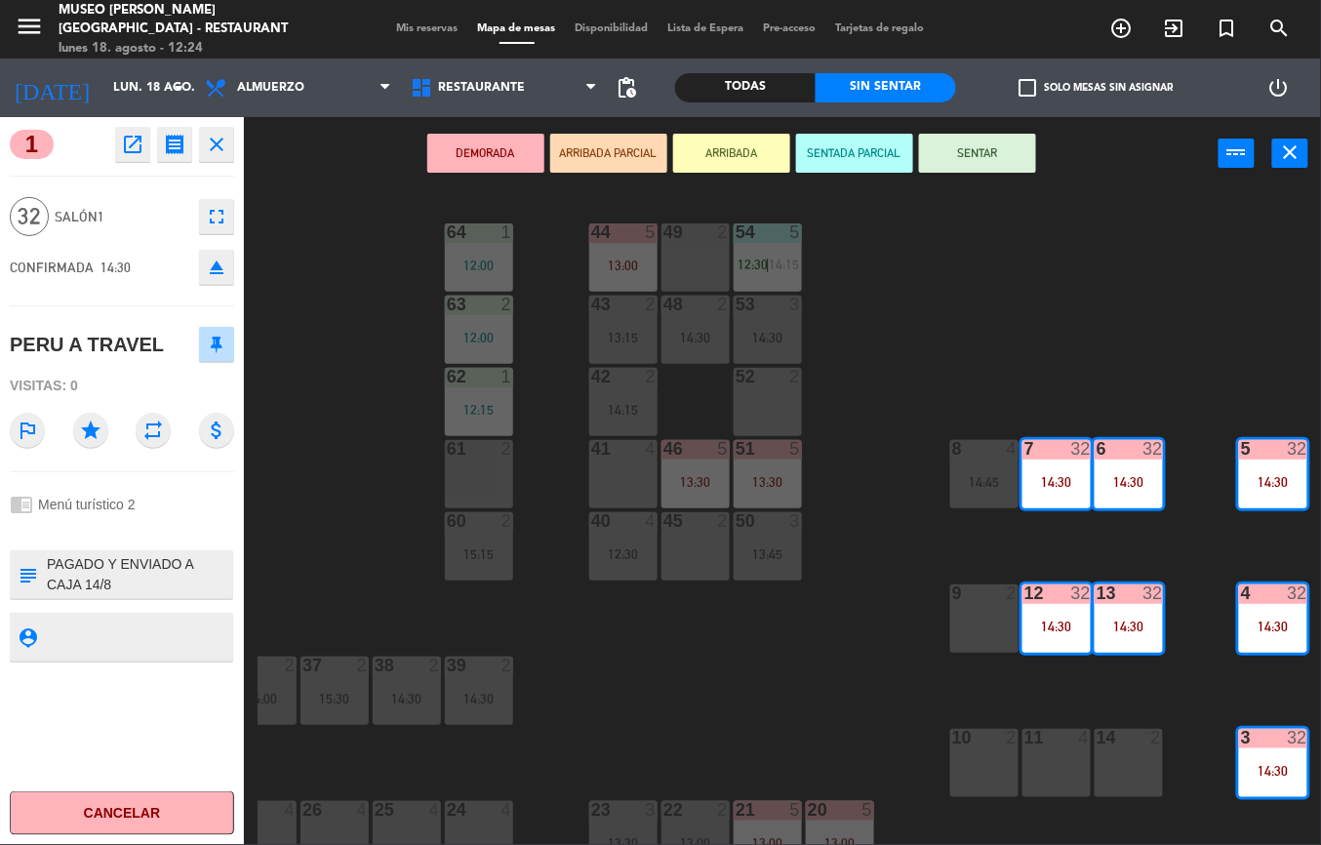
click at [129, 137] on icon "open_in_new" at bounding box center [132, 144] width 23 height 23
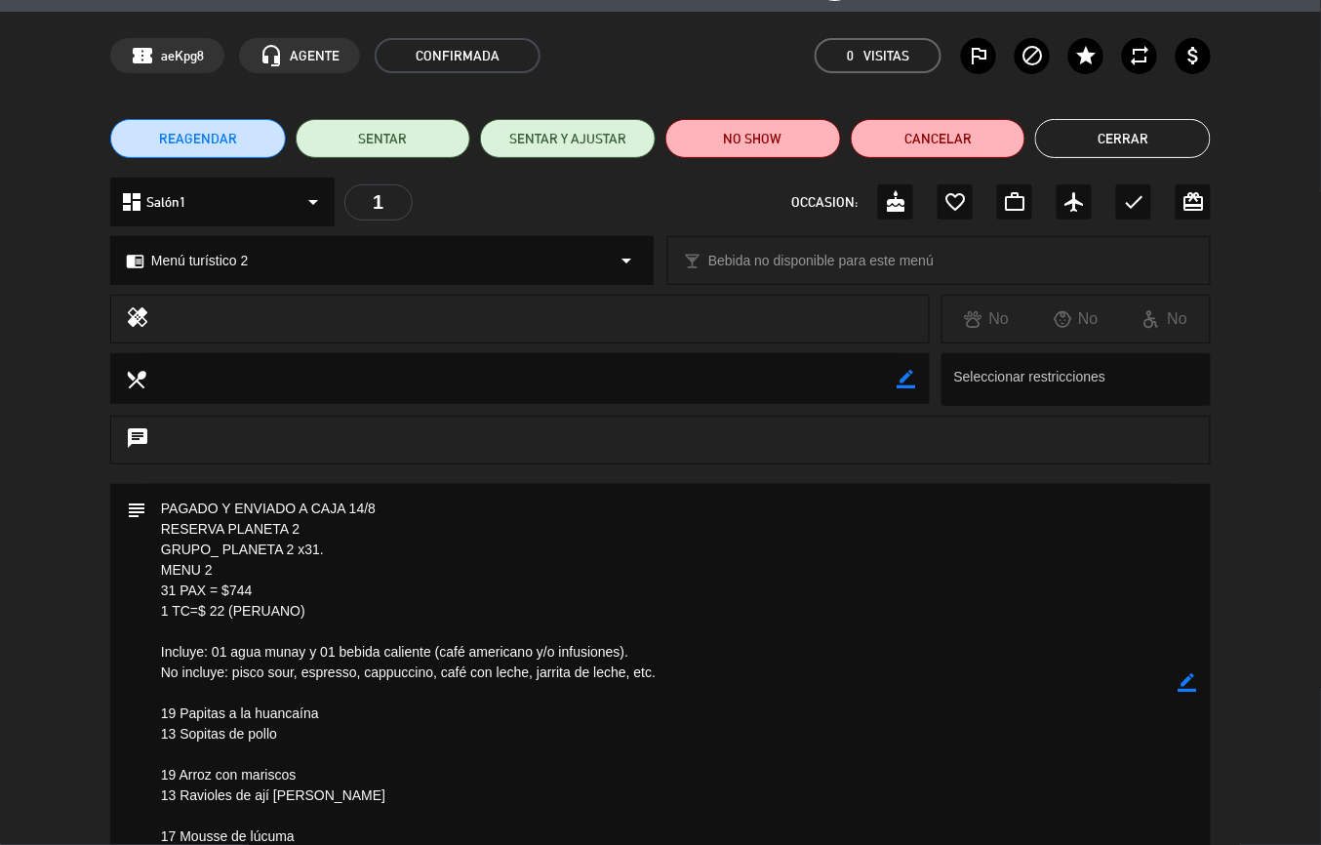
scroll to position [0, 0]
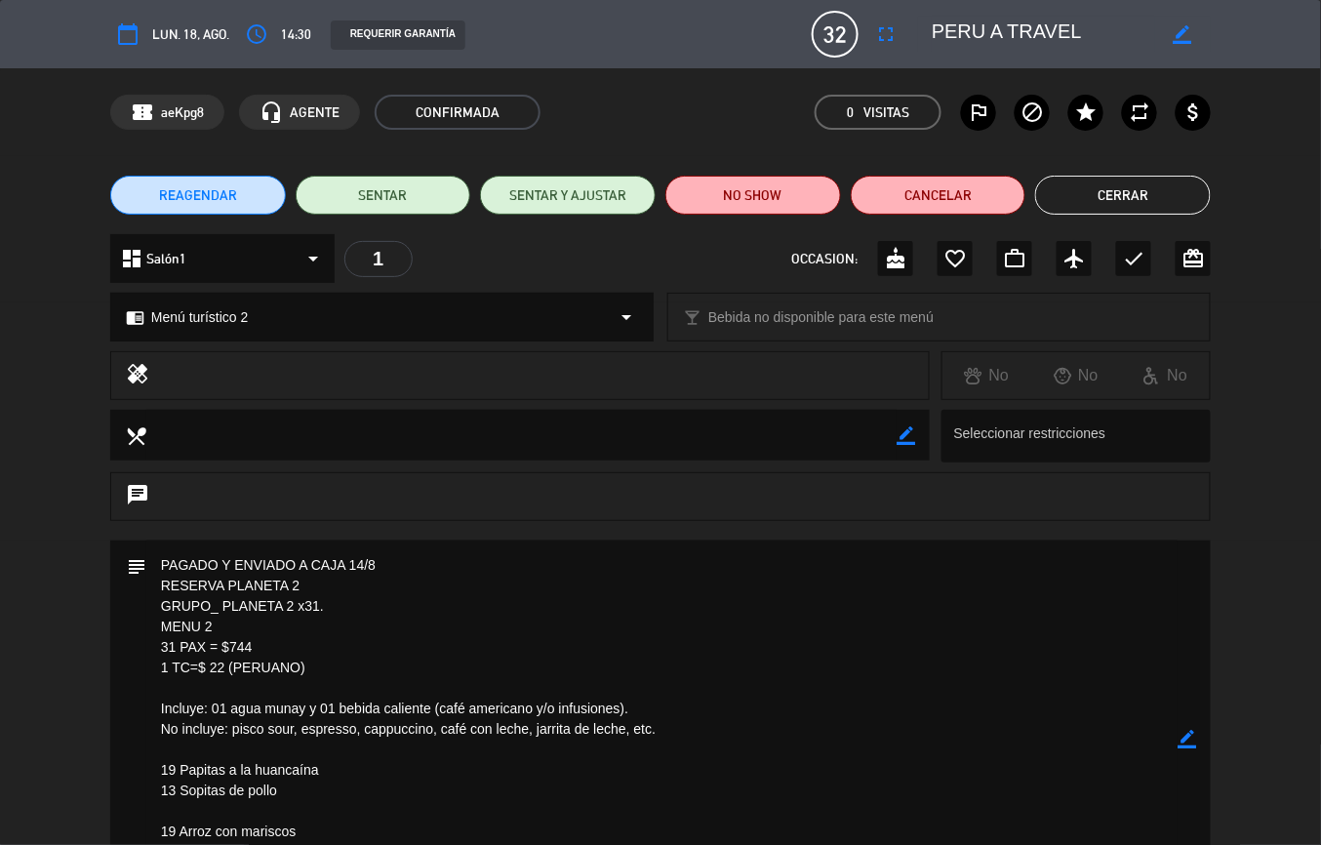
click at [1134, 201] on button "Cerrar" at bounding box center [1123, 195] width 176 height 39
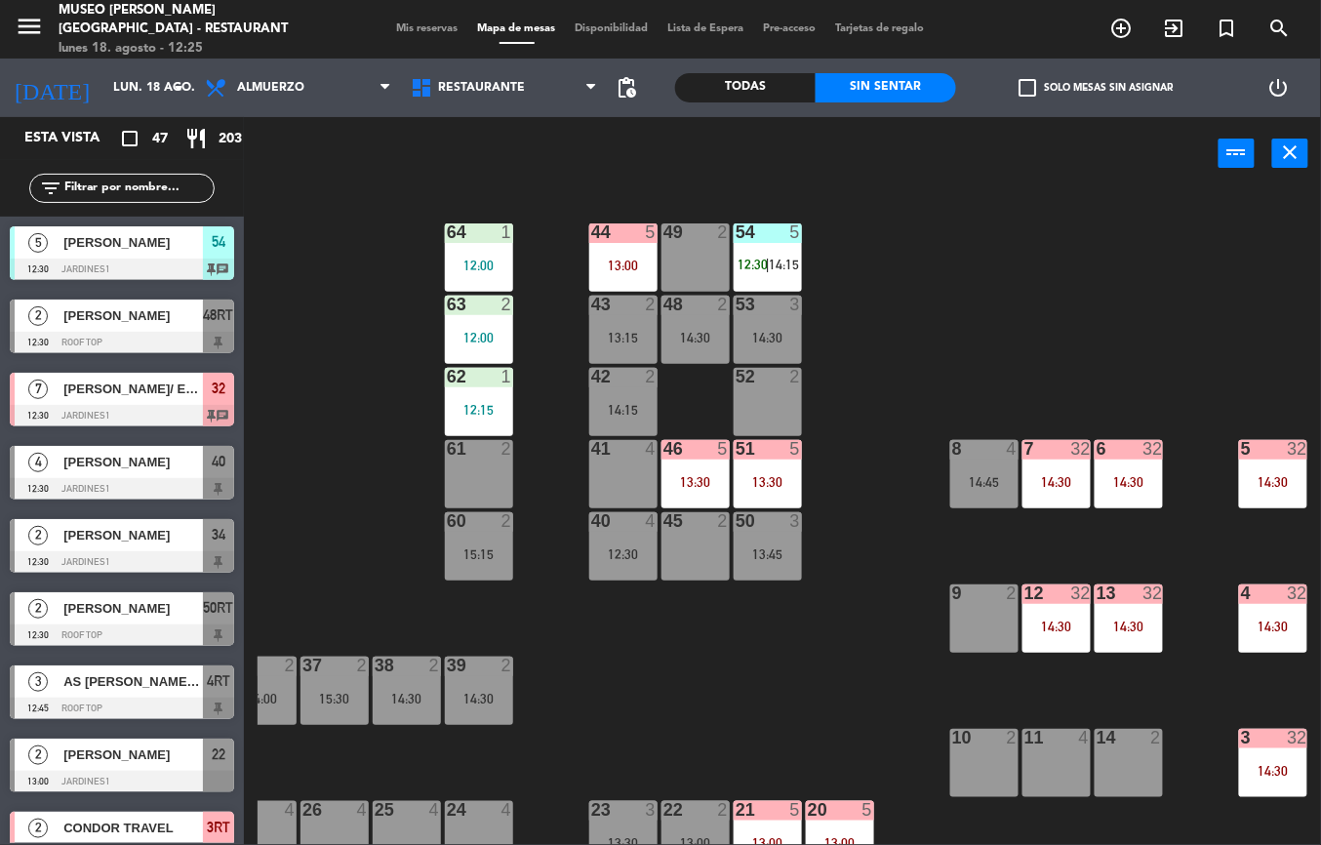
scroll to position [847, 0]
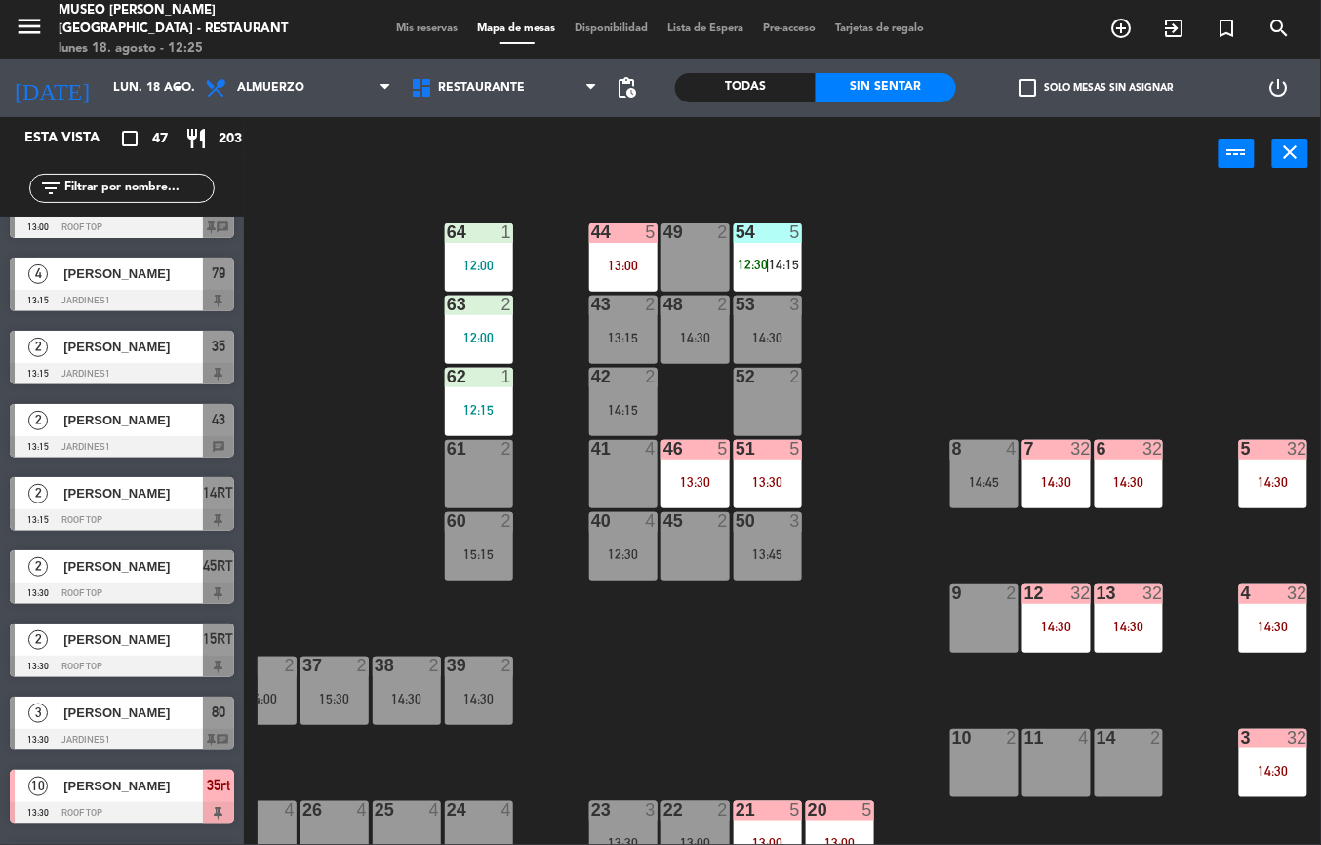
click at [836, 648] on div "44 5 13:00 49 2 54 5 12:30 | 14:15 64 1 12:00 48 2 14:30 53 3 14:30 63 2 12:00 …" at bounding box center [789, 517] width 1063 height 655
click at [829, 645] on div "44 5 13:00 49 2 54 5 12:30 | 14:15 64 1 12:00 48 2 14:30 53 3 14:30 63 2 12:00 …" at bounding box center [789, 517] width 1063 height 655
click at [779, 465] on div "51 5 13:30" at bounding box center [768, 474] width 68 height 68
click at [731, 695] on div "44 5 13:00 49 2 54 5 12:30 | 14:15 64 1 12:00 48 2 14:30 53 3 14:30 63 2 12:00 …" at bounding box center [789, 517] width 1063 height 655
click at [833, 672] on div "44 5 13:00 49 2 13:30 54 5 12:30 | 14:15 64 1 12:00 48 2 14:30 53 3 14:30 63 2 …" at bounding box center [789, 517] width 1063 height 655
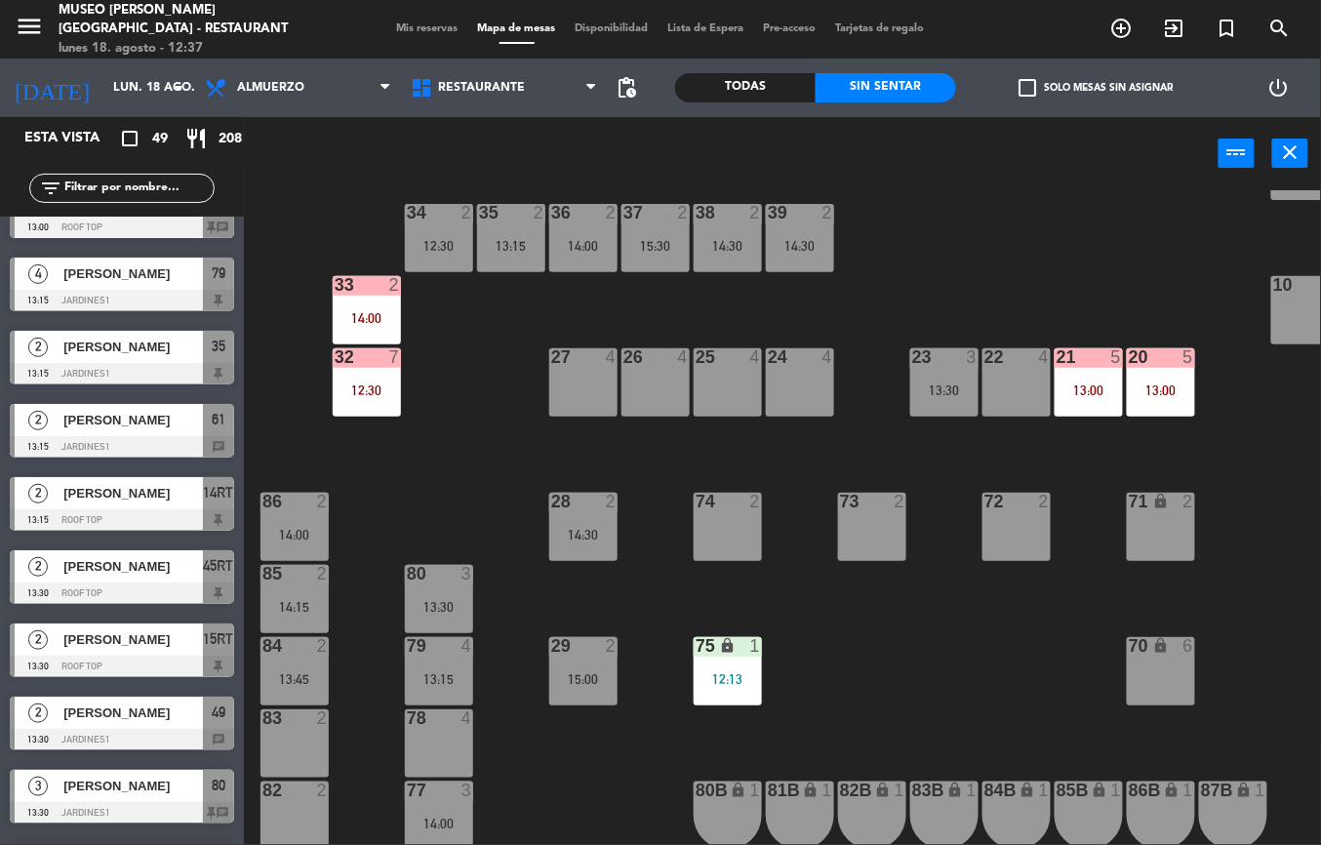
scroll to position [454, 12]
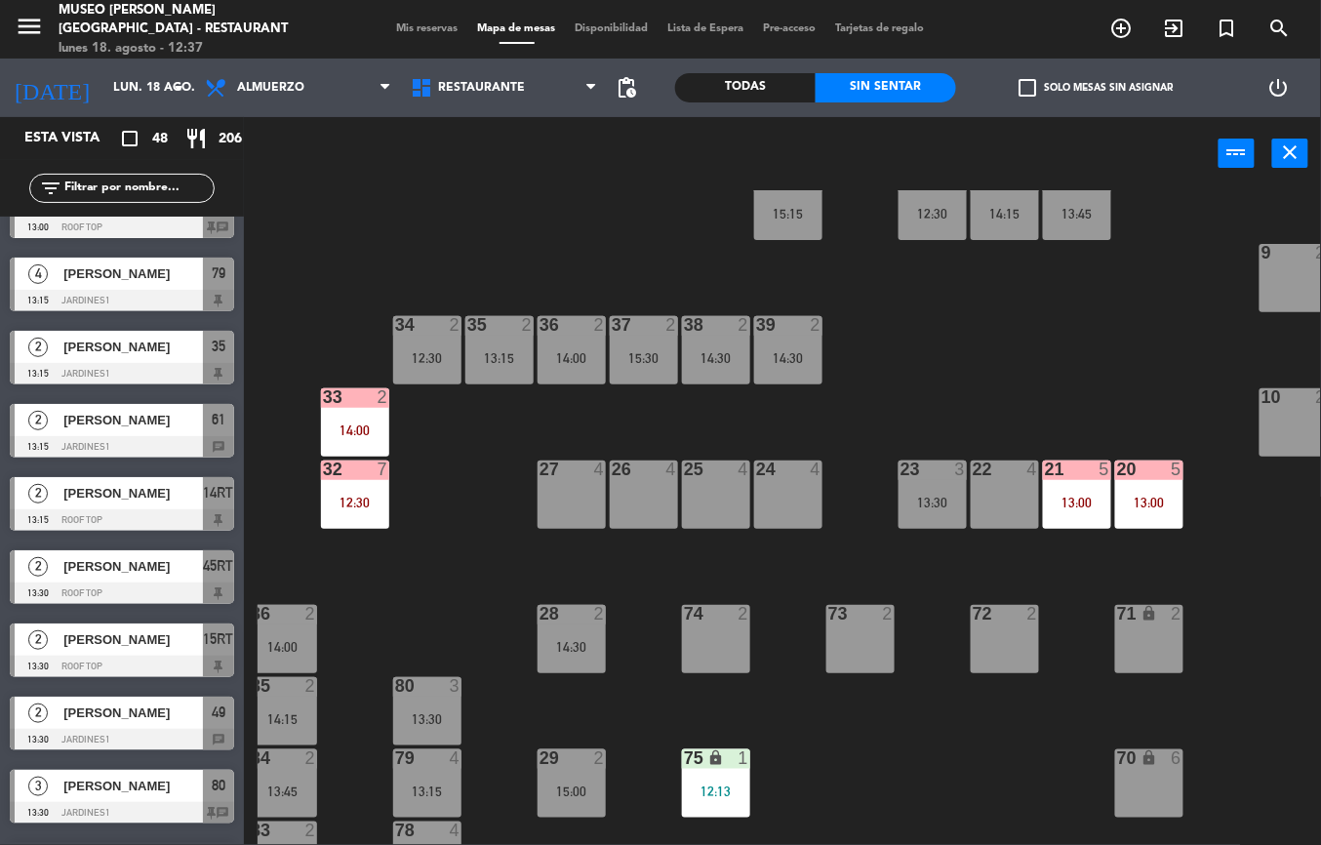
click at [879, 779] on div "44 5 13:00 49 2 13:30 54 5 12:30 | 14:15 64 1 12:00 48 2 14:30 53 3 14:30 63 2 …" at bounding box center [789, 517] width 1063 height 655
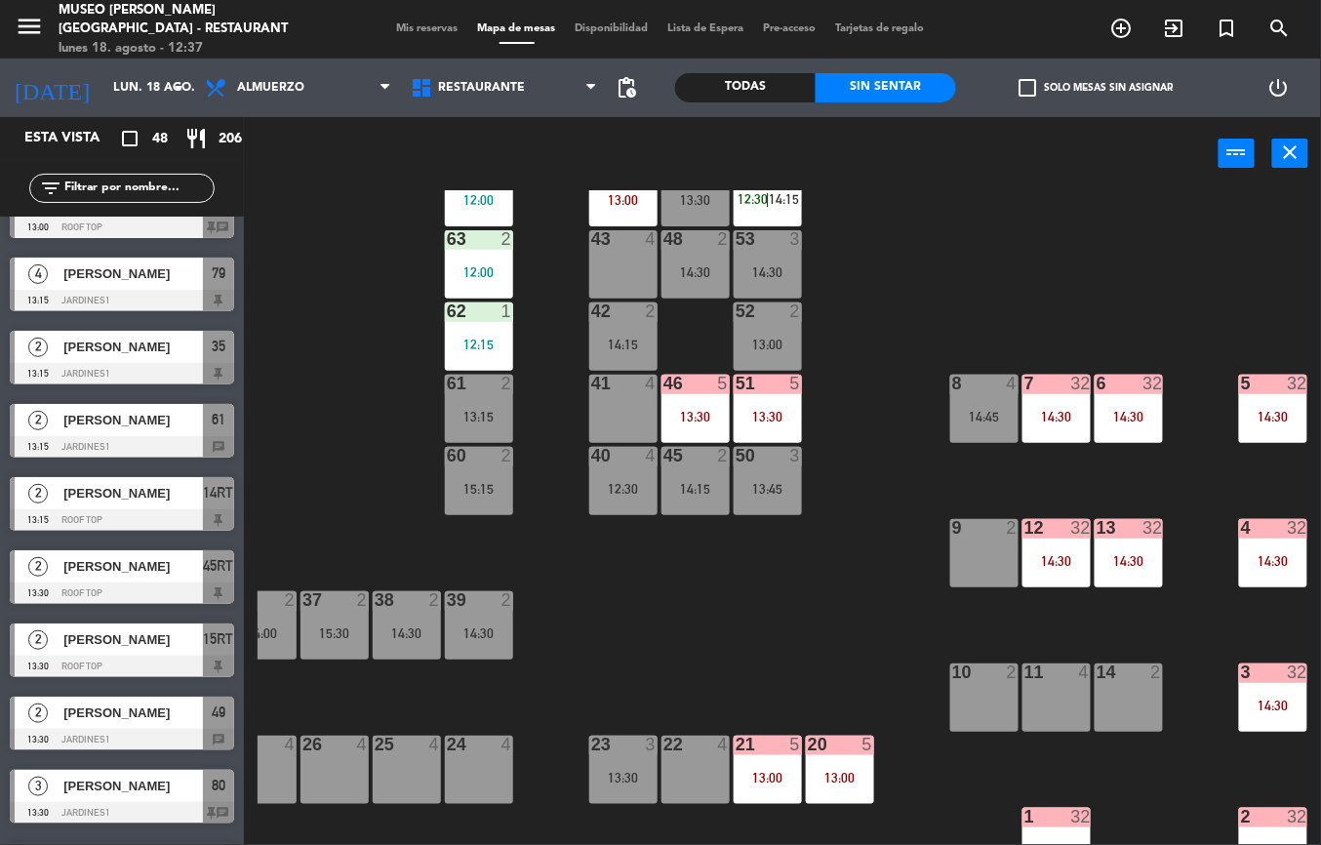
scroll to position [0, 321]
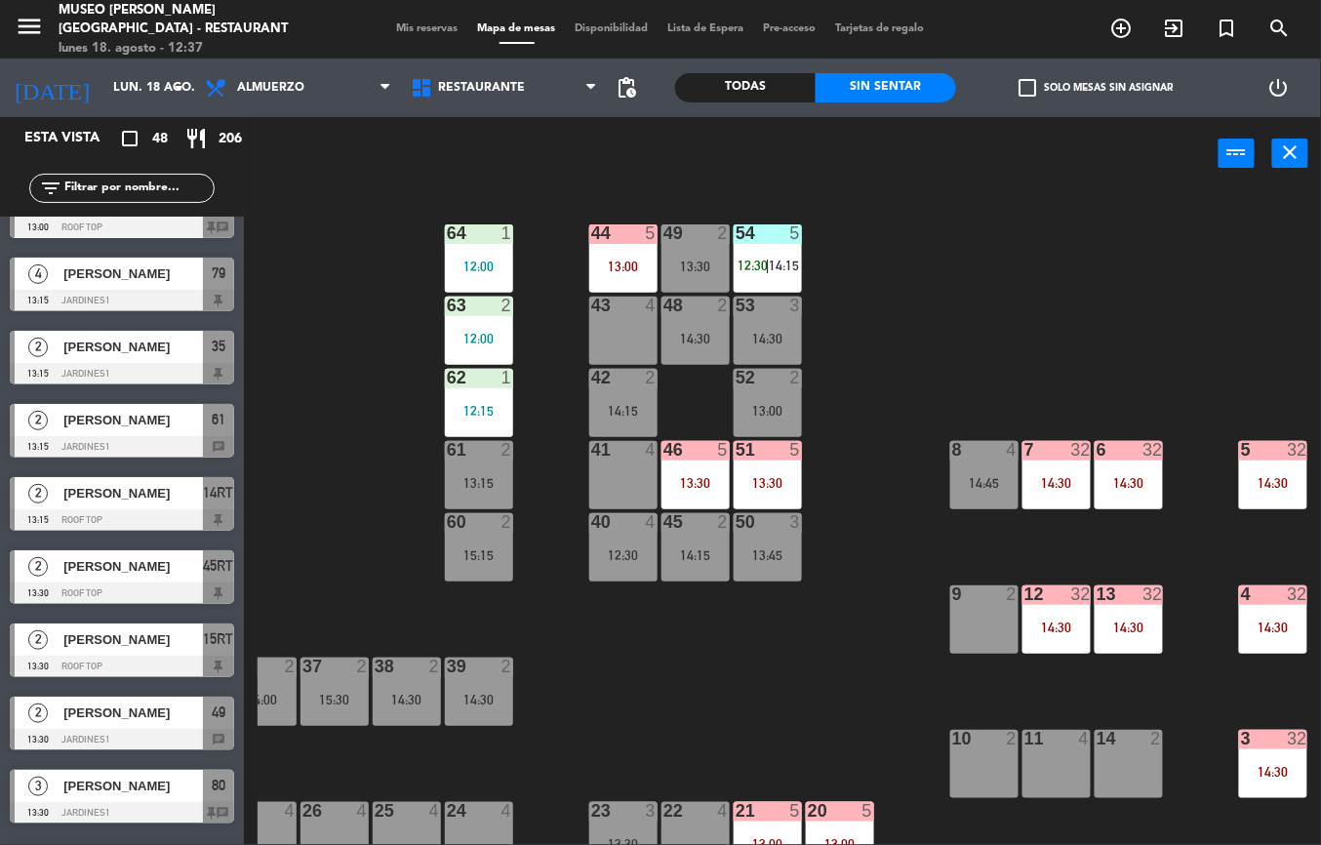
click at [478, 410] on div "12:15" at bounding box center [479, 411] width 68 height 14
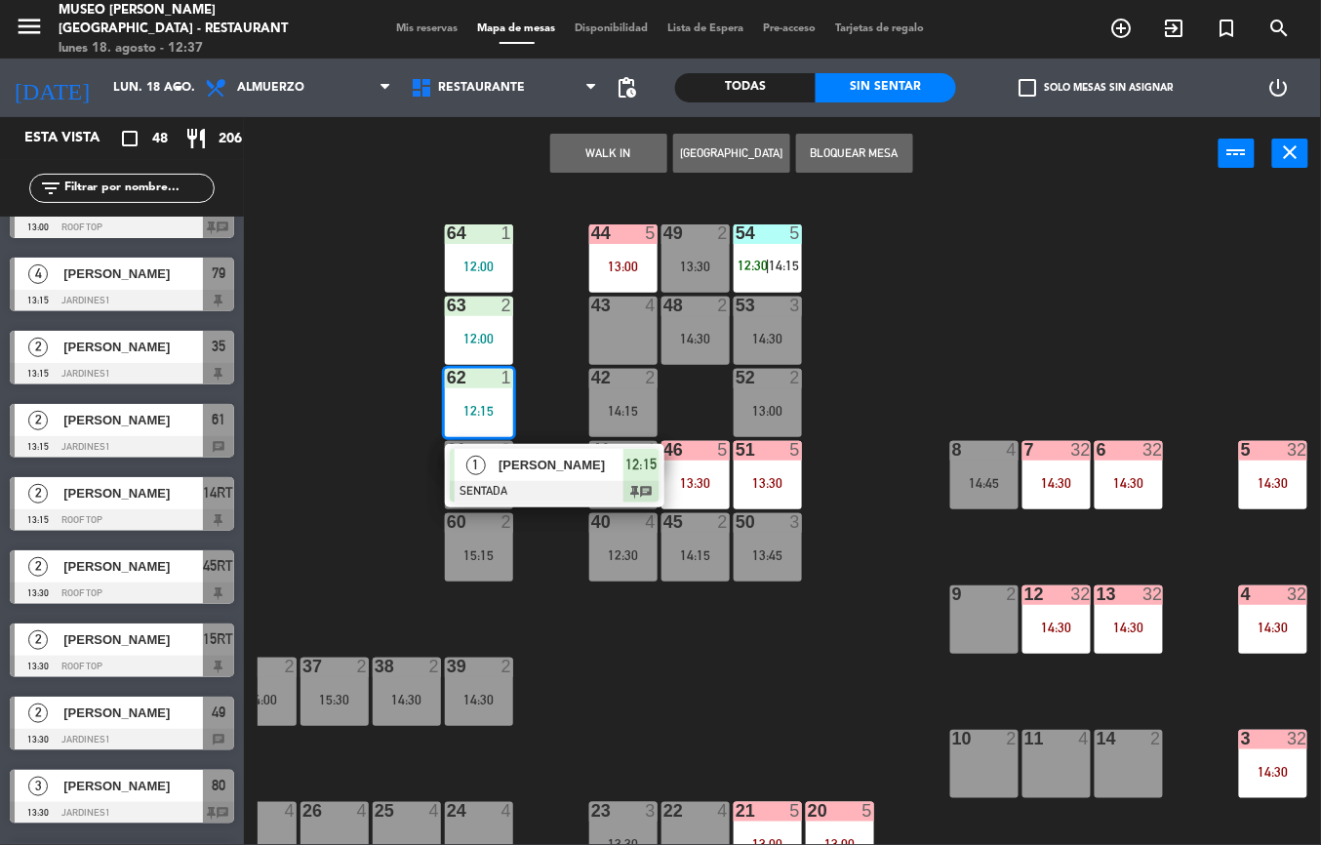
click at [692, 727] on div "44 5 13:00 49 2 13:30 54 5 12:30 | 14:15 64 1 12:00 48 2 14:30 53 3 14:30 63 2 …" at bounding box center [789, 517] width 1063 height 655
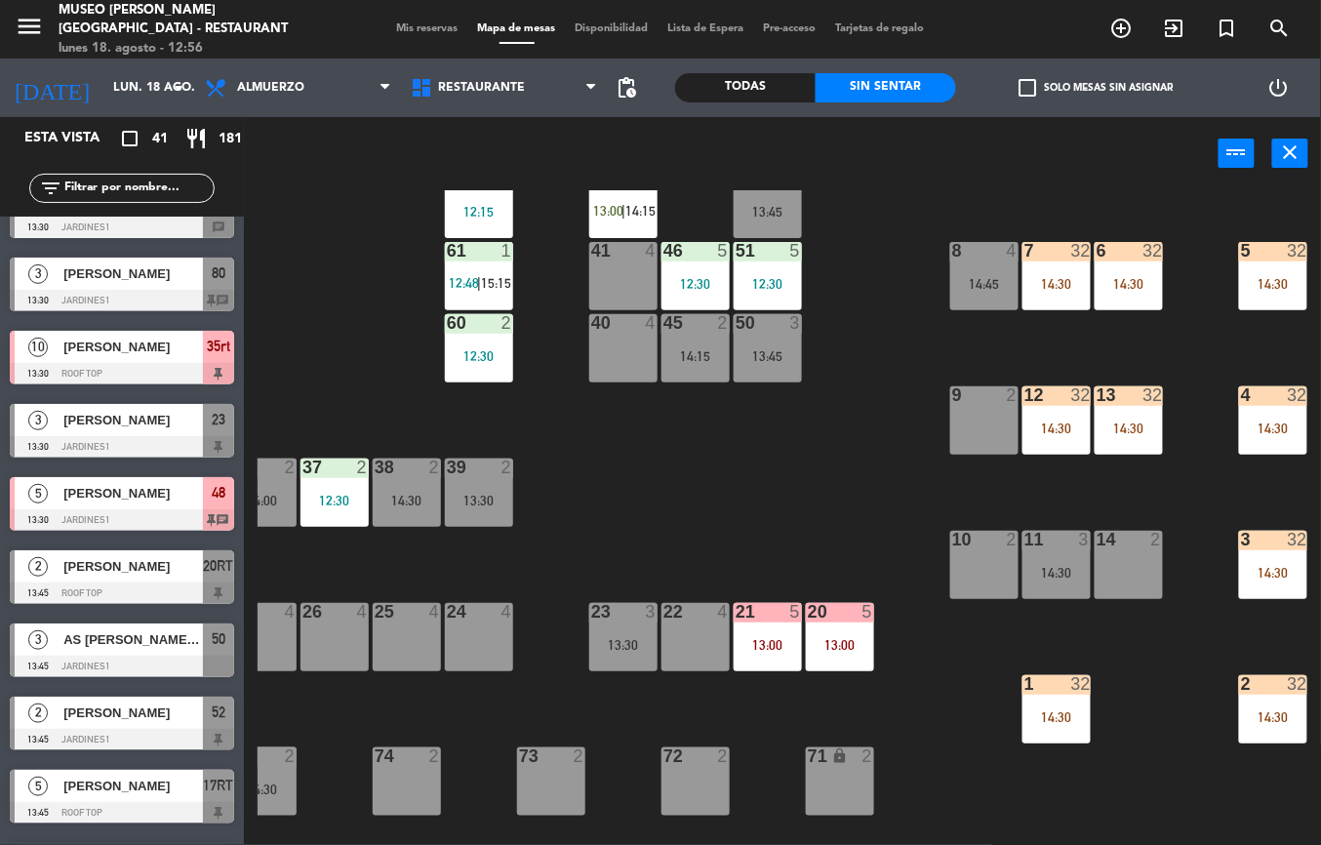
scroll to position [243, 321]
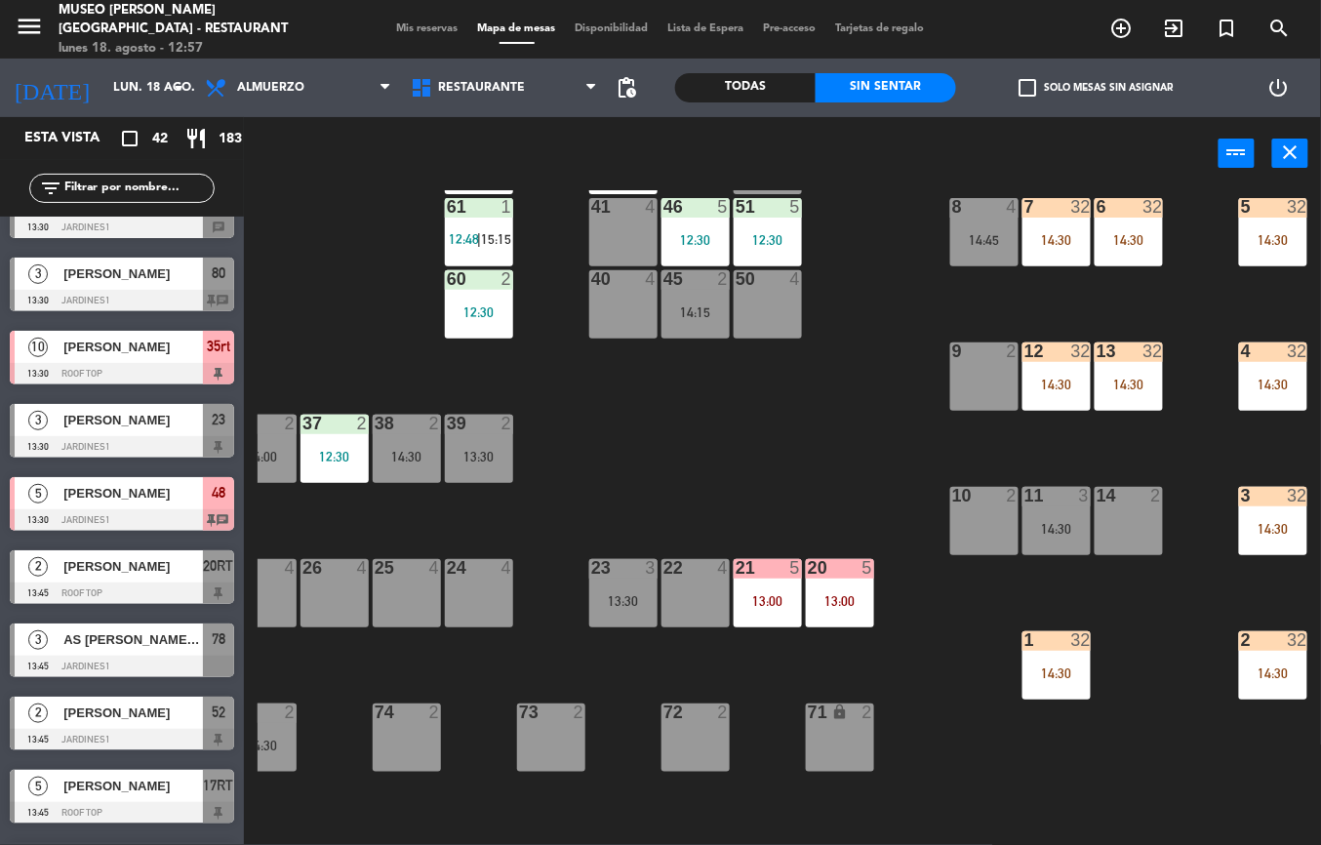
click at [715, 470] on div "44 5 13:00 49 2 14:30 54 5 12:30 | 14:15 64 1 12:00 48 5 13:30 53 5 13:30 63 2 …" at bounding box center [789, 517] width 1063 height 655
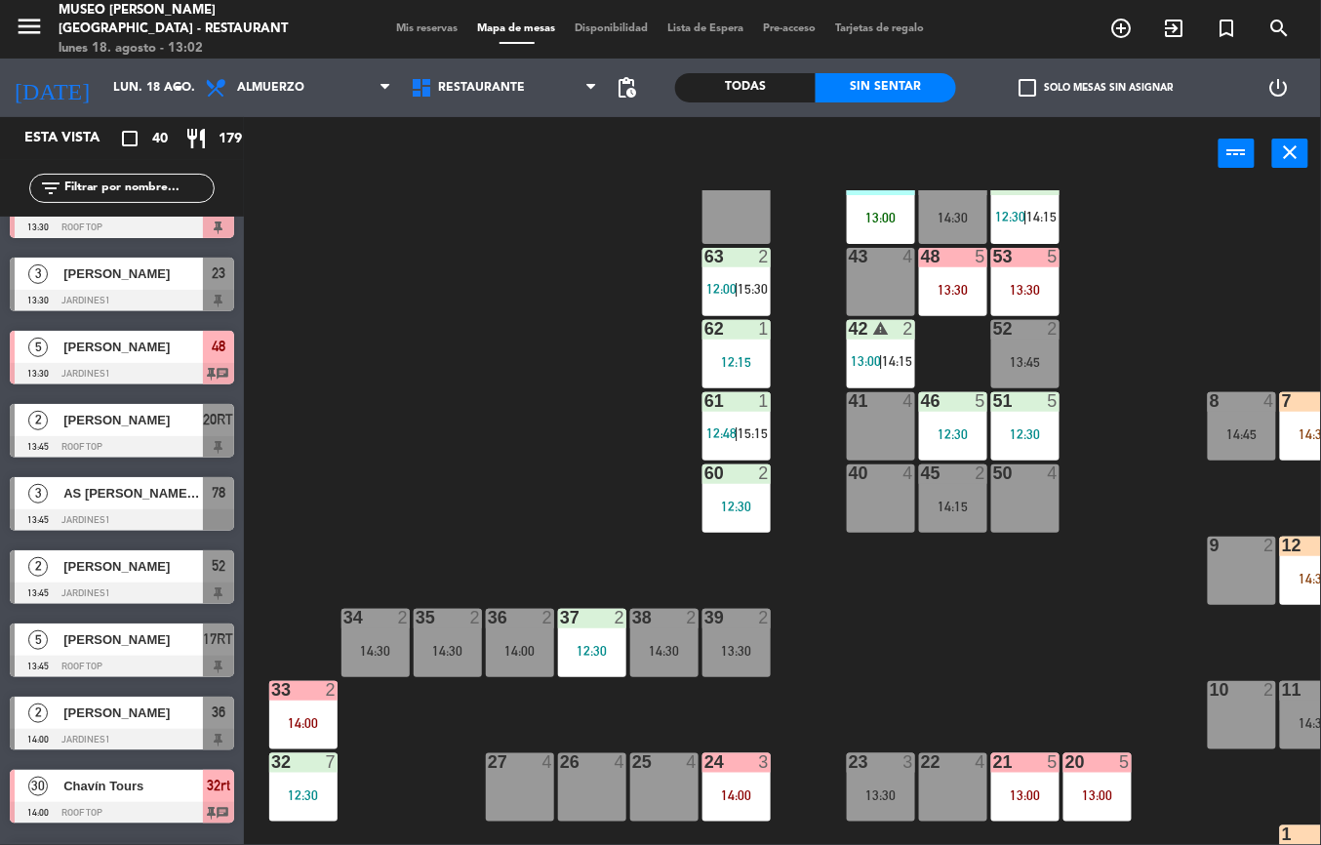
scroll to position [49, 62]
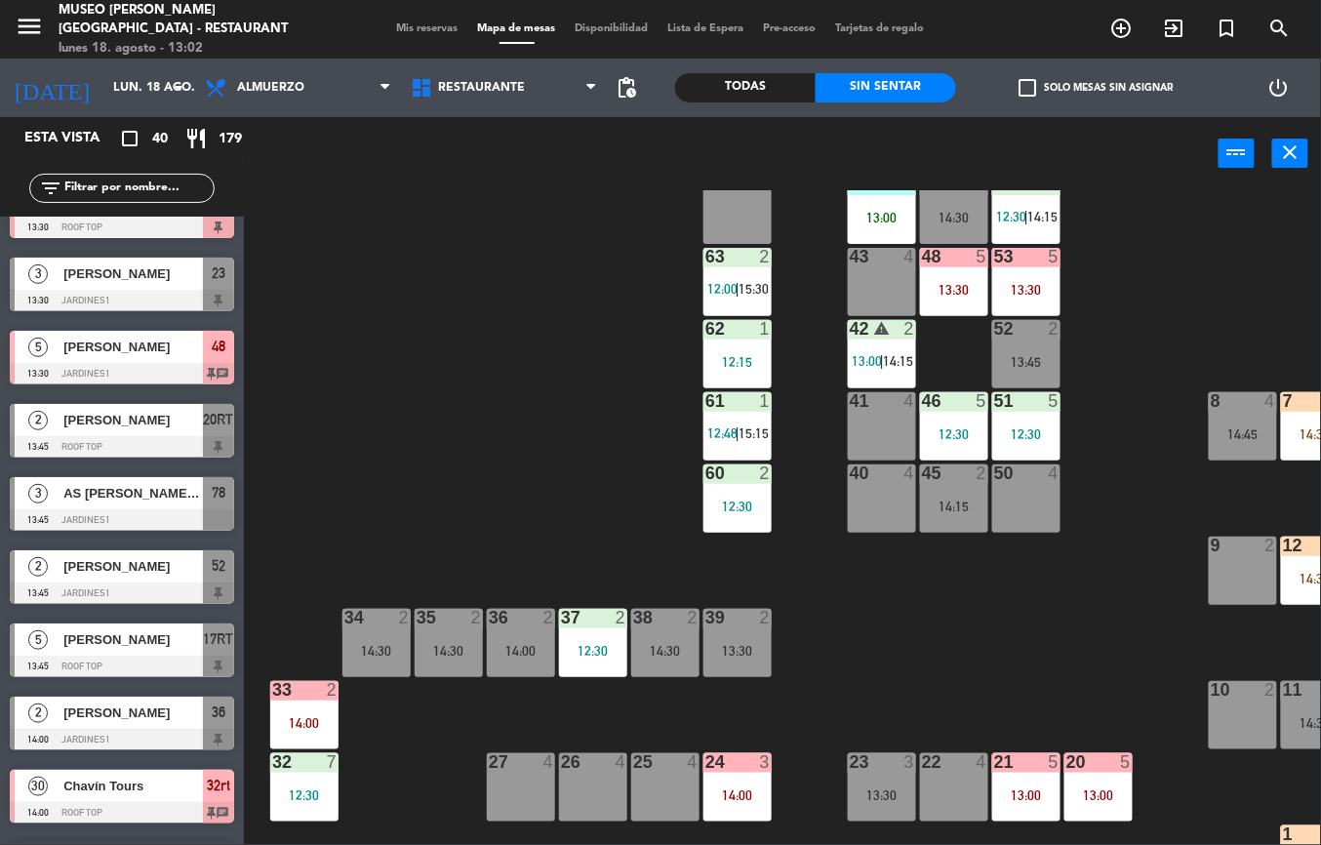
click at [290, 784] on div "32 7 12:30" at bounding box center [304, 787] width 68 height 68
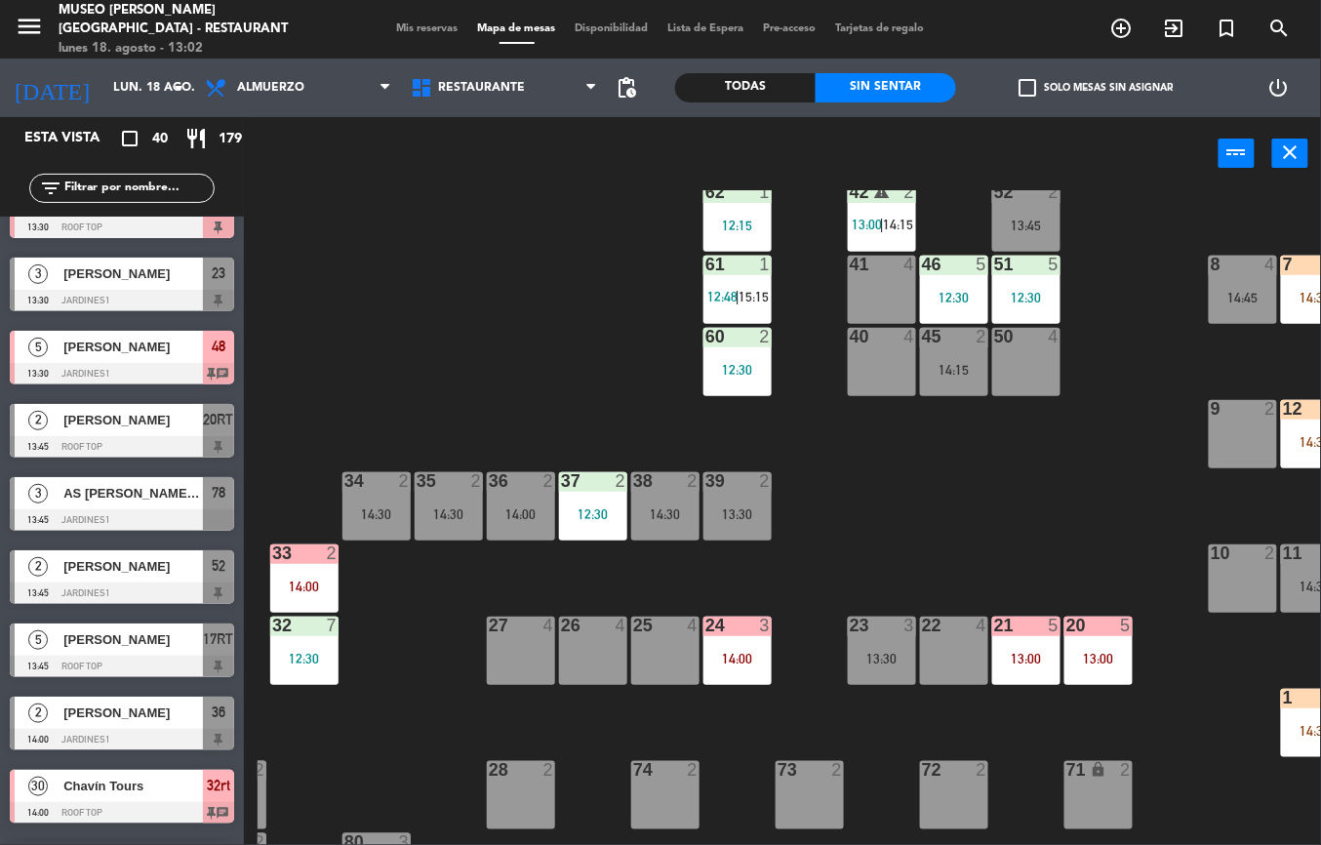
click at [308, 656] on div "12:30" at bounding box center [304, 659] width 68 height 14
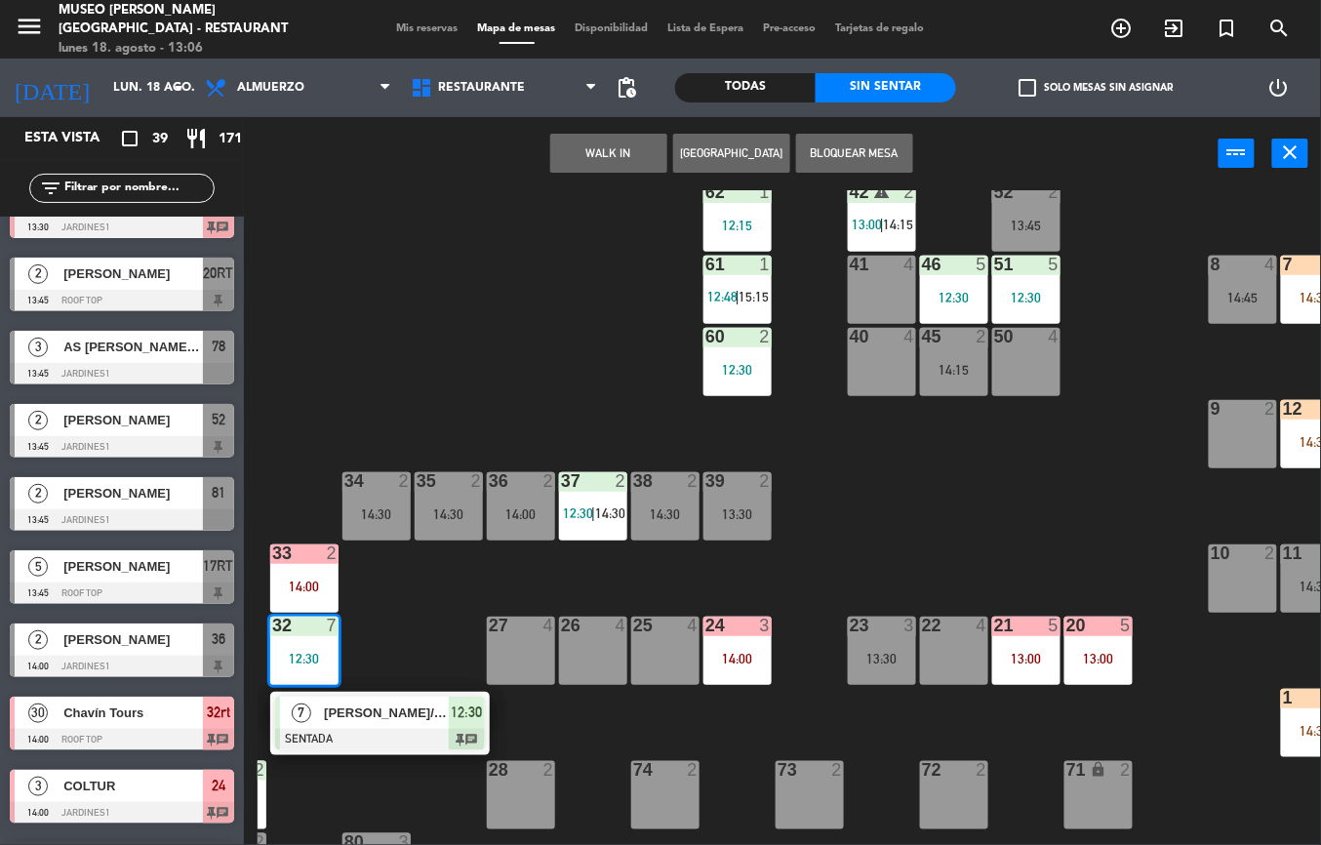
click at [1288, 418] on div "12 32" at bounding box center [1315, 410] width 68 height 20
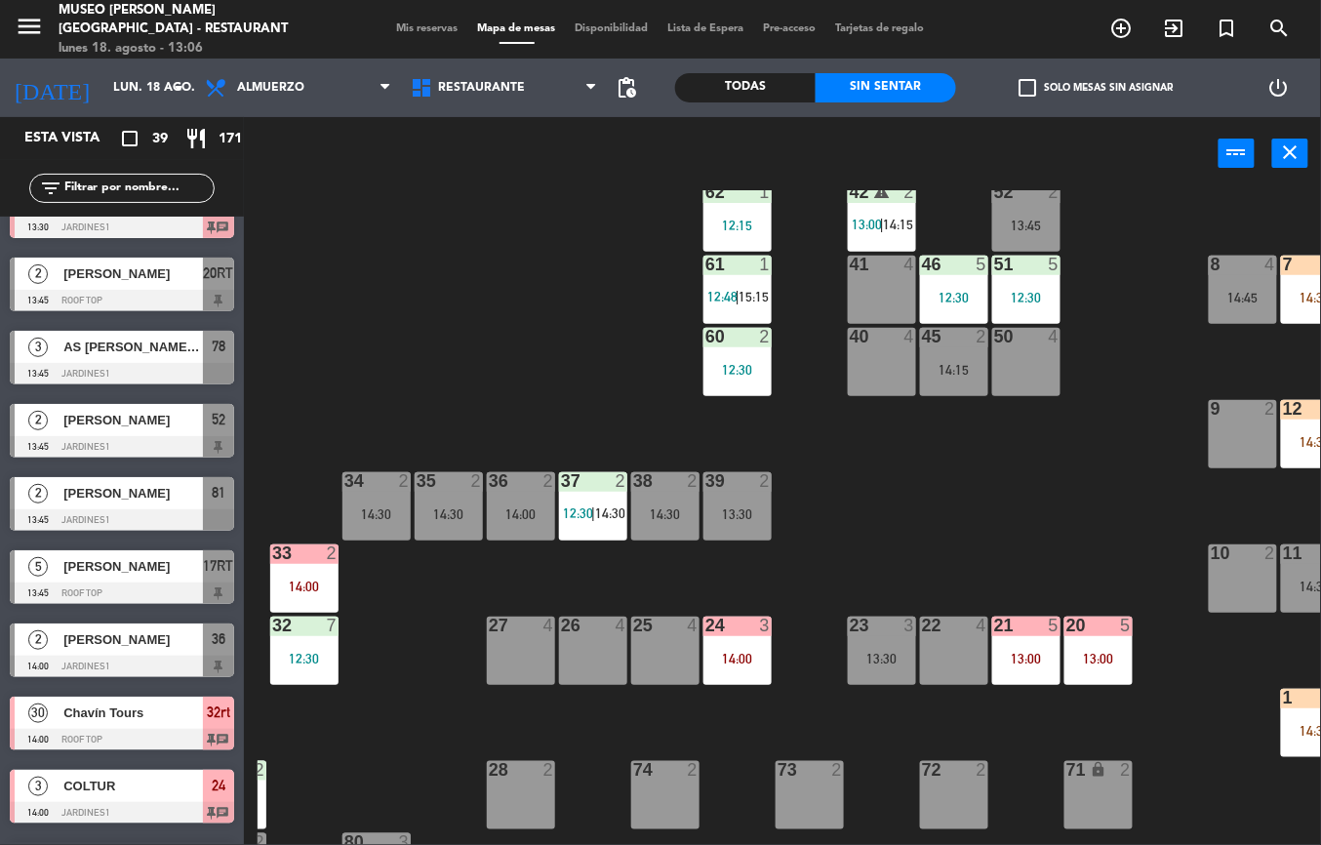
scroll to position [185, 275]
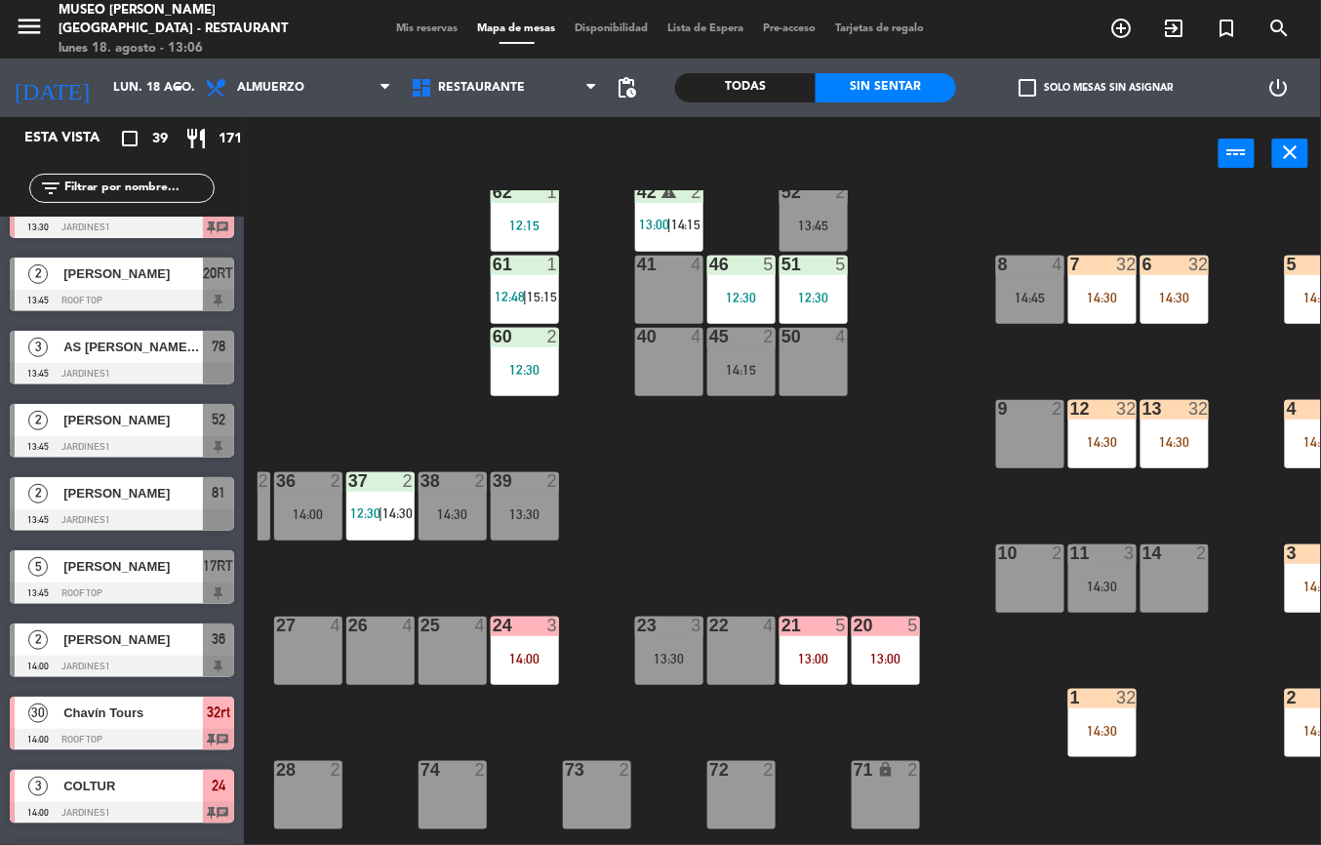
click at [1167, 410] on div at bounding box center [1174, 409] width 32 height 18
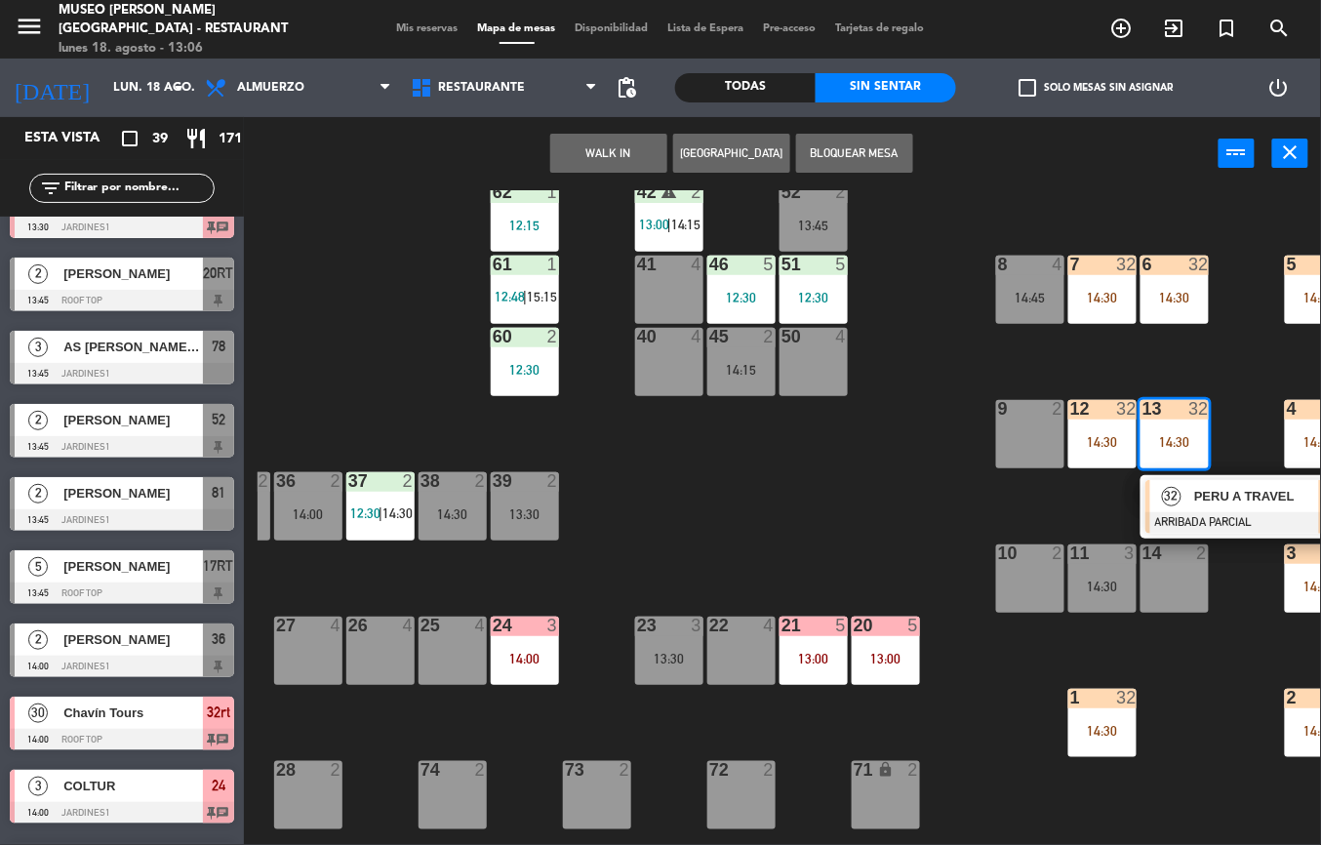
click at [1235, 490] on span "PERU A TRAVEL" at bounding box center [1256, 496] width 125 height 20
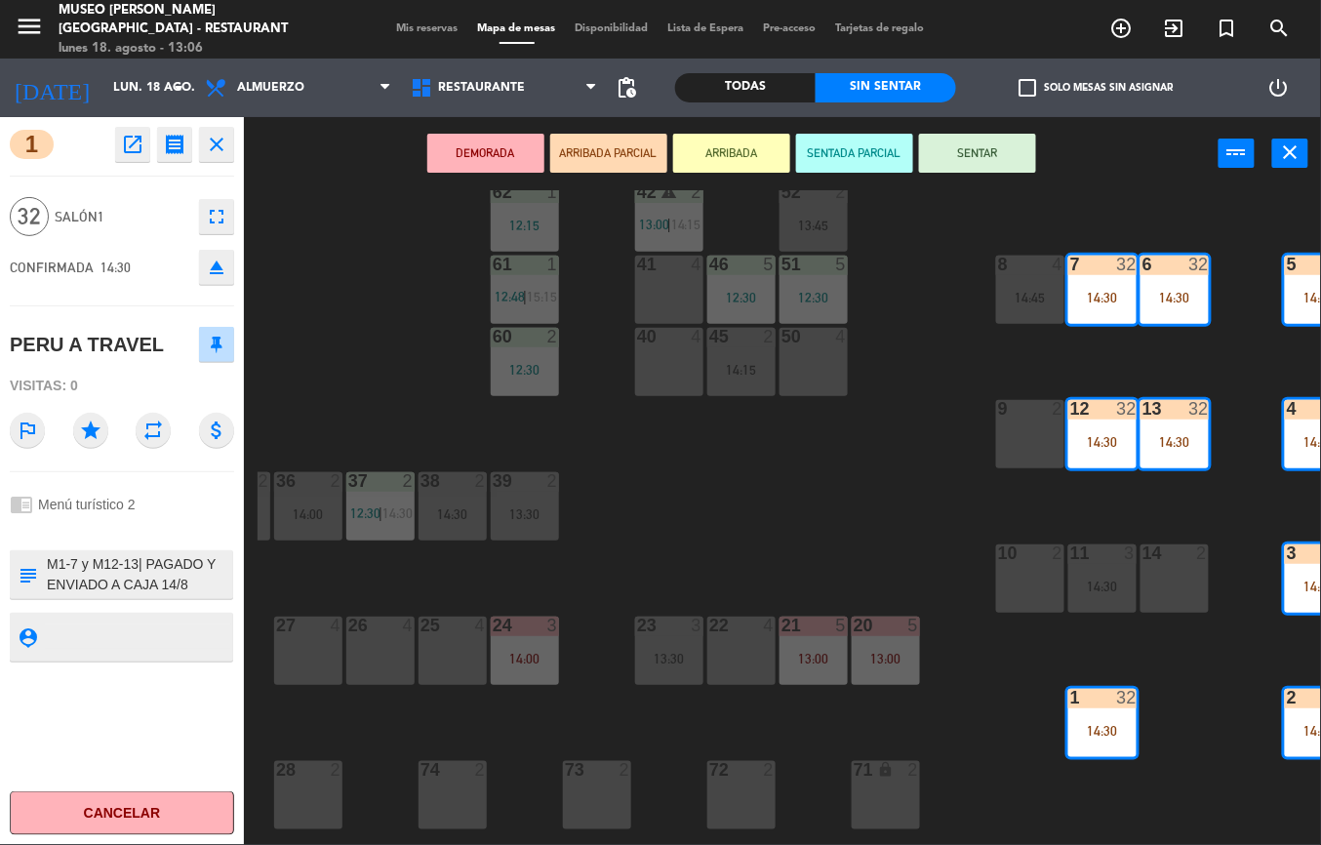
click at [131, 141] on icon "open_in_new" at bounding box center [132, 144] width 23 height 23
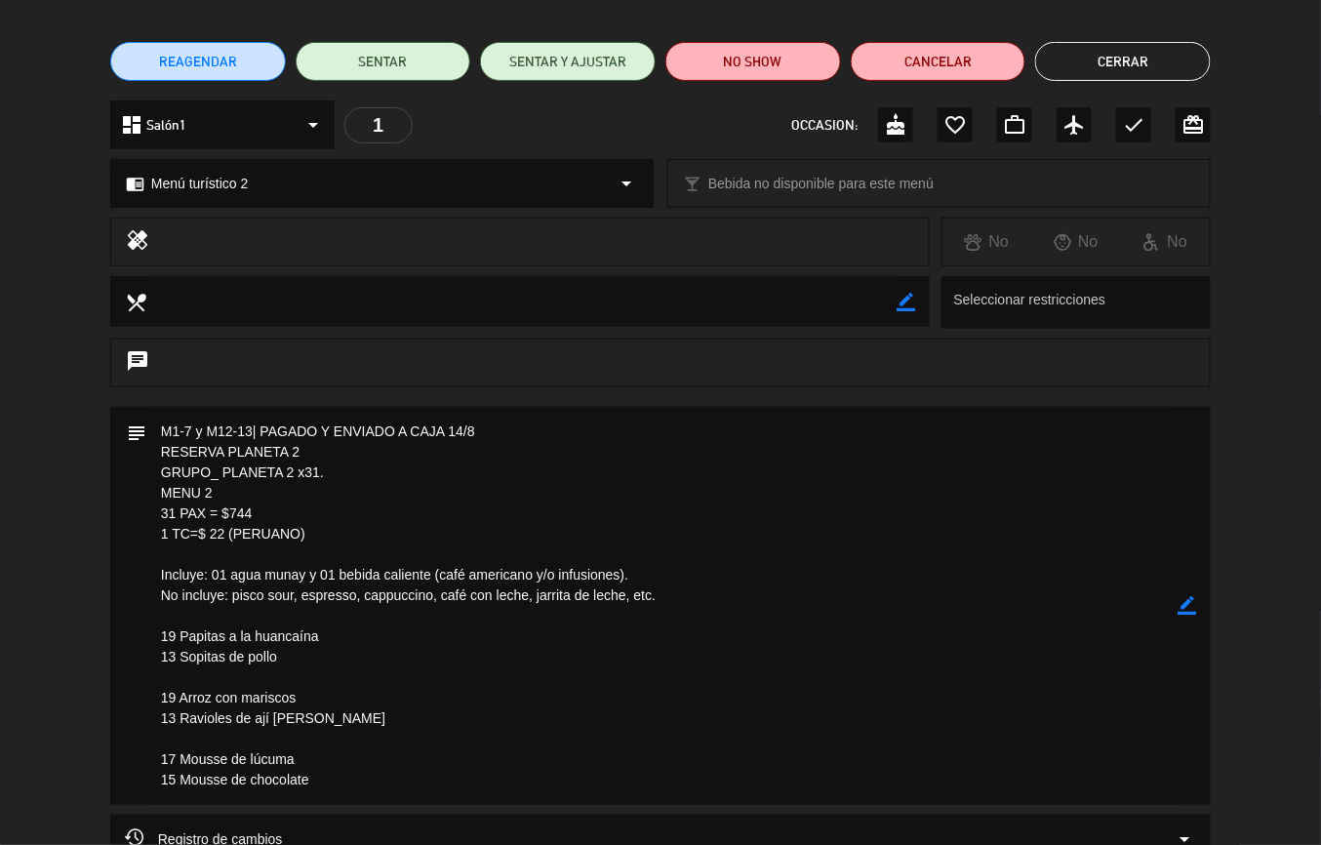
scroll to position [0, 0]
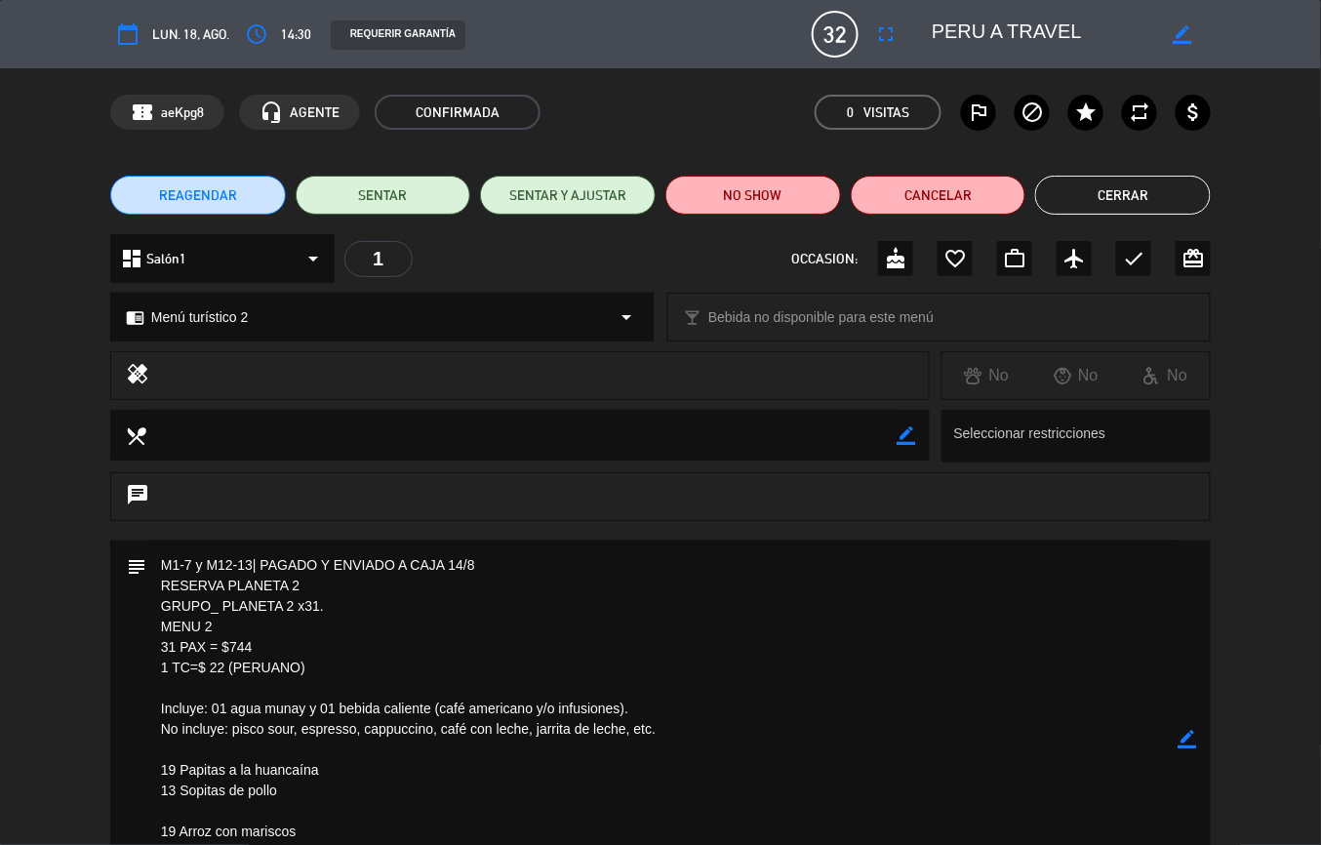
click at [1159, 185] on button "Cerrar" at bounding box center [1123, 195] width 176 height 39
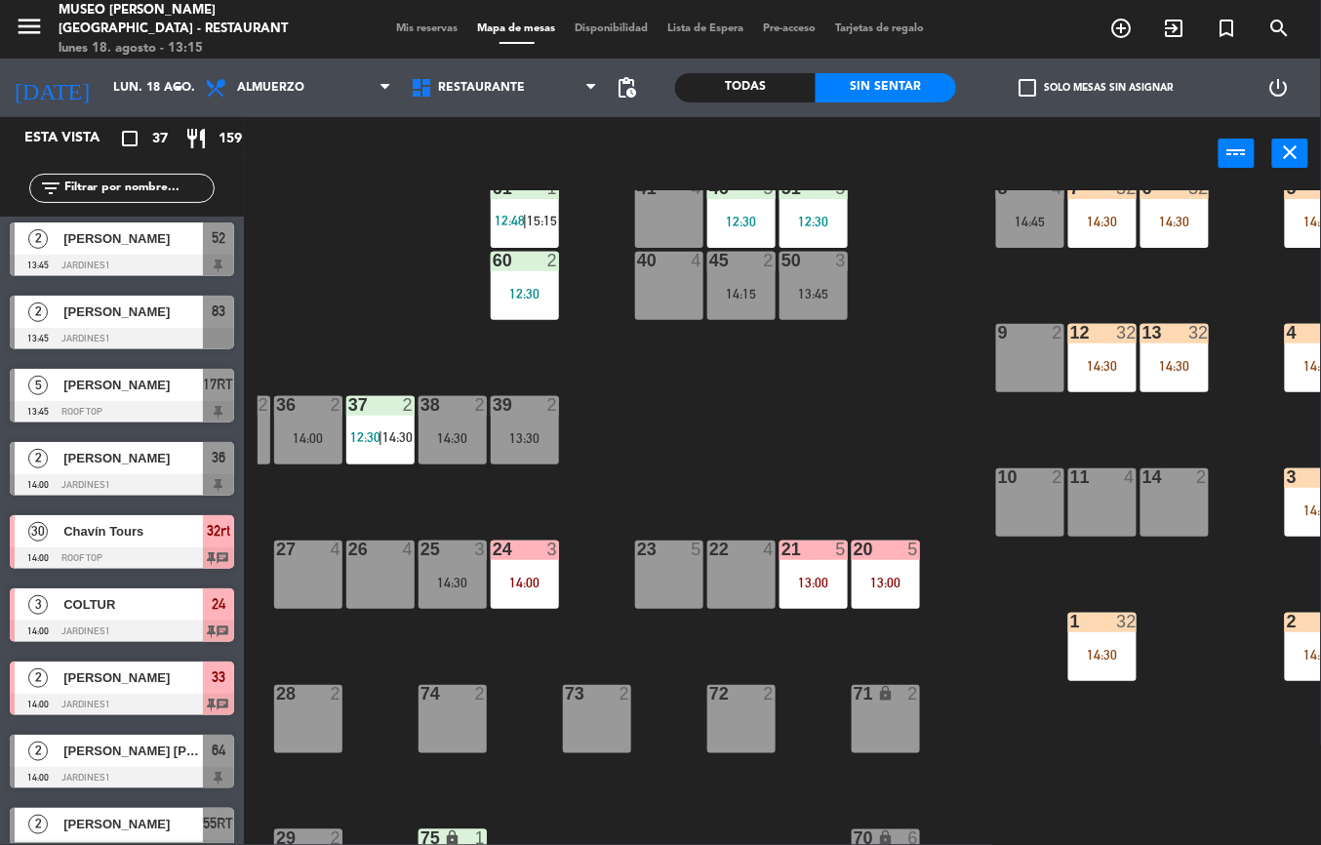
scroll to position [282, 275]
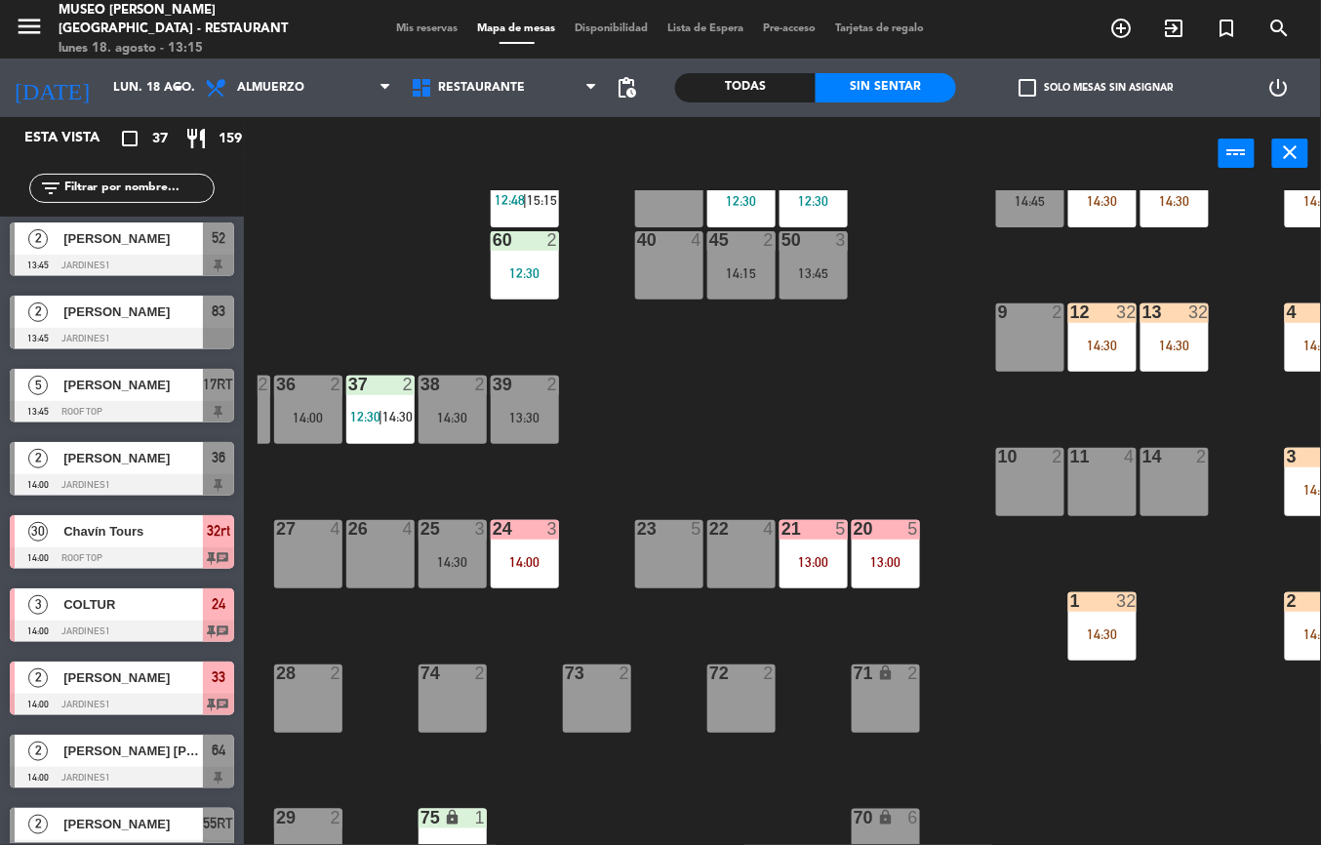
click at [878, 415] on div "44 4 13:00 49 2 14:30 54 5 12:30 | 14:15 64 2 14:00 48 5 13:30 53 5 13:30 63 2 …" at bounding box center [789, 517] width 1063 height 655
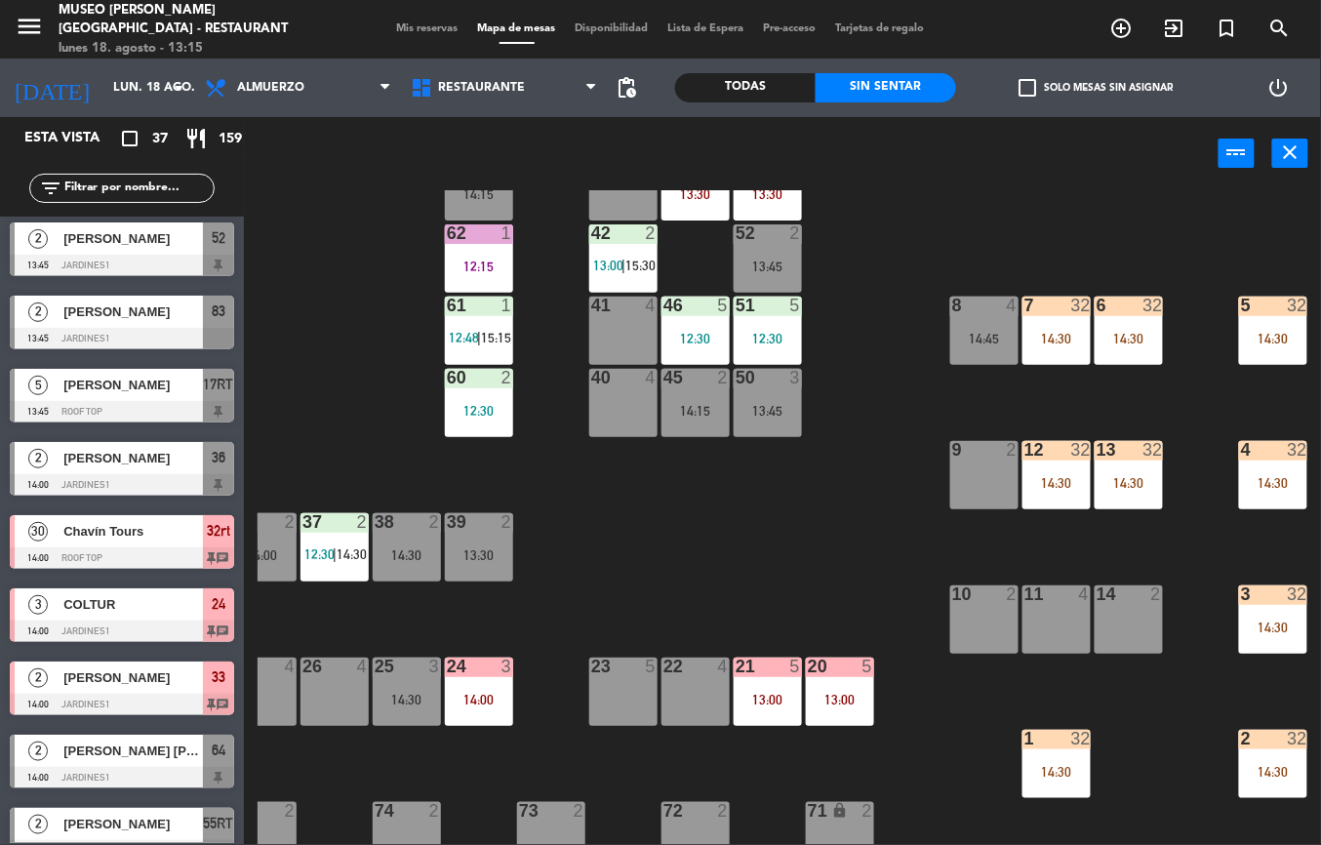
scroll to position [117, 321]
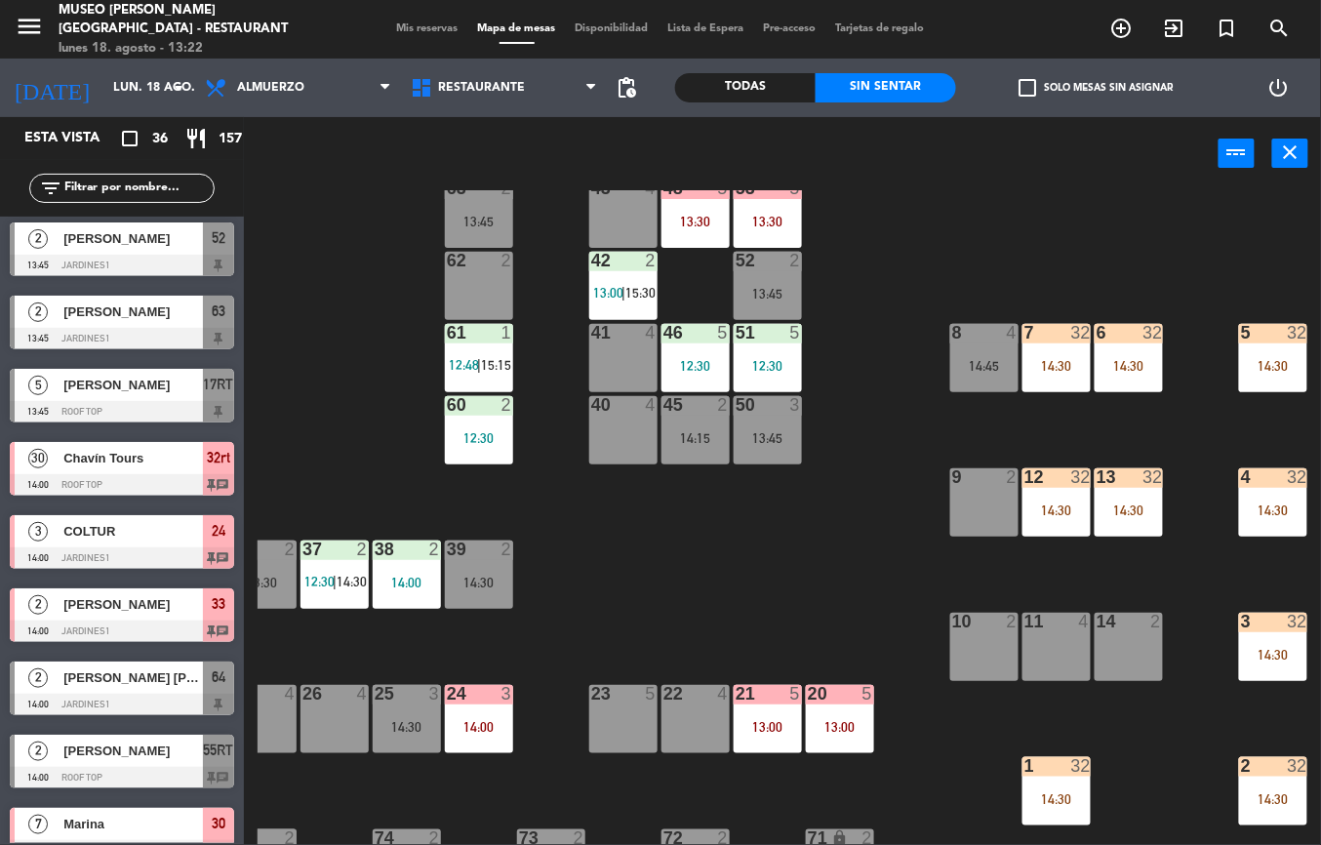
click at [718, 564] on div "44 4 13:00 49 2 14:30 54 5 12:30 | 14:15 64 2 14:00 48 5 13:30 53 5 13:30 63 2 …" at bounding box center [789, 517] width 1063 height 655
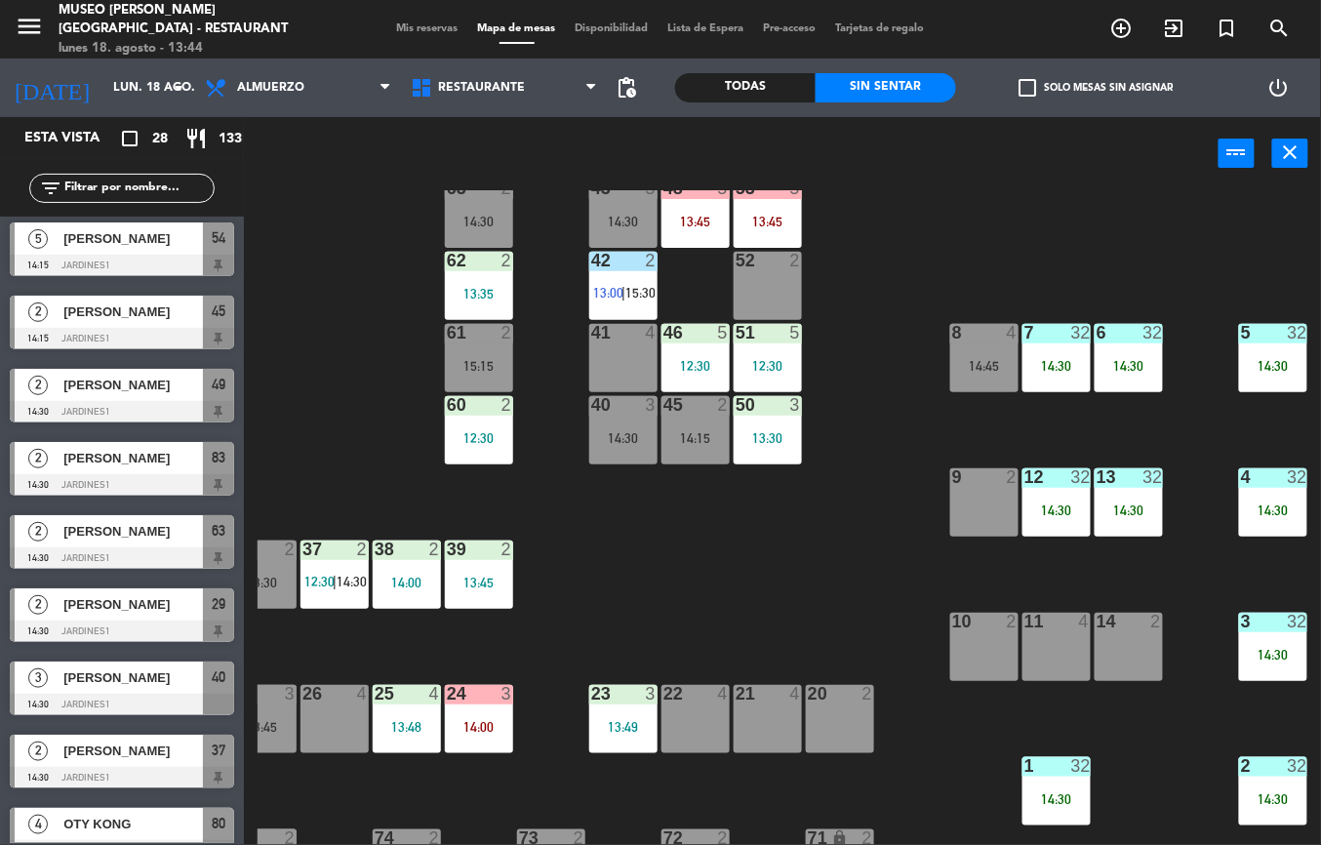
click at [864, 529] on div "44 4 13:00 49 2 14:30 54 5 12:30 | 14:15 64 2 14:00 48 5 13:45 53 5 13:45 63 2 …" at bounding box center [789, 517] width 1063 height 655
click at [1081, 478] on div "13" at bounding box center [1096, 477] width 32 height 18
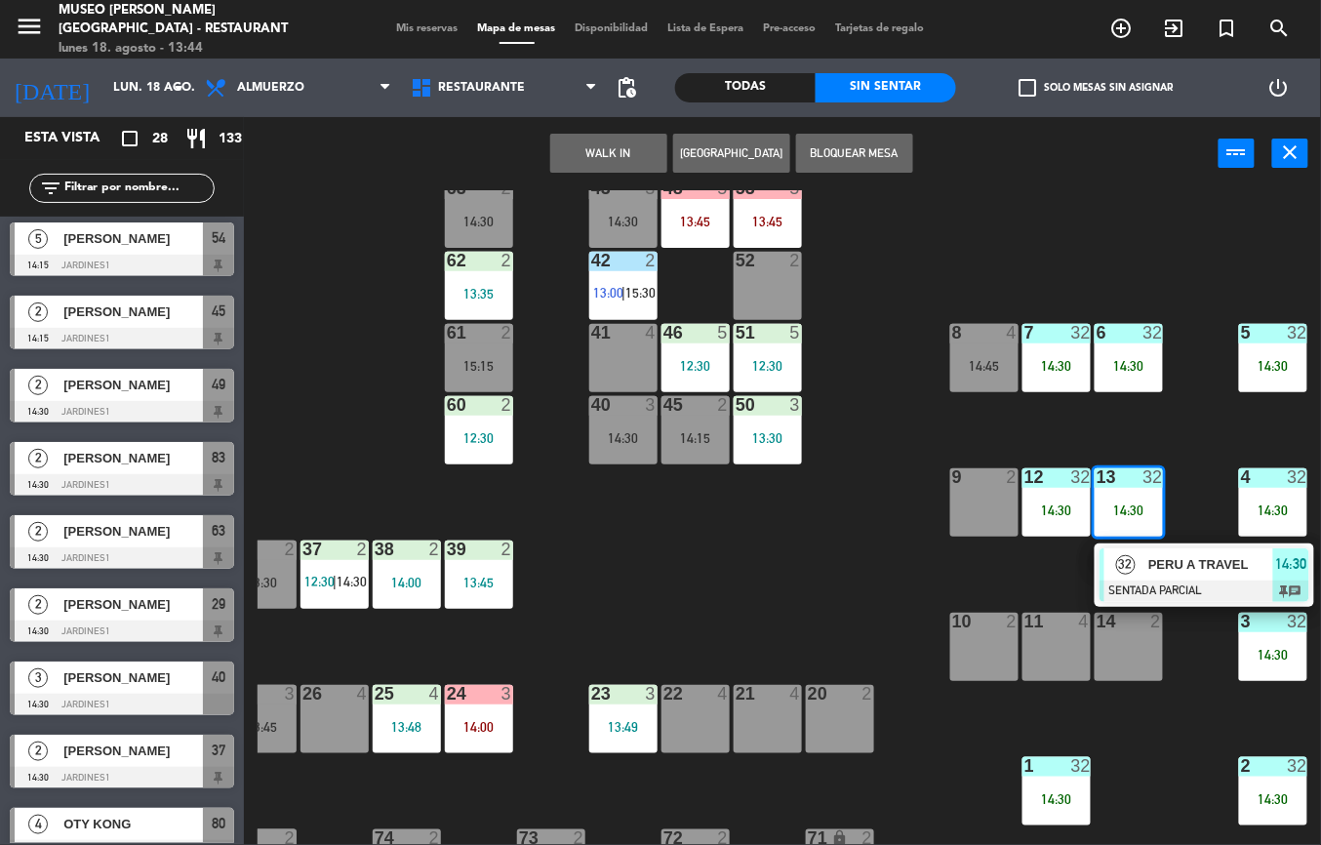
click at [1125, 564] on span "32" at bounding box center [1126, 565] width 20 height 20
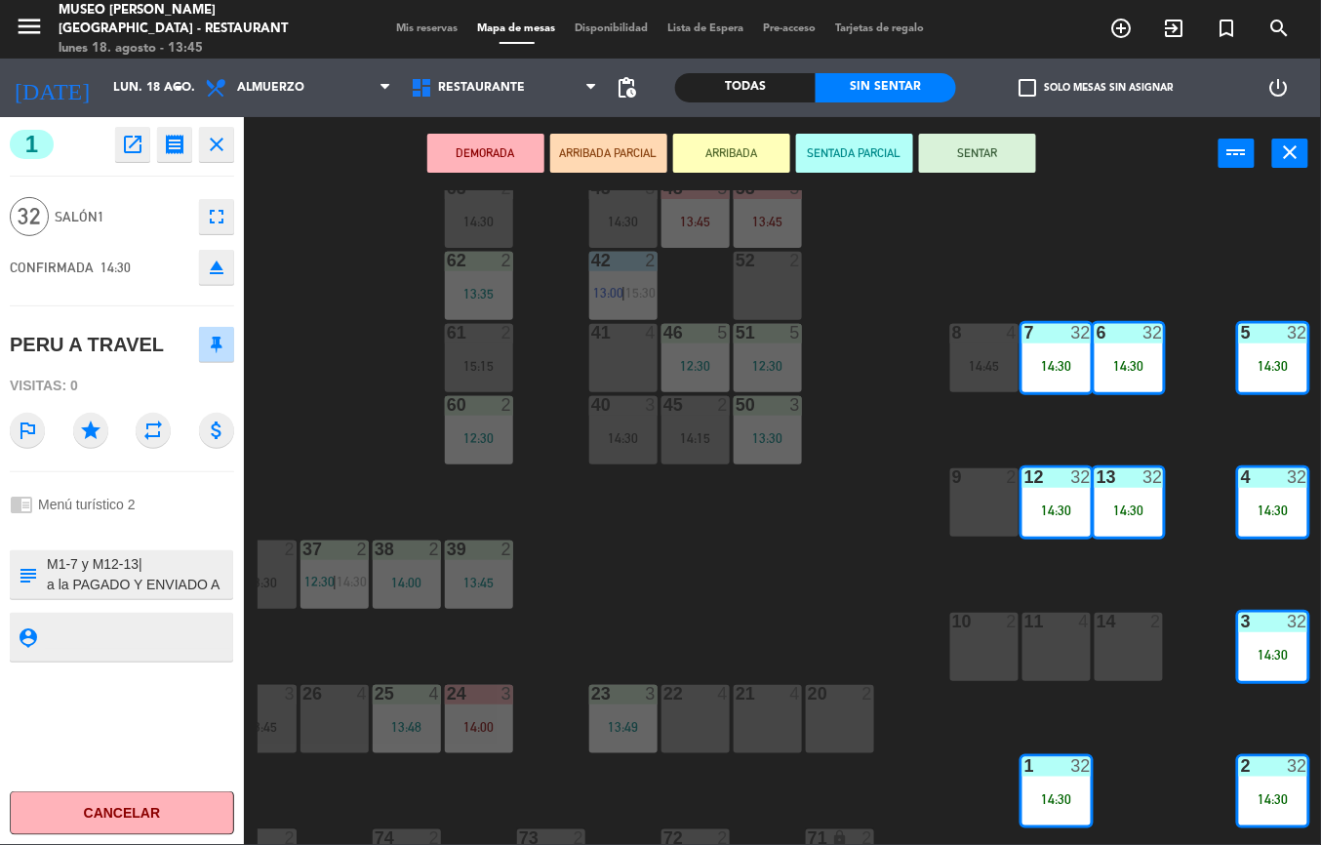
click at [123, 144] on icon "open_in_new" at bounding box center [132, 144] width 23 height 23
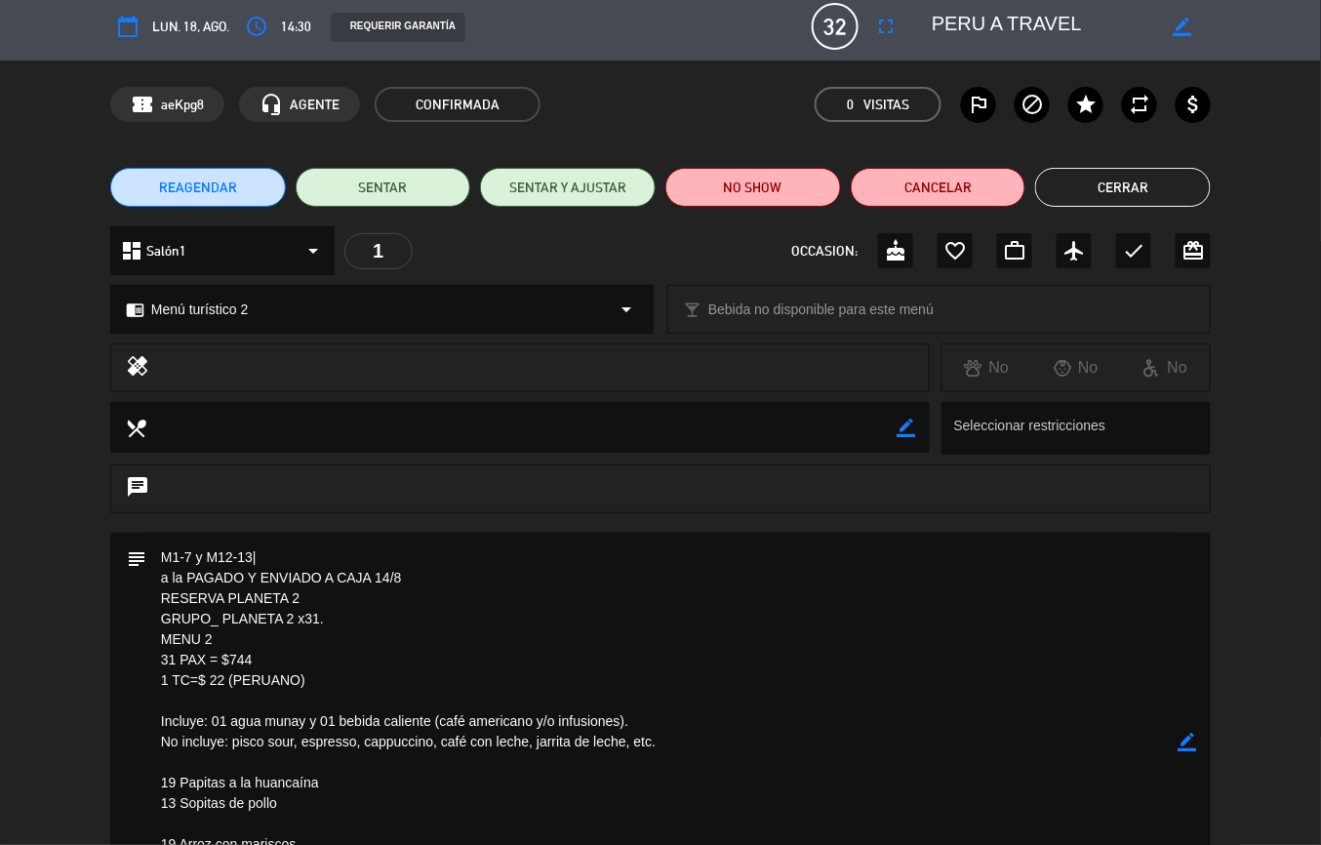
scroll to position [0, 0]
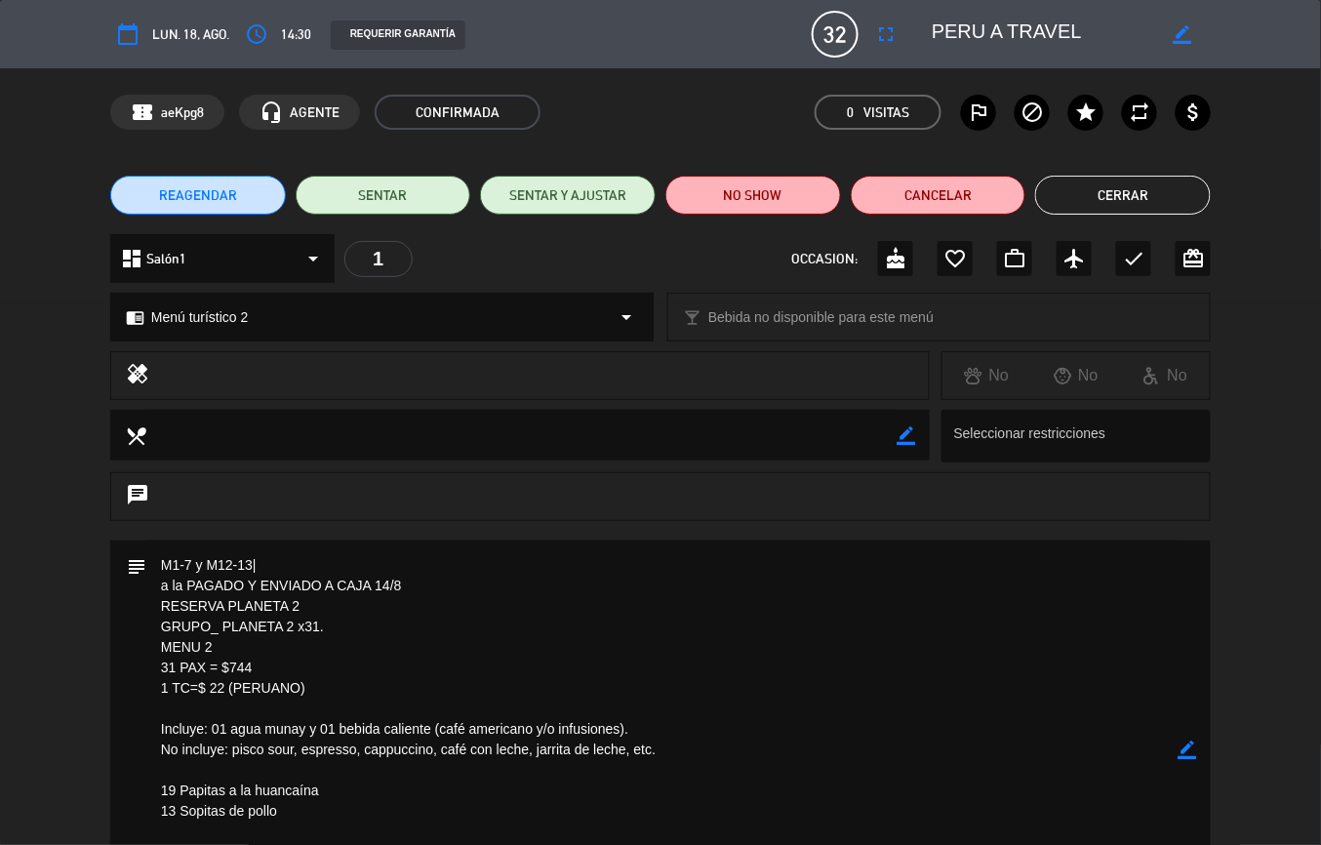
click at [1155, 181] on button "Cerrar" at bounding box center [1123, 195] width 176 height 39
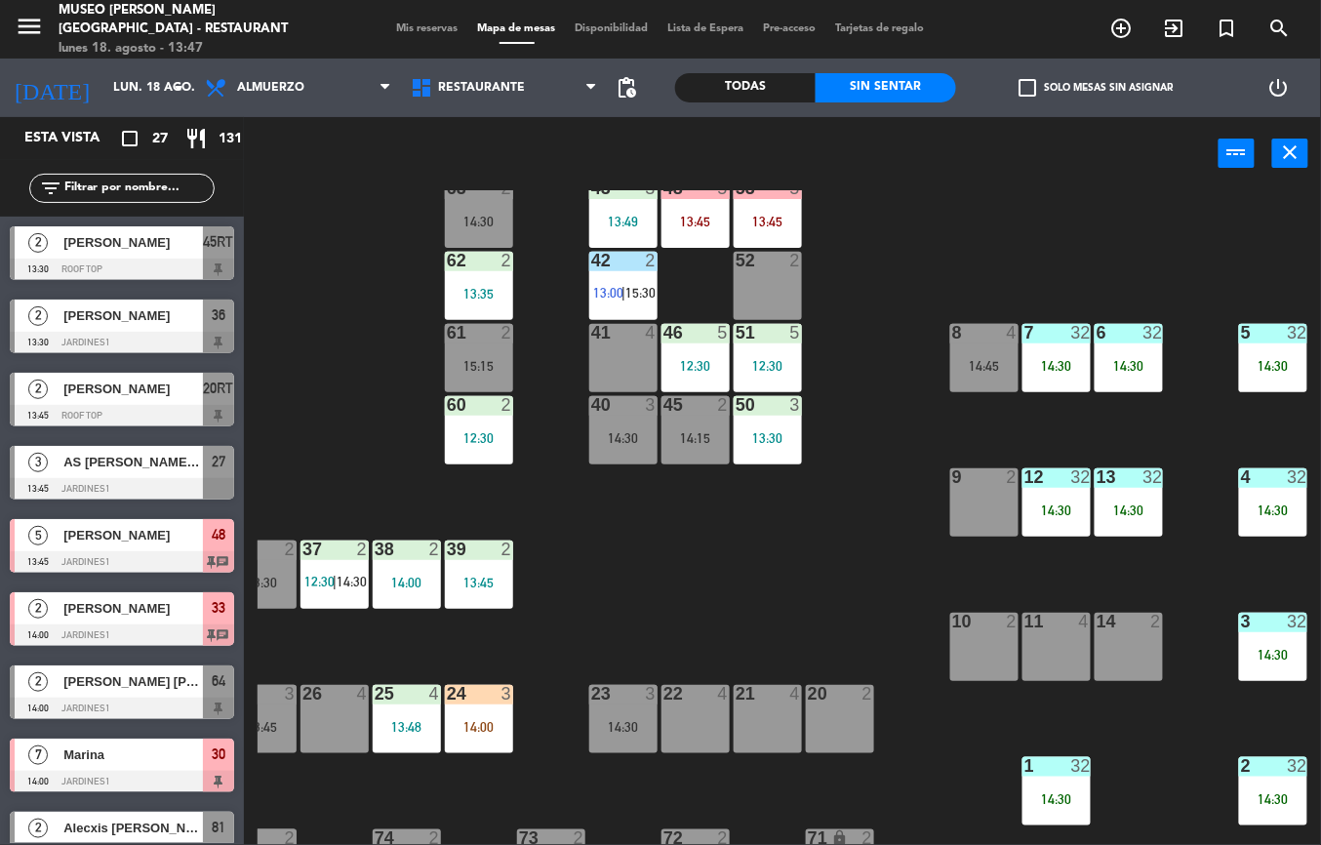
scroll to position [261, 0]
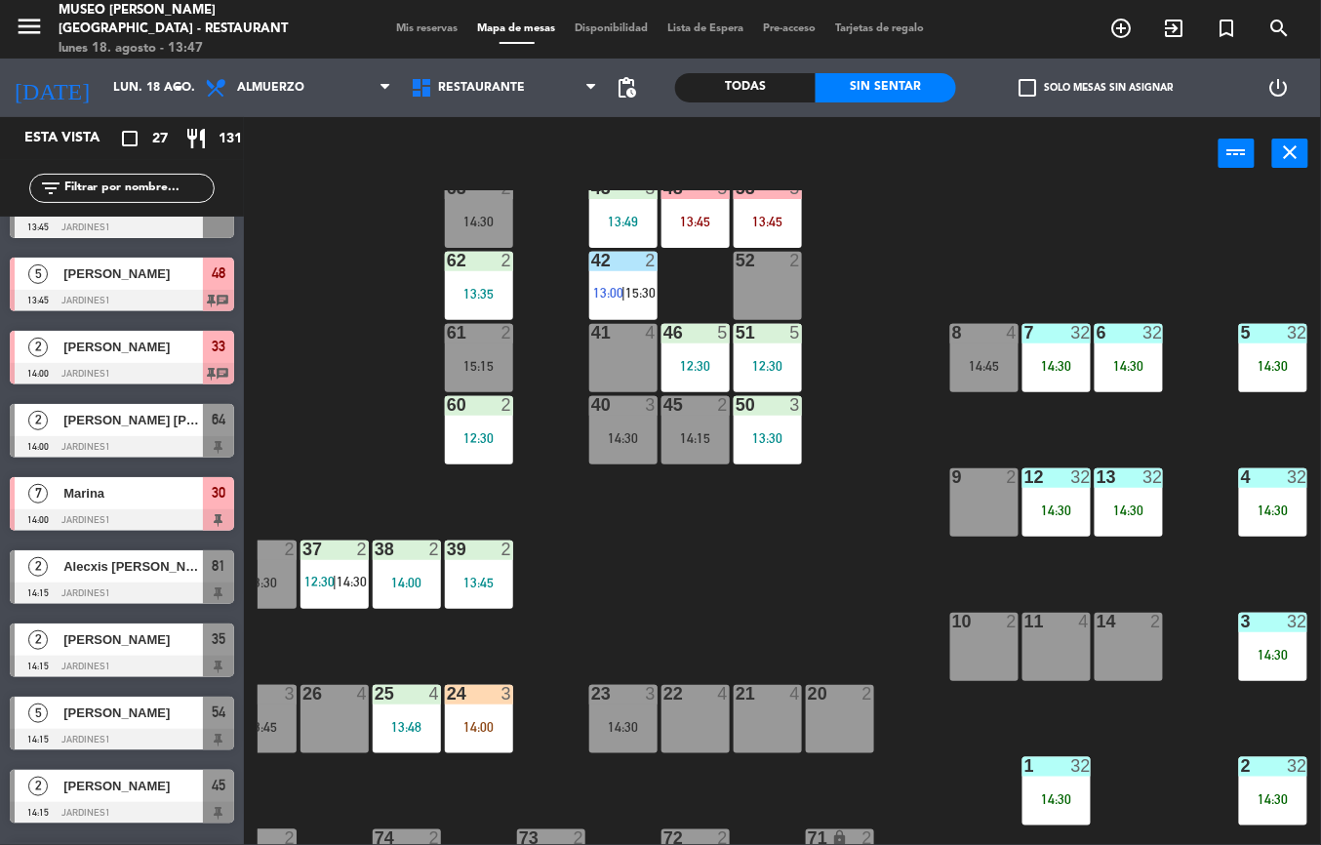
click at [829, 578] on div "44 4 13:00 49 2 14:30 54 5 12:30 | 14:15 64 2 14:00 48 5 13:45 53 5 13:45 63 2 …" at bounding box center [789, 517] width 1063 height 655
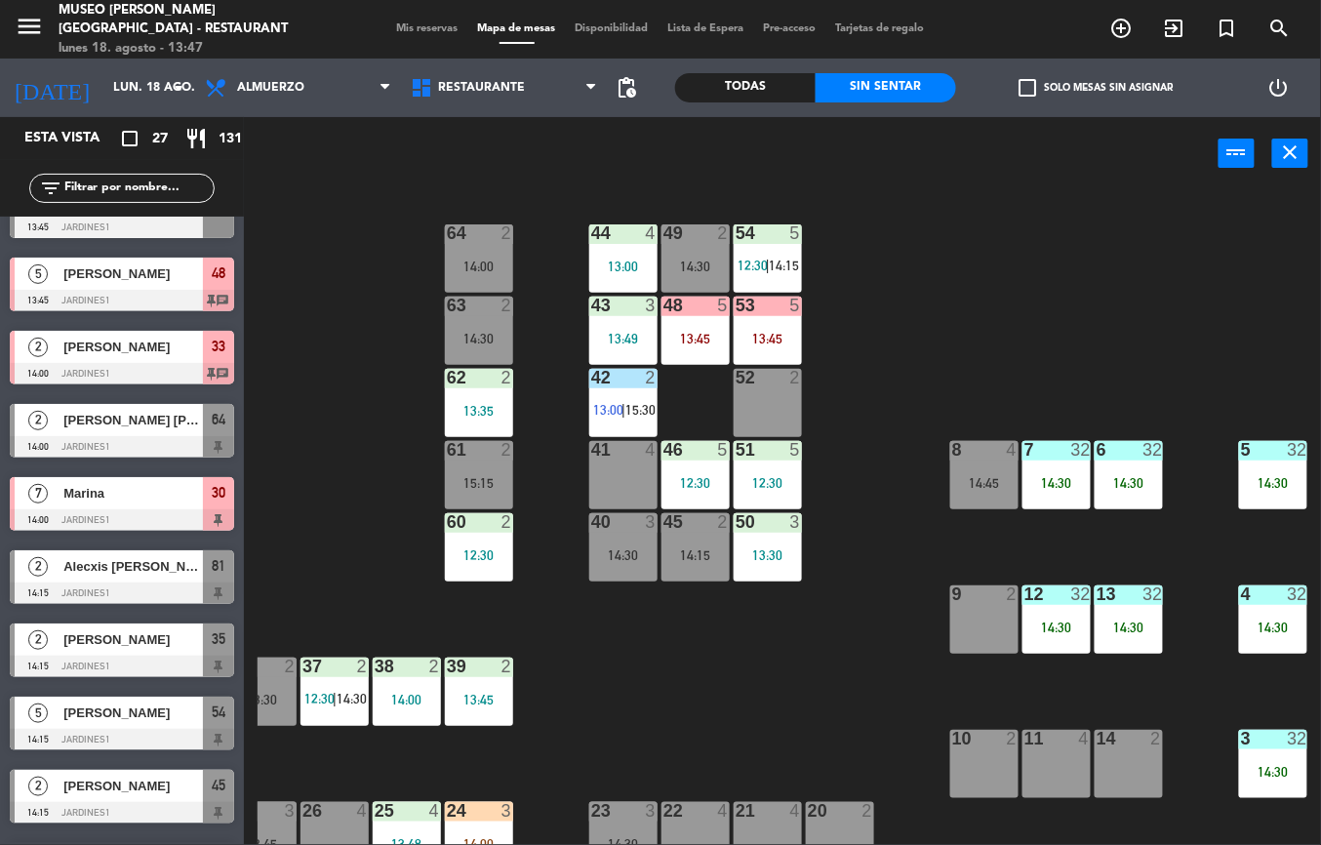
click at [751, 539] on div "50 3 13:30" at bounding box center [768, 547] width 68 height 68
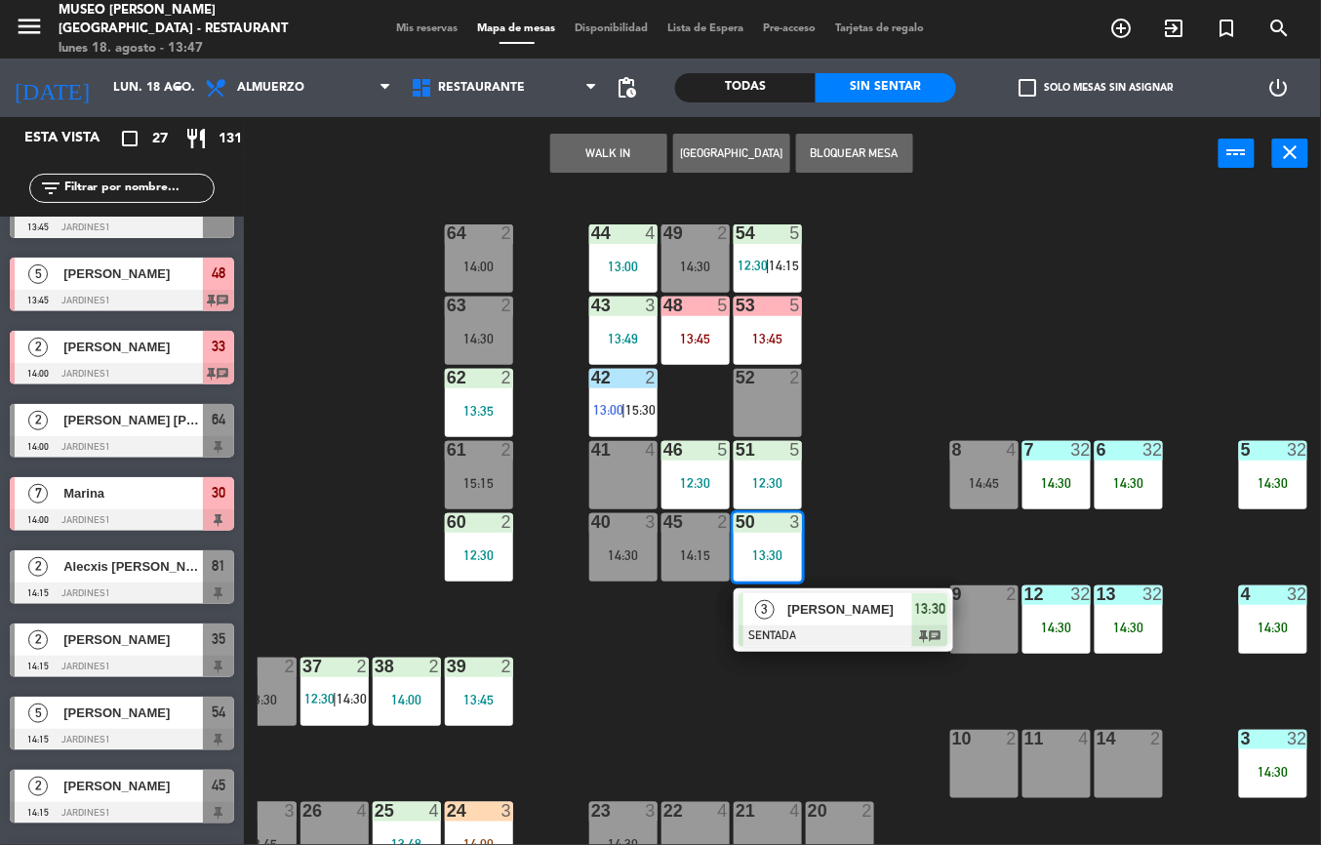
click at [856, 637] on div at bounding box center [844, 635] width 210 height 21
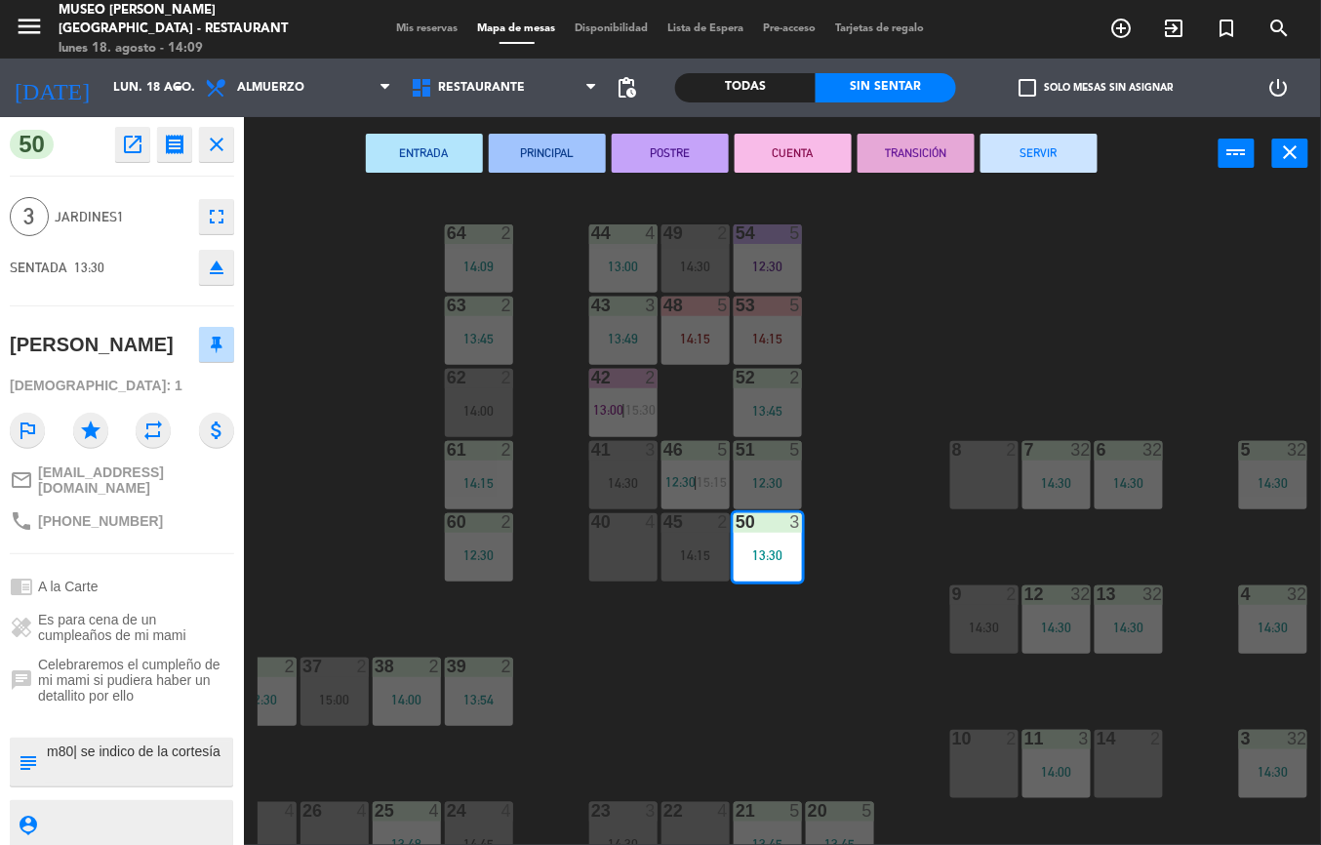
click at [630, 668] on div "44 4 13:00 49 2 14:30 54 5 12:30 64 2 14:09 48 5 14:15 53 5 14:15 63 2 13:45 43…" at bounding box center [789, 517] width 1063 height 655
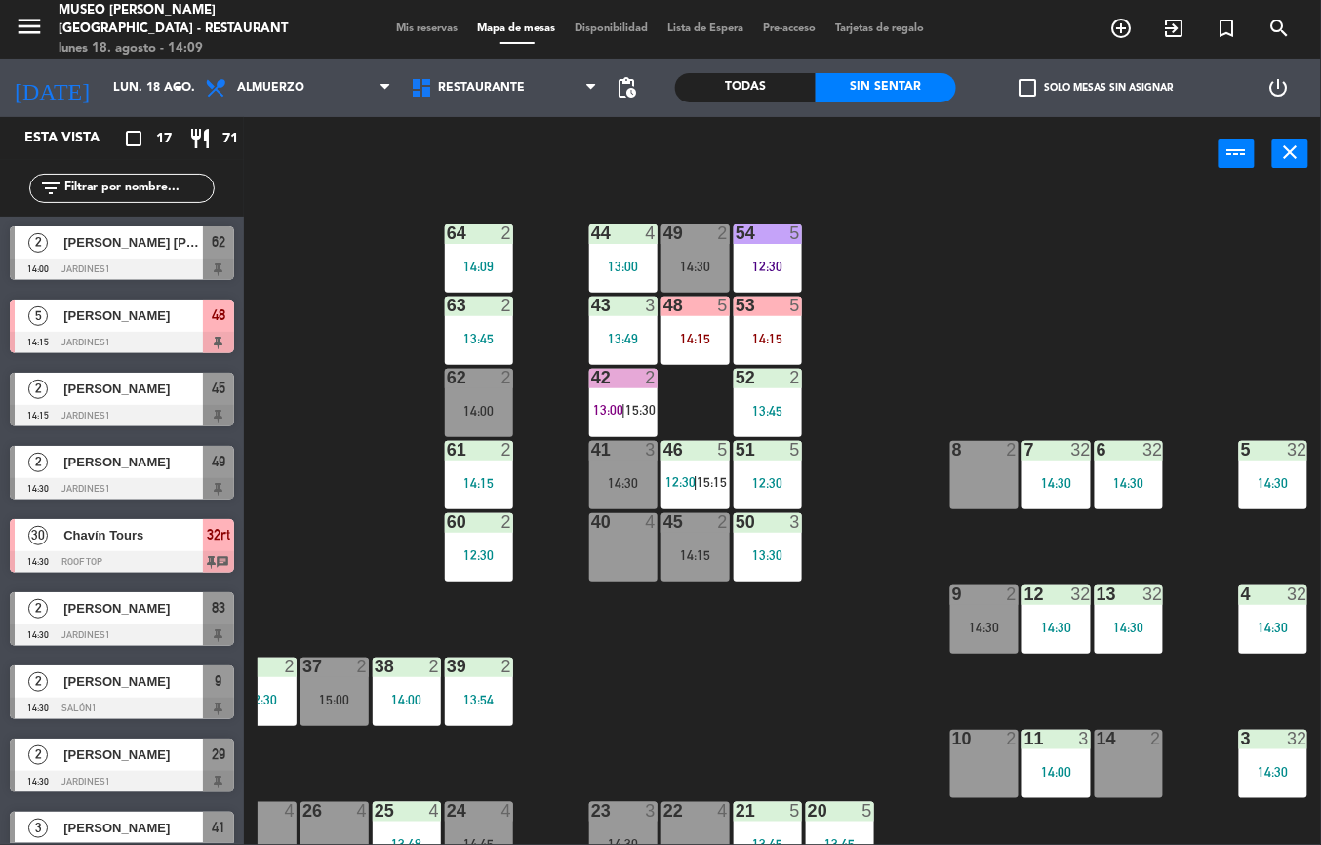
click at [1262, 476] on div "14:30" at bounding box center [1273, 483] width 68 height 14
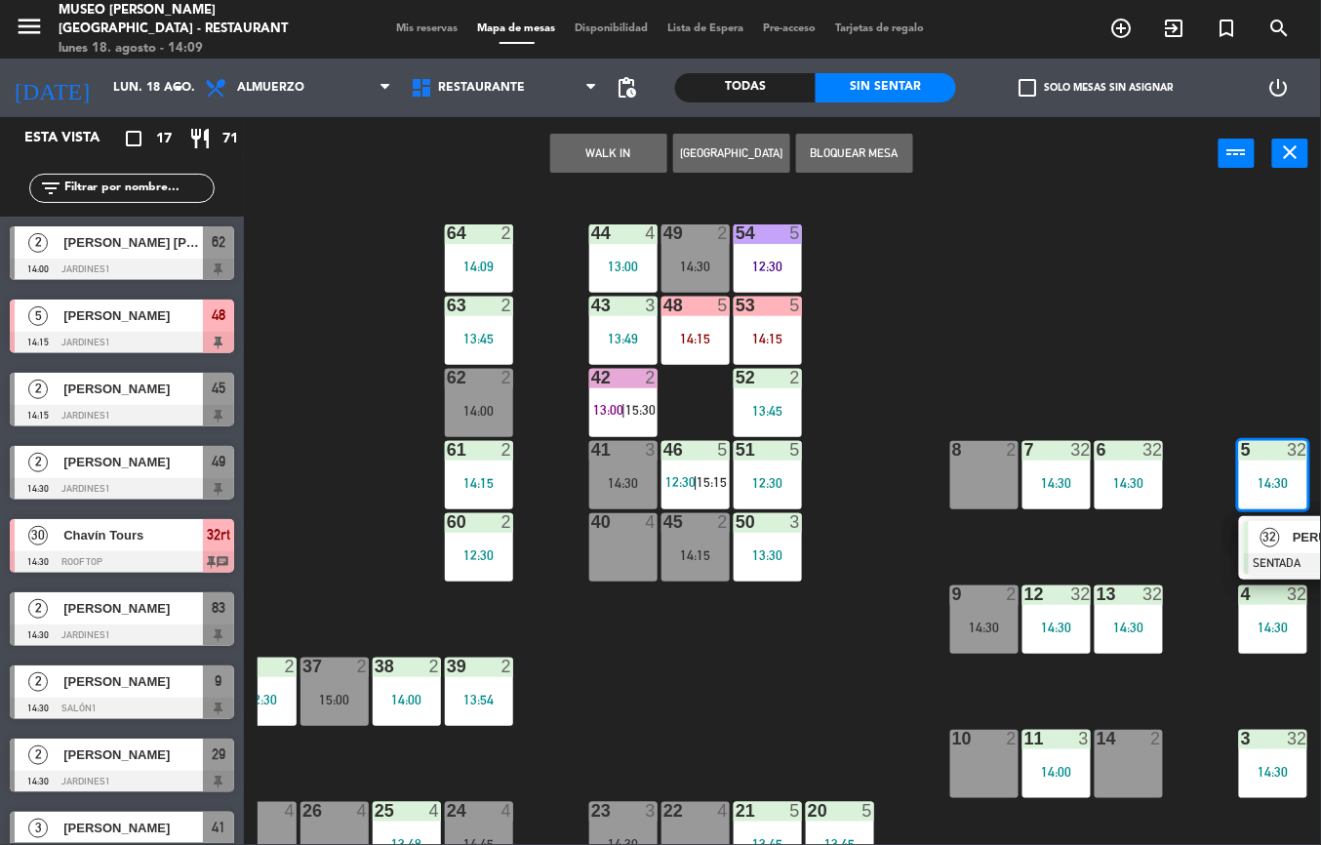
click at [1269, 536] on span "32" at bounding box center [1271, 538] width 20 height 20
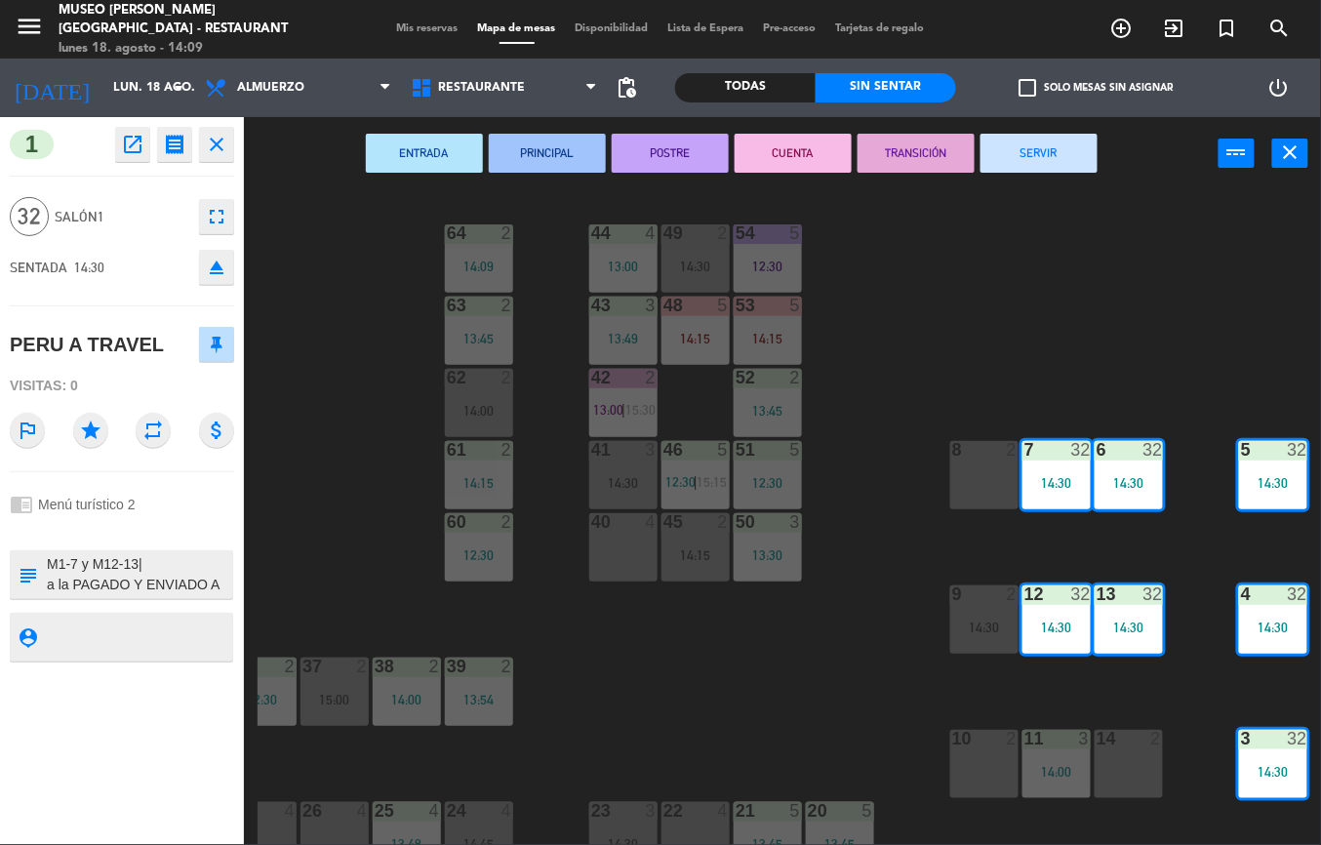
click at [131, 145] on icon "open_in_new" at bounding box center [132, 144] width 23 height 23
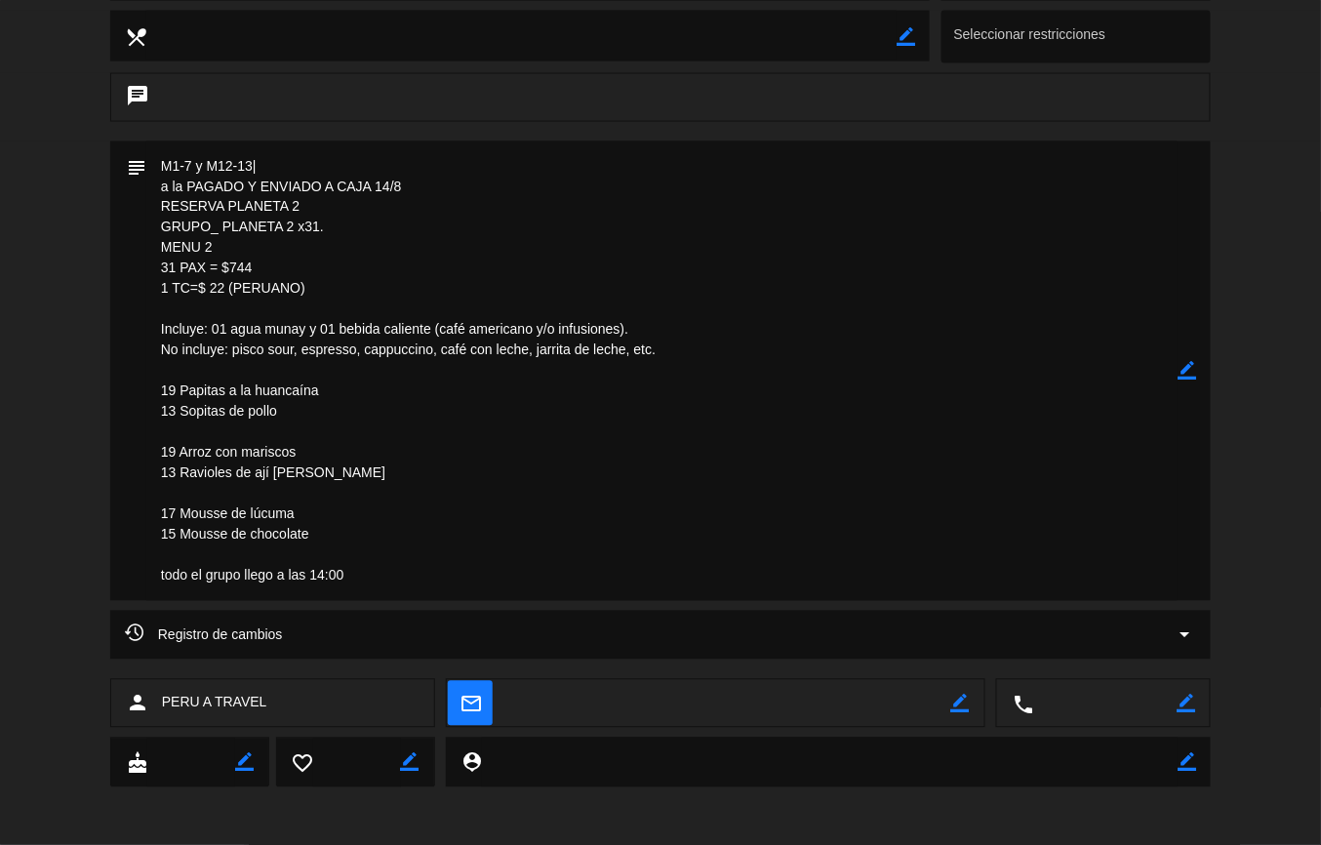
scroll to position [0, 0]
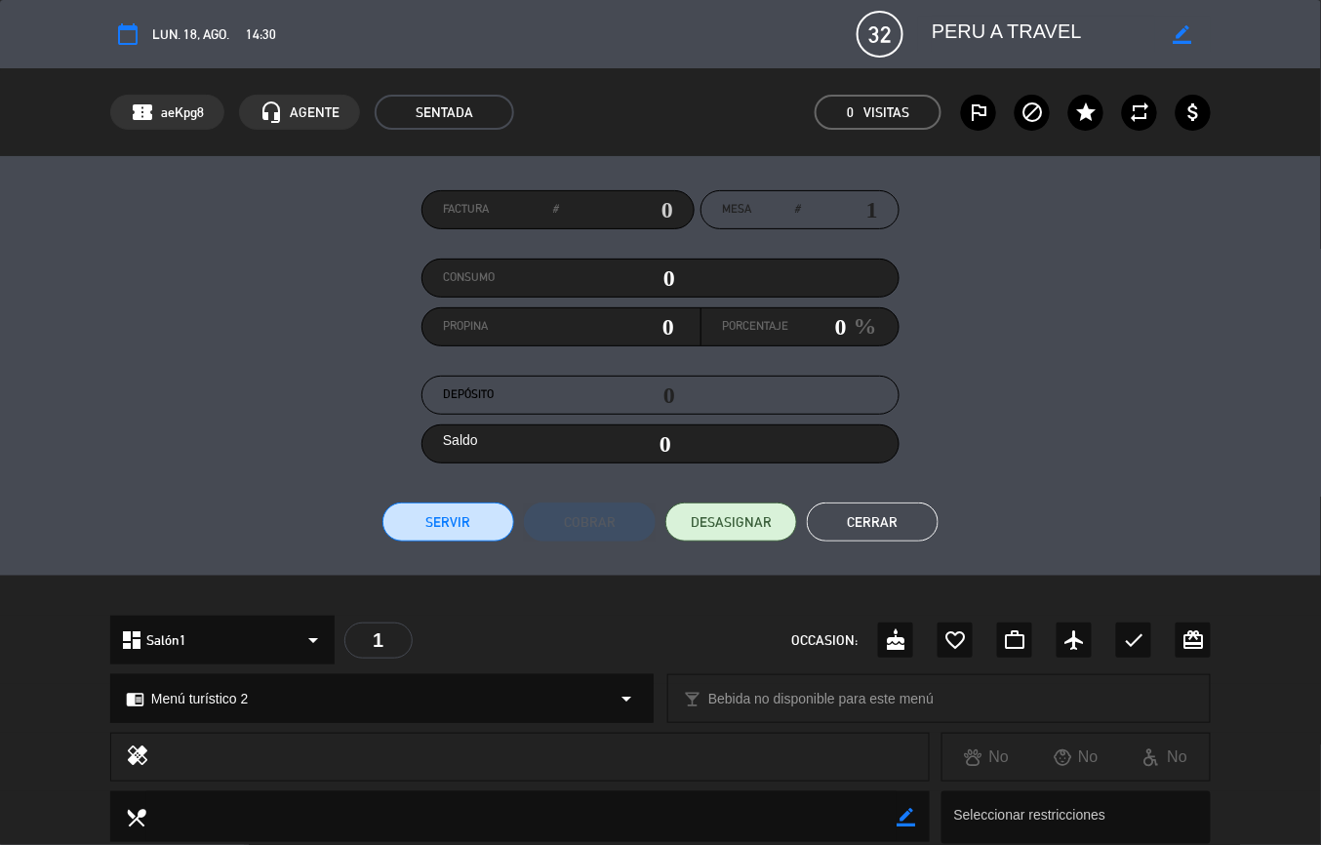
click at [872, 509] on button "Cerrar" at bounding box center [873, 521] width 132 height 39
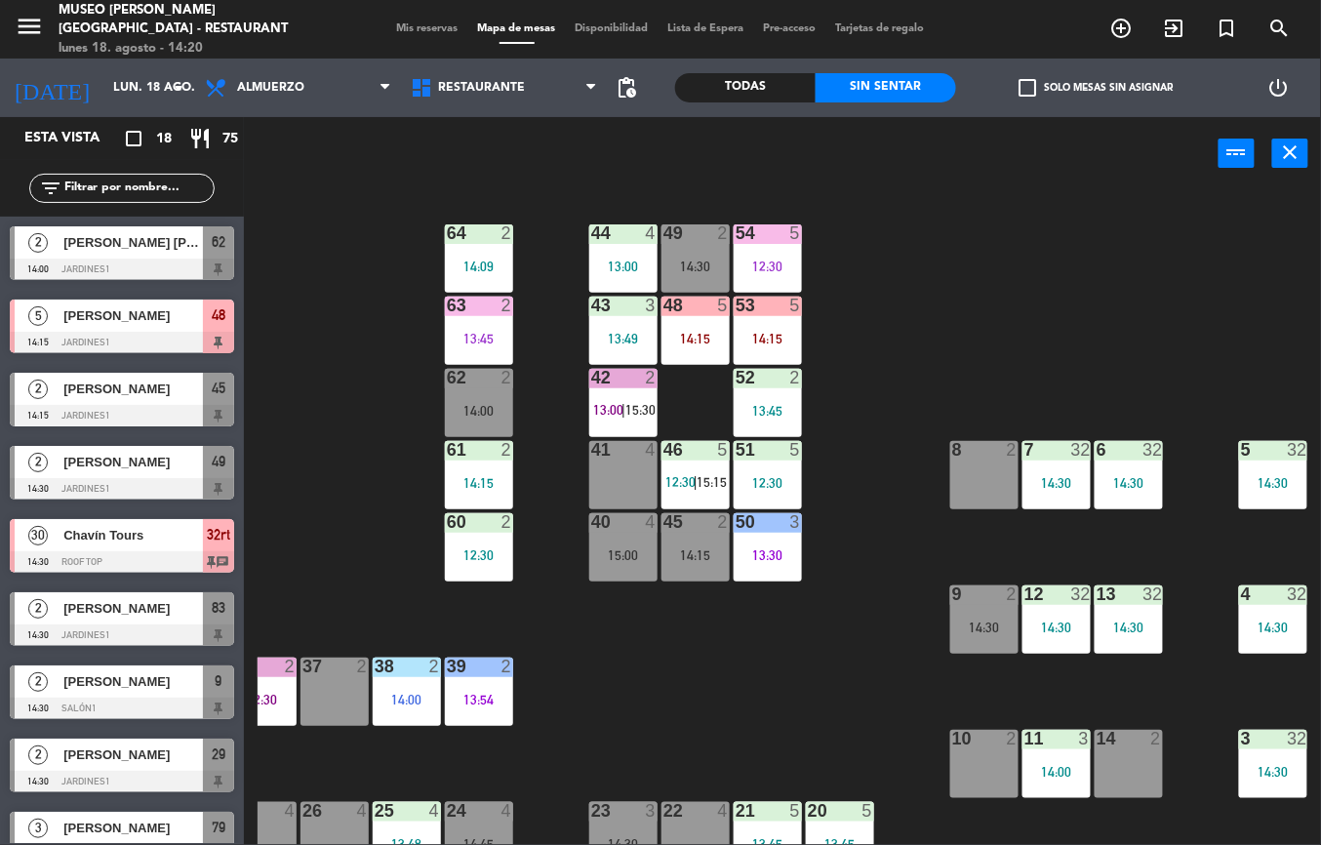
click at [833, 649] on div "44 4 13:00 49 2 14:30 54 5 12:30 64 2 14:09 48 5 14:15 53 5 14:15 63 2 13:45 43…" at bounding box center [789, 517] width 1063 height 655
click at [845, 693] on div "44 4 13:00 49 2 14:30 54 5 12:30 64 2 14:09 48 5 14:15 53 5 14:15 63 2 13:45 43…" at bounding box center [789, 517] width 1063 height 655
click at [862, 715] on div "44 4 13:00 49 2 14:30 54 5 12:30 64 2 14:09 48 5 14:15 53 5 14:15 63 2 13:45 43…" at bounding box center [789, 517] width 1063 height 655
click at [488, 482] on div "14:15" at bounding box center [479, 483] width 68 height 14
